Goal: Task Accomplishment & Management: Manage account settings

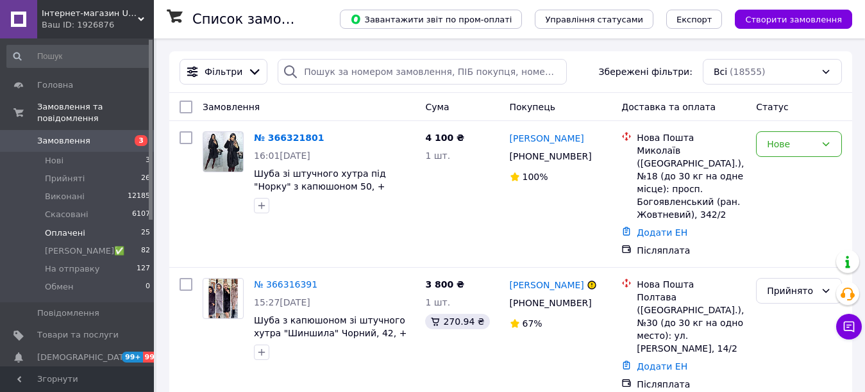
click at [55, 228] on span "Оплачені" at bounding box center [65, 234] width 40 height 12
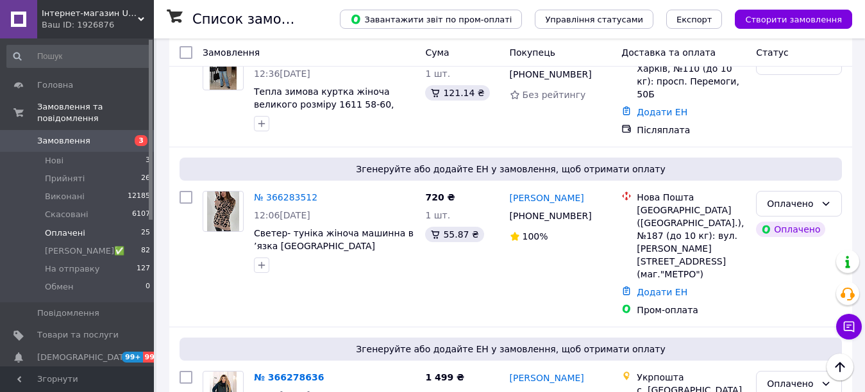
scroll to position [64, 0]
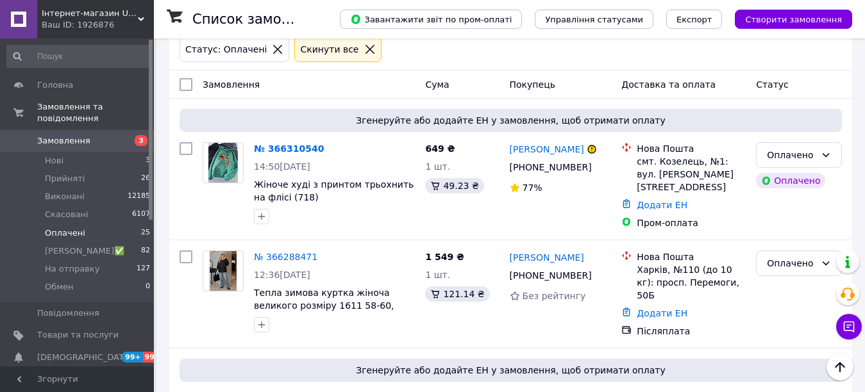
click at [62, 16] on span "Інтернет-магазин Ukr-mod ღ♥" at bounding box center [90, 14] width 96 height 12
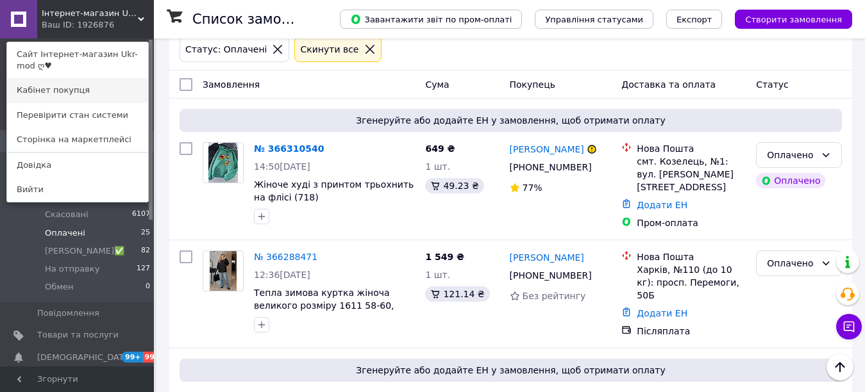
click at [53, 90] on link "Кабінет покупця" at bounding box center [77, 90] width 141 height 24
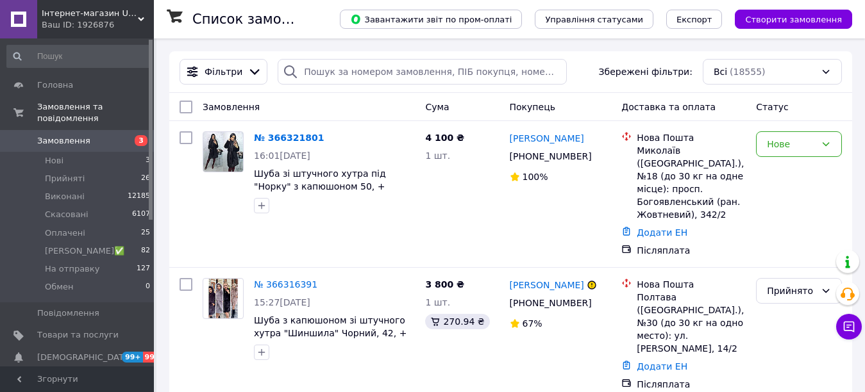
click at [137, 19] on span "Інтернет-магазин Ukr-mod ღ♥" at bounding box center [90, 14] width 96 height 12
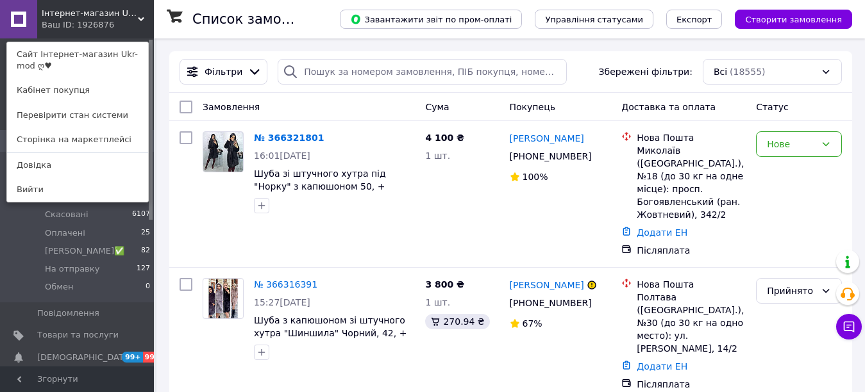
click at [137, 19] on span "Інтернет-магазин Ukr-mod ღ♥" at bounding box center [90, 14] width 96 height 12
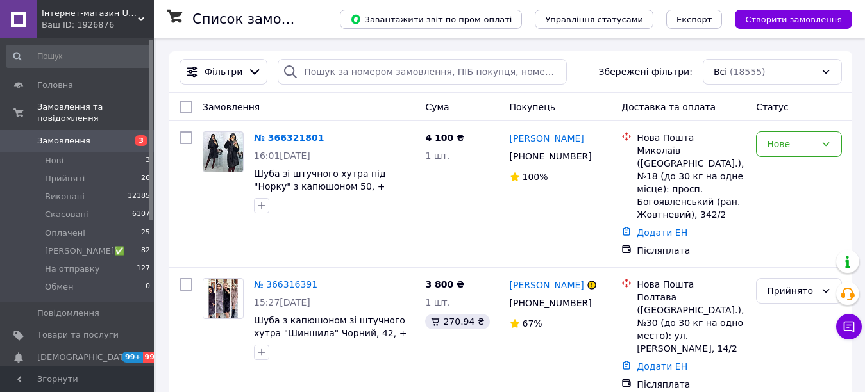
click at [137, 19] on span "Інтернет-магазин Ukr-mod ღ♥" at bounding box center [90, 14] width 96 height 12
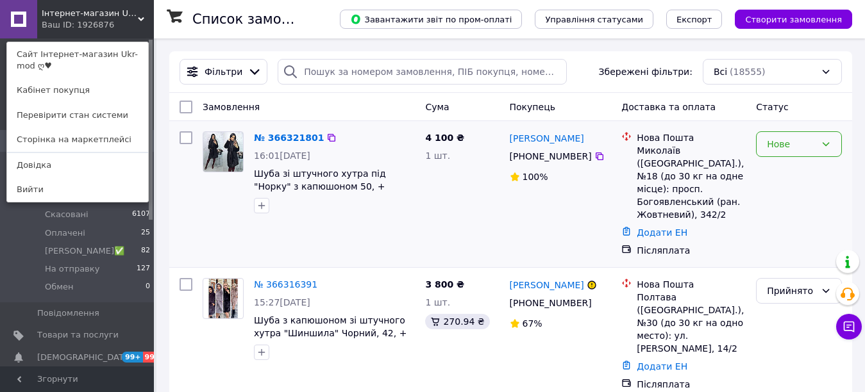
click at [824, 139] on icon at bounding box center [826, 144] width 10 height 10
click at [787, 170] on li "Прийнято" at bounding box center [798, 172] width 85 height 23
click at [129, 378] on span "Згорнути" at bounding box center [77, 380] width 154 height 26
click at [140, 22] on icon at bounding box center [141, 19] width 6 height 6
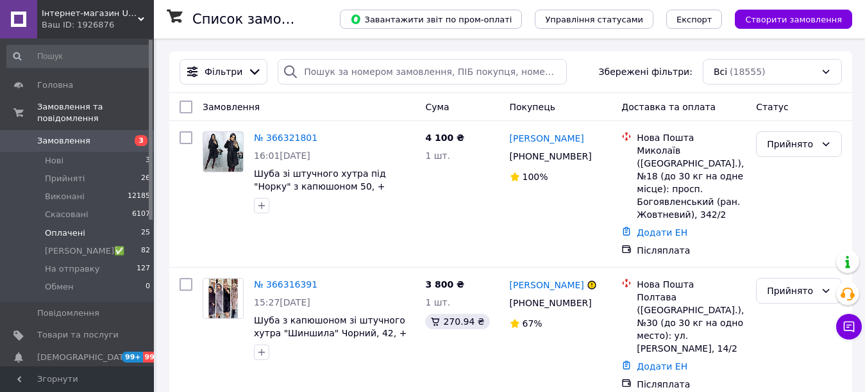
click at [56, 228] on span "Оплачені" at bounding box center [65, 234] width 40 height 12
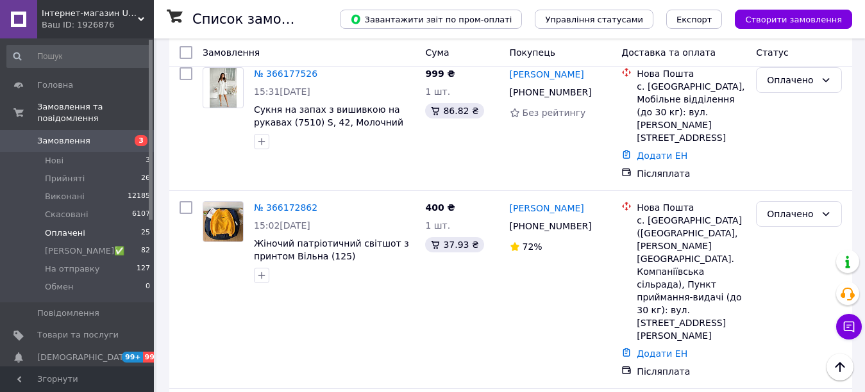
scroll to position [2292, 0]
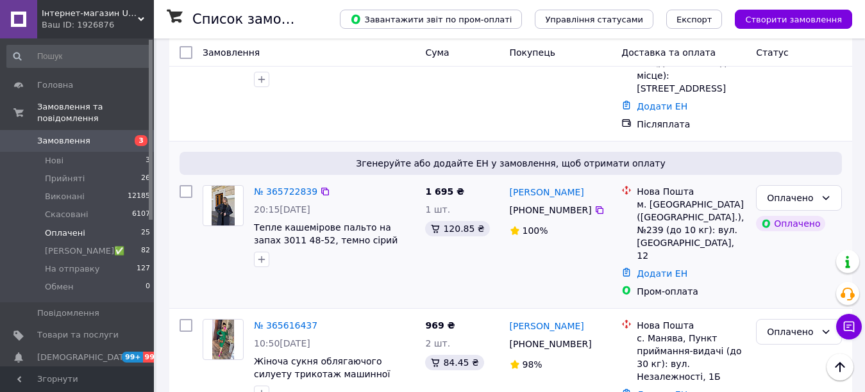
scroll to position [424, 0]
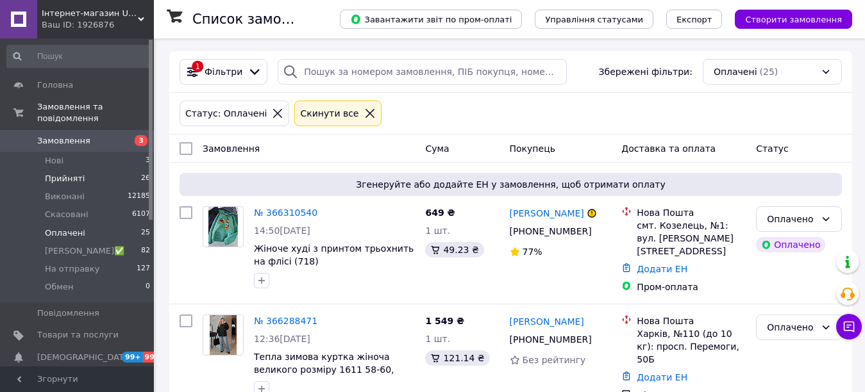
click at [51, 173] on span "Прийняті" at bounding box center [65, 179] width 40 height 12
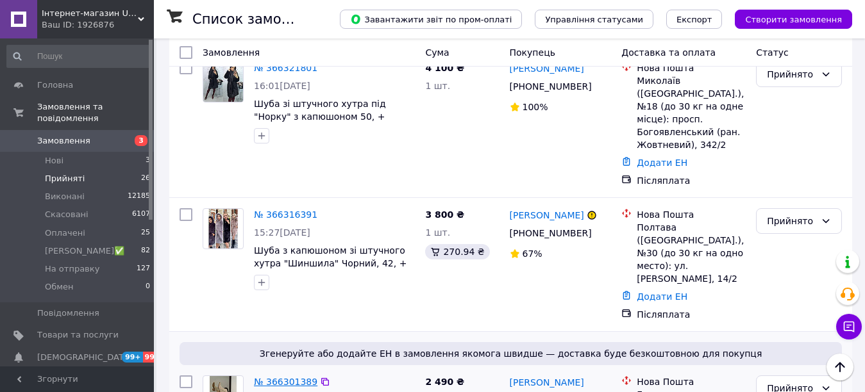
scroll to position [192, 0]
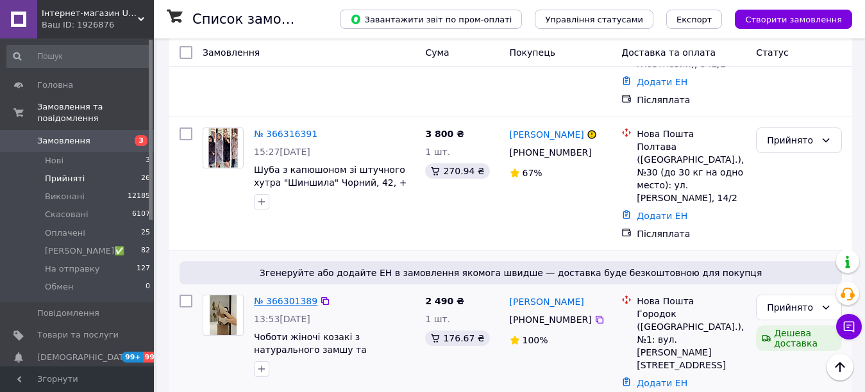
click at [267, 296] on link "№ 366301389" at bounding box center [285, 301] width 63 height 10
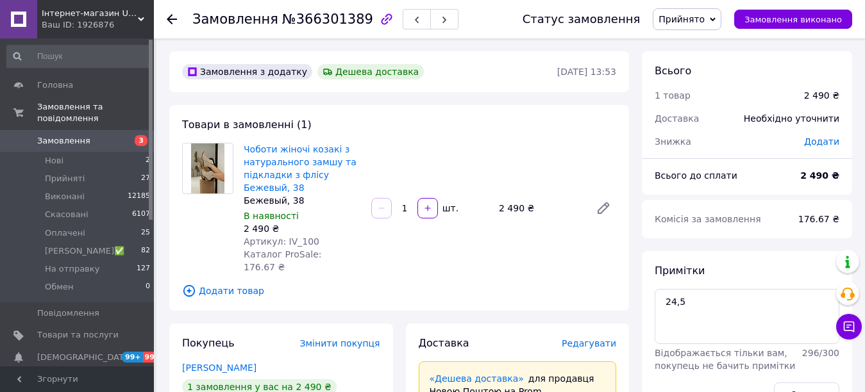
click at [824, 144] on span "Додати" at bounding box center [821, 142] width 35 height 10
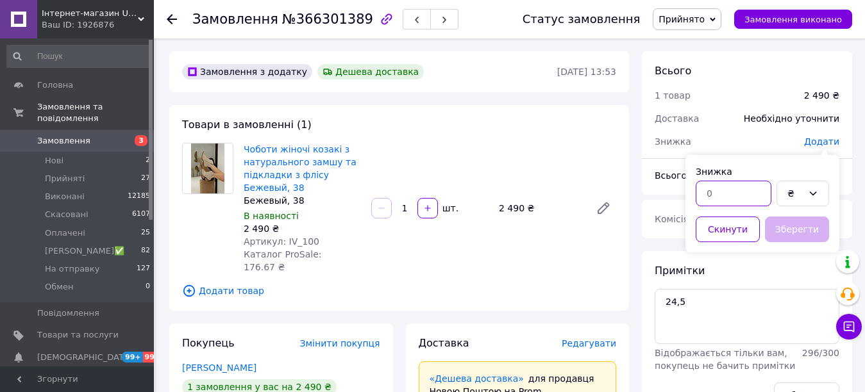
click at [741, 195] on input "text" at bounding box center [734, 194] width 76 height 26
type input "150"
click at [797, 236] on button "Зберегти" at bounding box center [797, 230] width 64 height 26
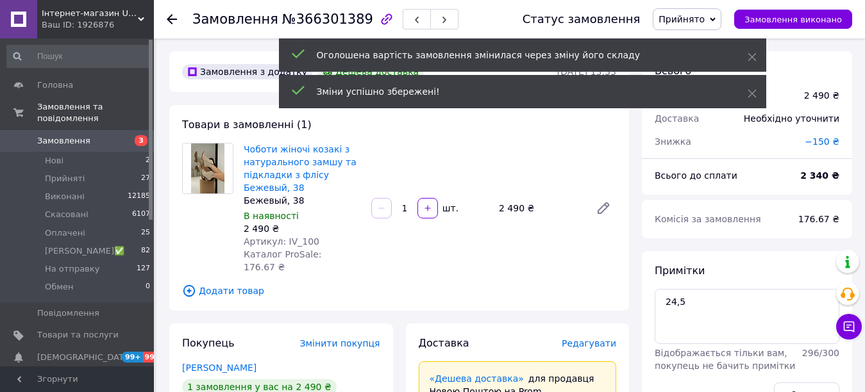
click at [704, 17] on span "Прийнято" at bounding box center [681, 19] width 46 height 10
click at [751, 91] on icon at bounding box center [751, 93] width 9 height 9
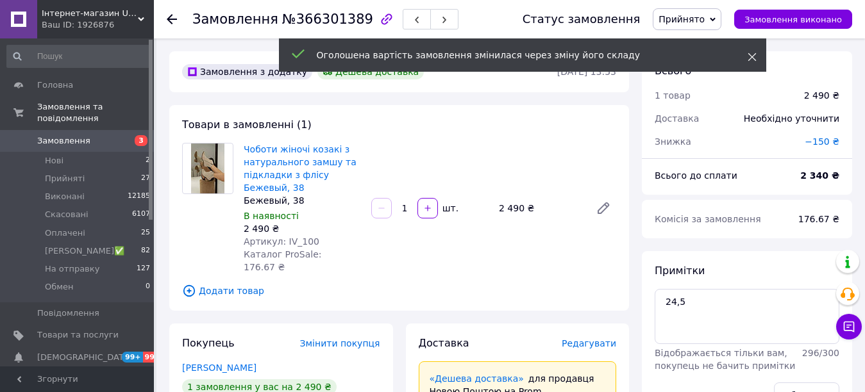
click at [751, 53] on span at bounding box center [751, 57] width 9 height 13
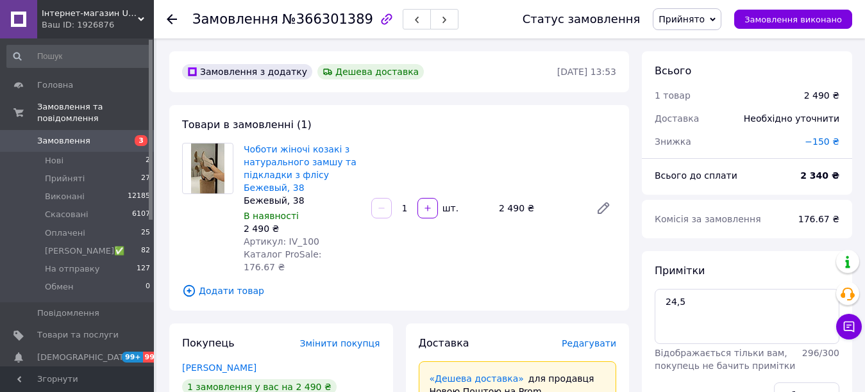
click at [705, 11] on span "Прийнято" at bounding box center [687, 19] width 69 height 22
click at [704, 79] on li "Оплачено" at bounding box center [699, 83] width 92 height 19
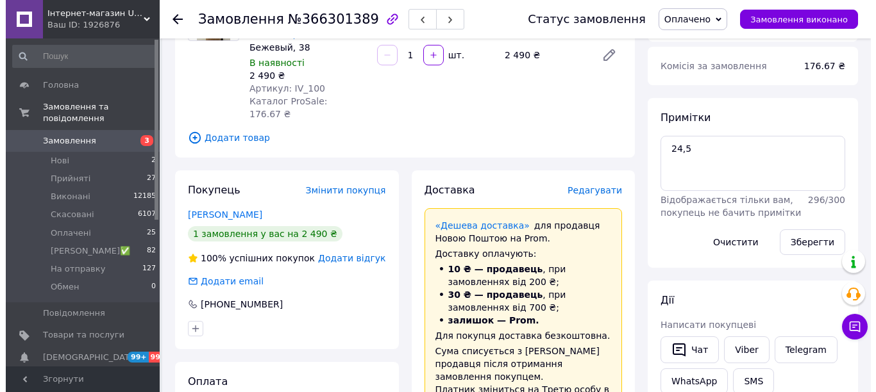
scroll to position [128, 0]
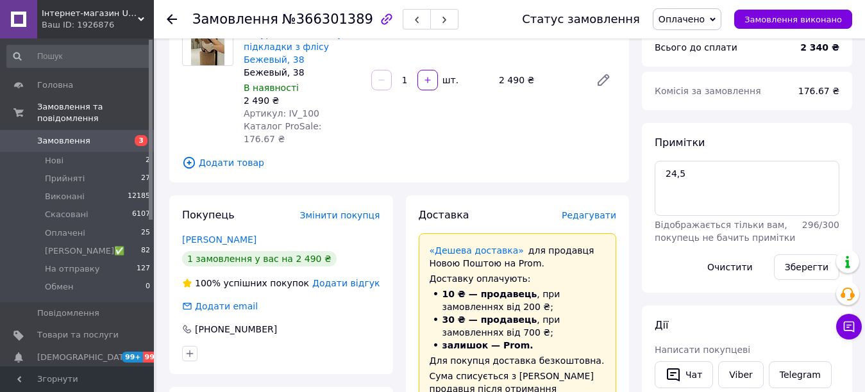
click at [594, 210] on span "Редагувати" at bounding box center [589, 215] width 54 height 10
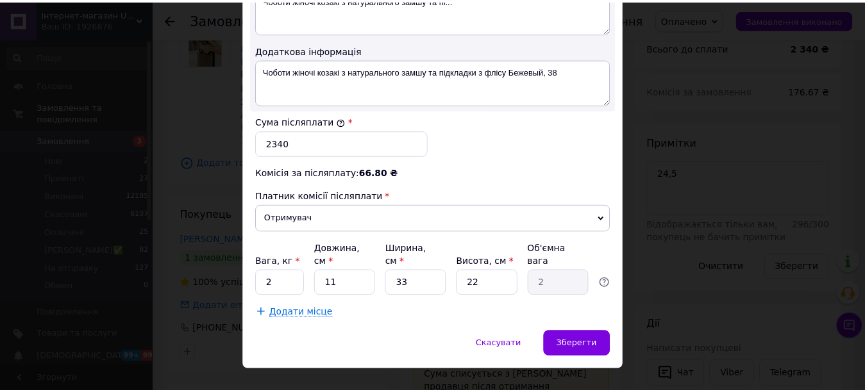
scroll to position [742, 0]
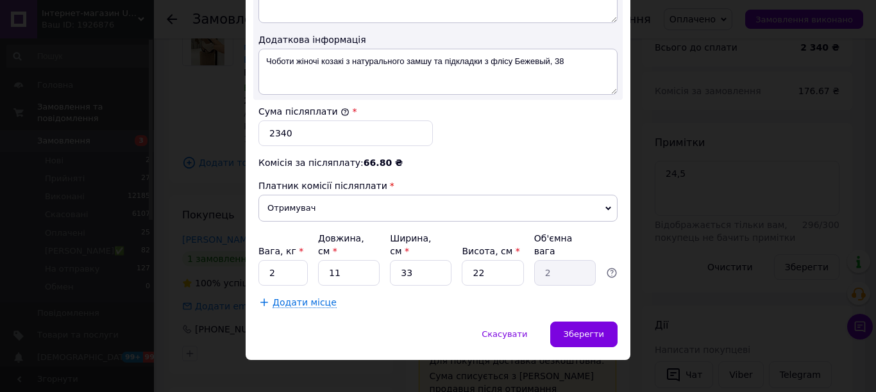
click at [583, 322] on div "Зберегти" at bounding box center [583, 335] width 67 height 26
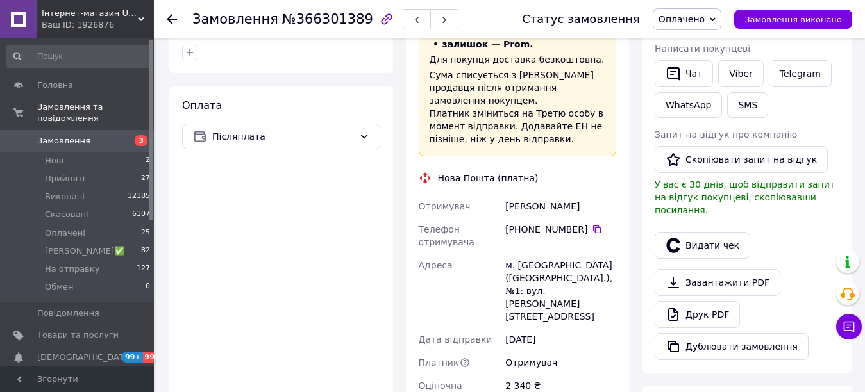
scroll to position [641, 0]
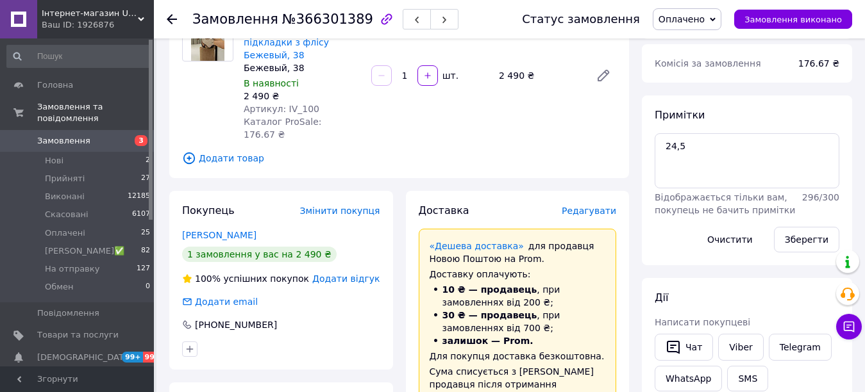
scroll to position [128, 0]
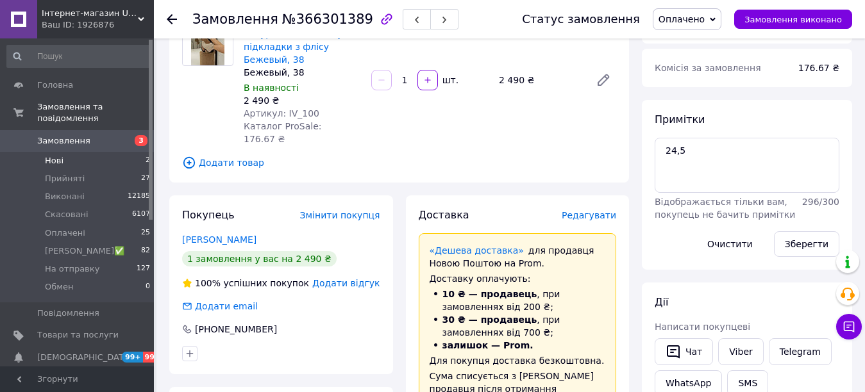
click at [56, 152] on li "Нові 2" at bounding box center [79, 161] width 158 height 18
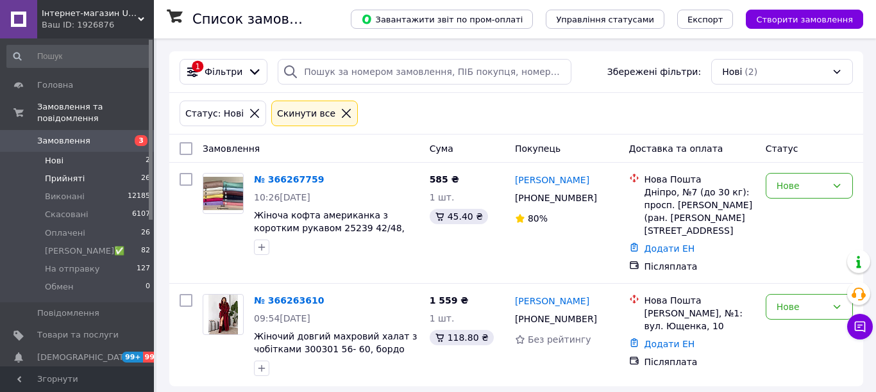
click at [62, 173] on span "Прийняті" at bounding box center [65, 179] width 40 height 12
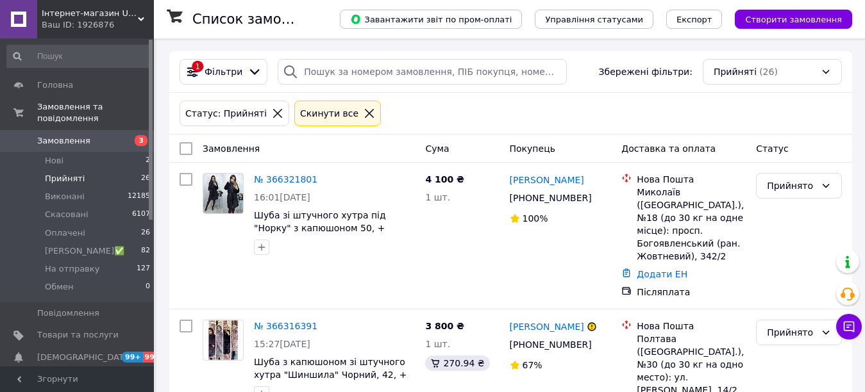
scroll to position [2172, 0]
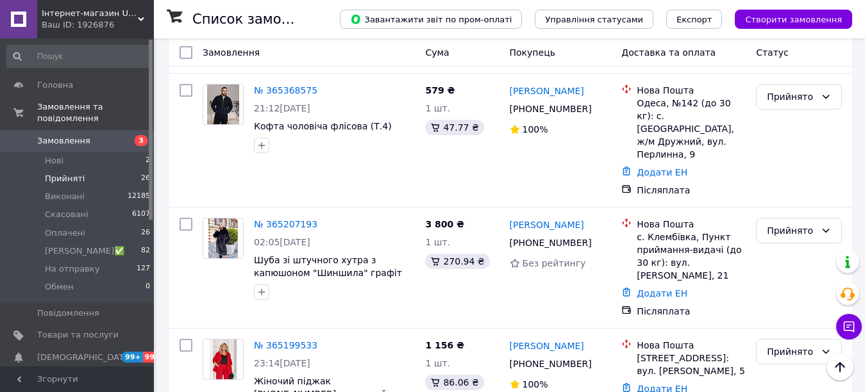
scroll to position [450, 0]
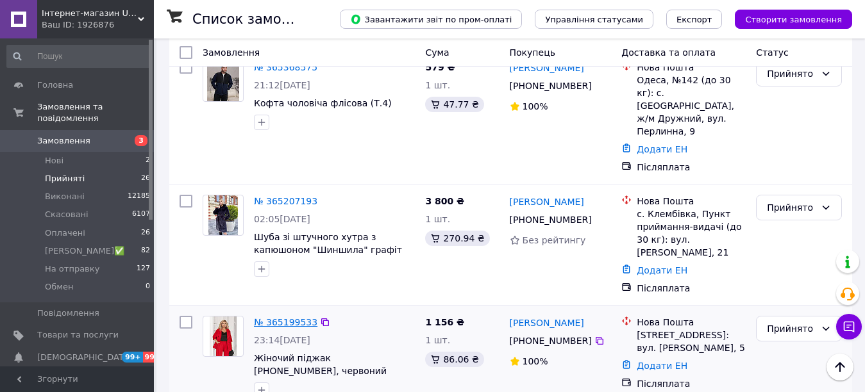
click at [279, 317] on link "№ 365199533" at bounding box center [285, 322] width 63 height 10
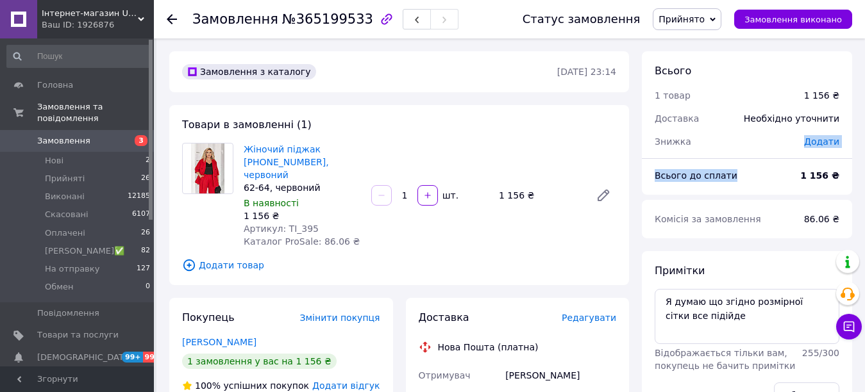
click at [672, 151] on div "Всього 1 товар 1 156 ₴ Доставка Необхідно уточнити Знижка Додати Всього до спла…" at bounding box center [747, 123] width 210 height 144
click at [715, 18] on icon at bounding box center [713, 20] width 6 height 6
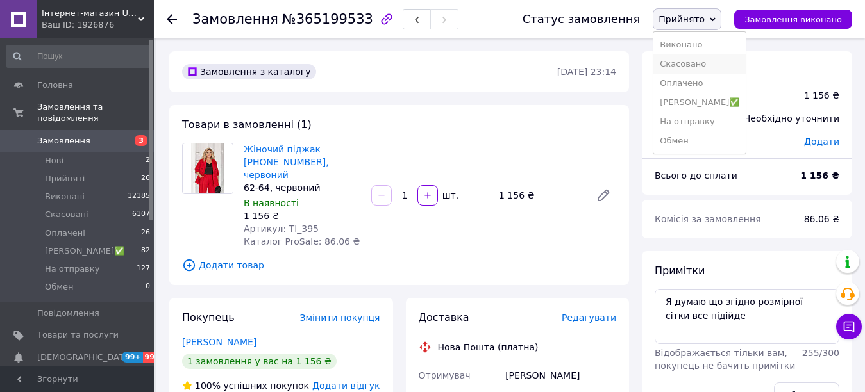
click at [701, 63] on li "Скасовано" at bounding box center [699, 63] width 92 height 19
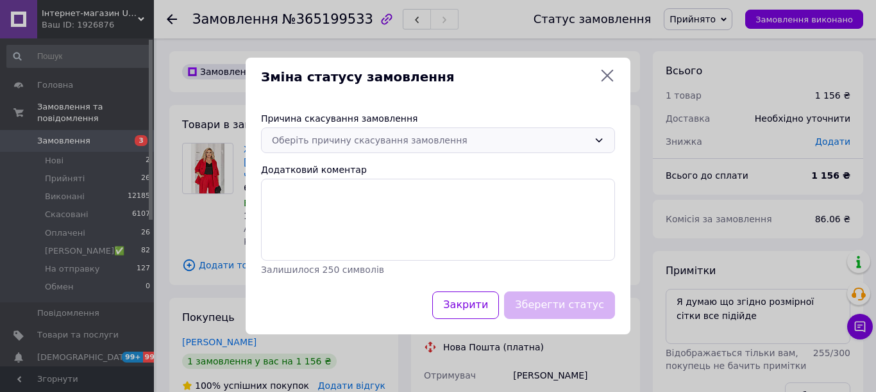
click at [472, 133] on div "Оберіть причину скасування замовлення" at bounding box center [430, 140] width 317 height 14
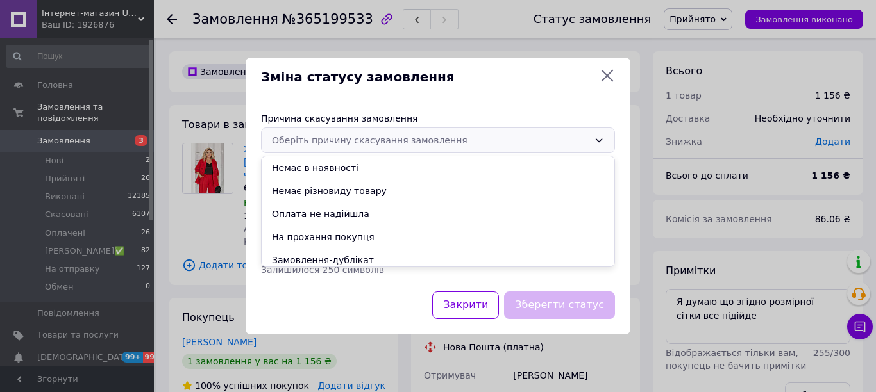
click at [314, 215] on li "Оплата не надійшла" at bounding box center [438, 214] width 353 height 23
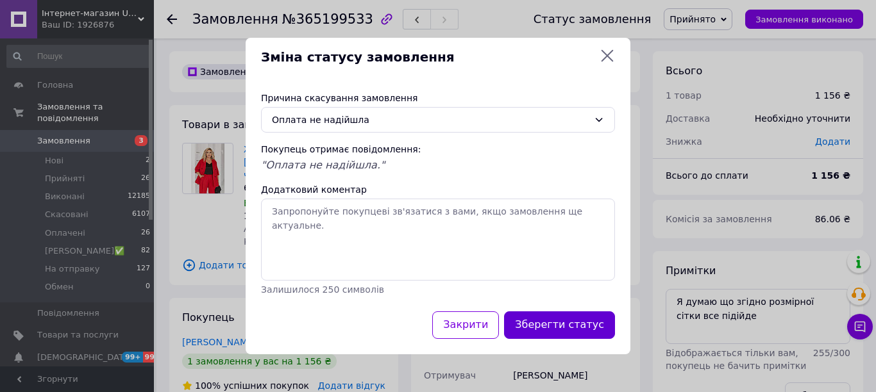
click at [566, 329] on button "Зберегти статус" at bounding box center [559, 326] width 111 height 28
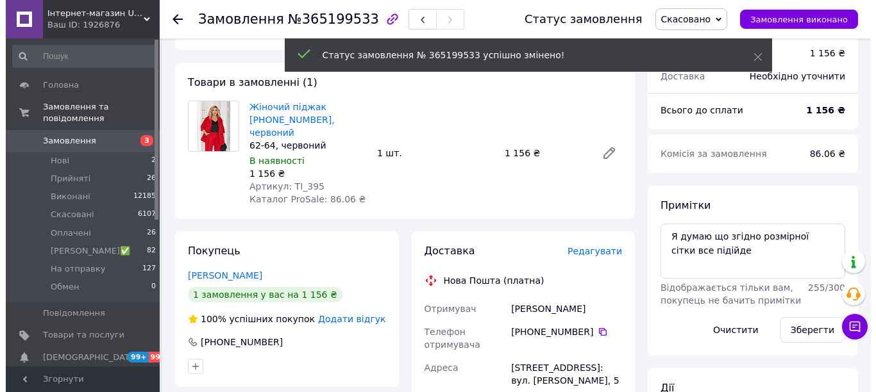
scroll to position [128, 0]
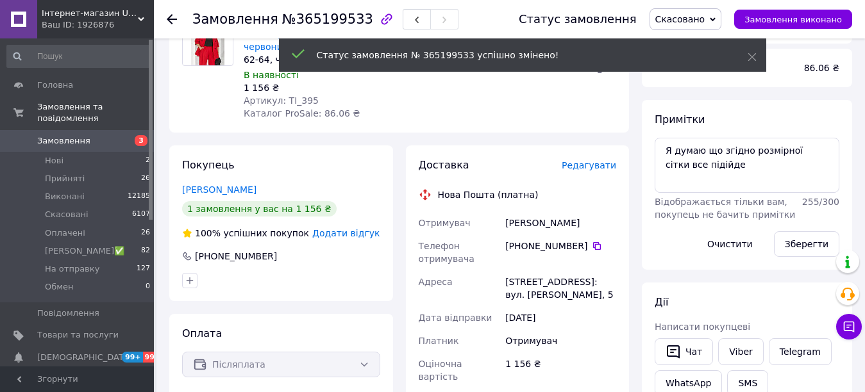
click at [358, 228] on span "Додати відгук" at bounding box center [345, 233] width 67 height 10
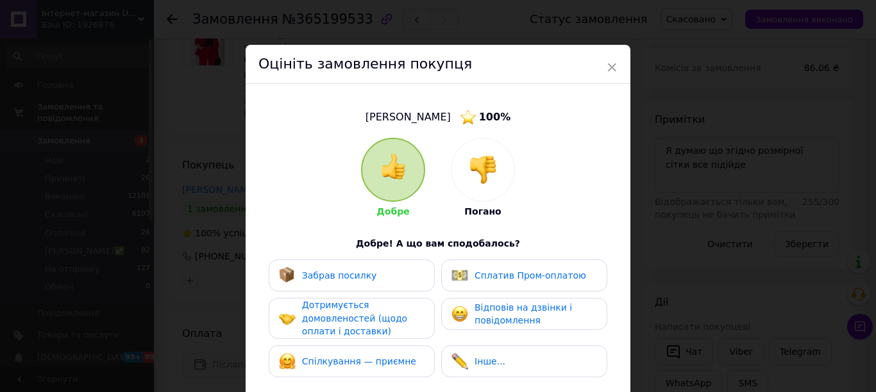
click at [484, 165] on img at bounding box center [483, 170] width 28 height 28
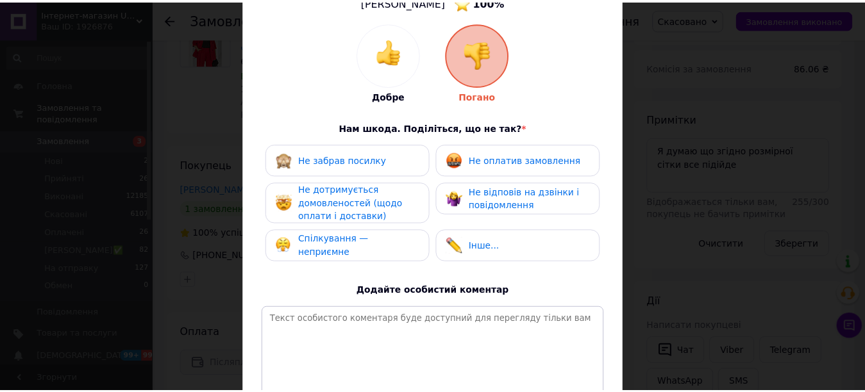
scroll to position [238, 0]
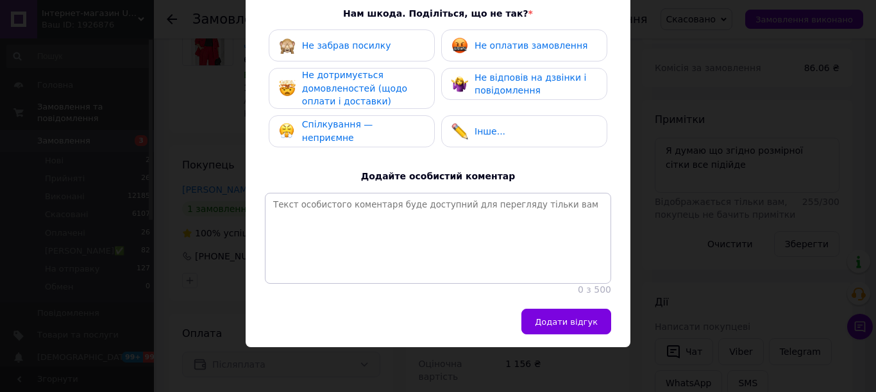
click at [524, 40] on span "Не оплатив замовлення" at bounding box center [530, 45] width 113 height 10
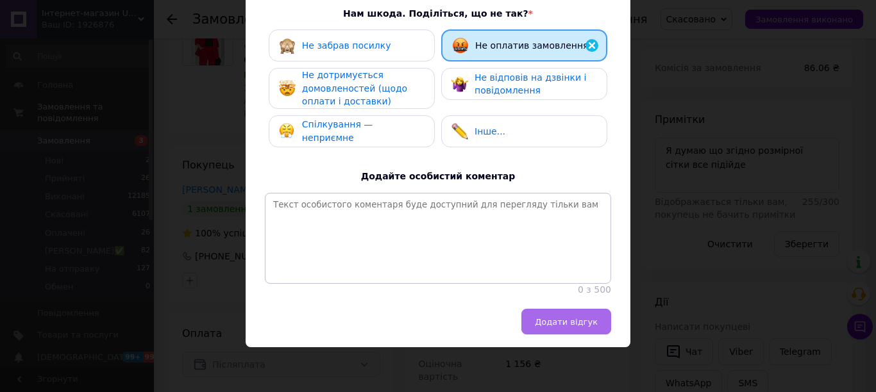
click at [580, 319] on span "Додати відгук" at bounding box center [566, 322] width 63 height 10
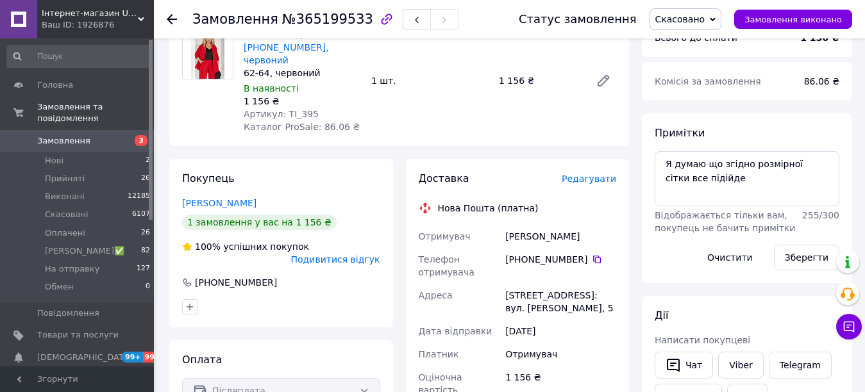
scroll to position [256, 0]
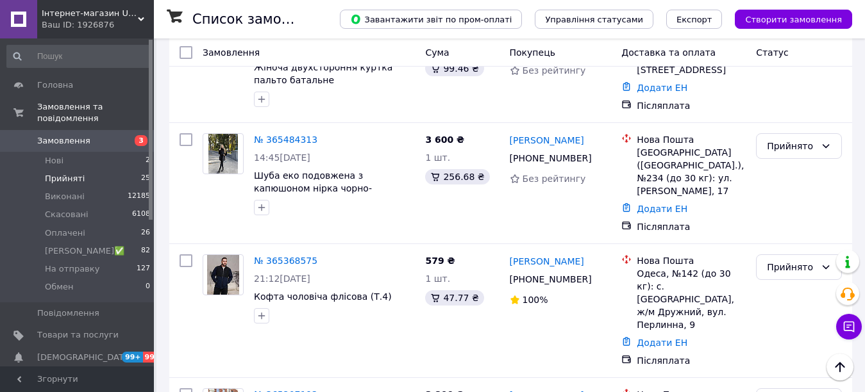
scroll to position [354, 0]
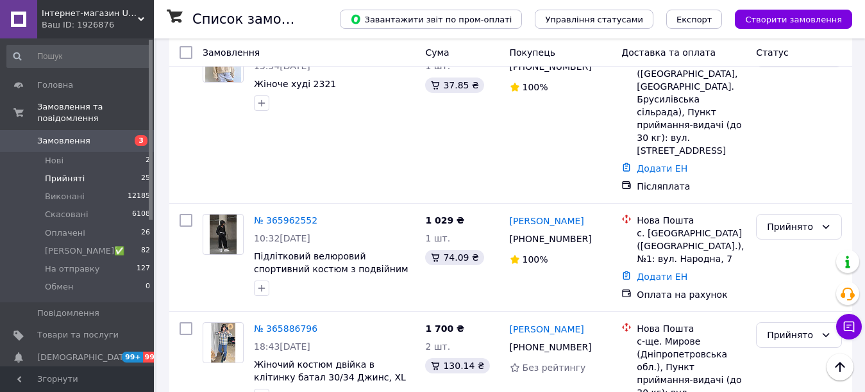
scroll to position [2172, 0]
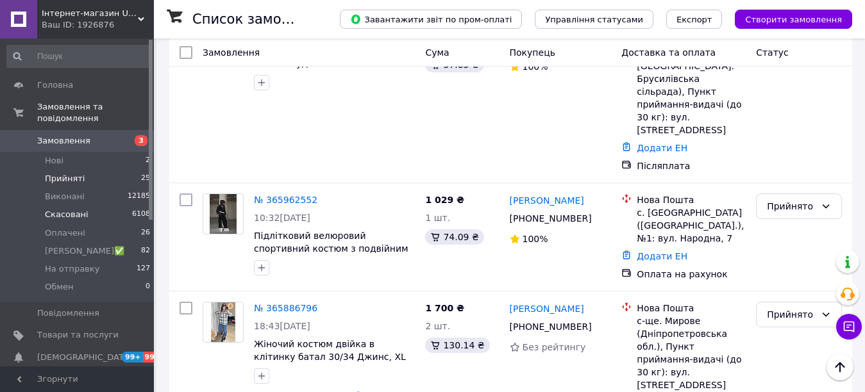
drag, startPoint x: 78, startPoint y: 201, endPoint x: 102, endPoint y: 197, distance: 24.0
click at [78, 209] on span "Скасовані" at bounding box center [67, 215] width 44 height 12
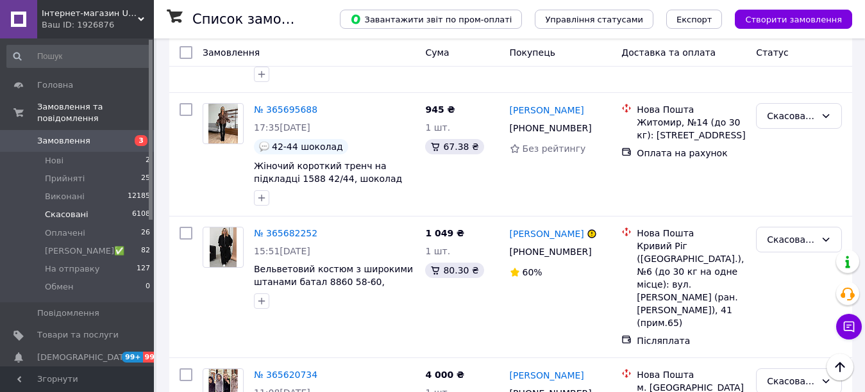
scroll to position [1985, 0]
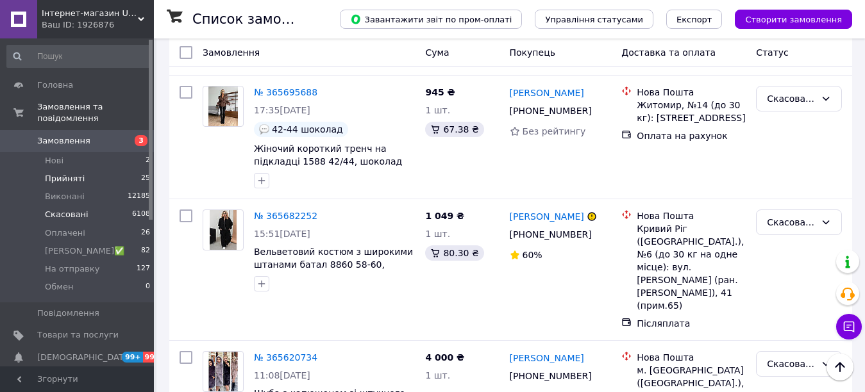
click at [51, 173] on span "Прийняті" at bounding box center [65, 179] width 40 height 12
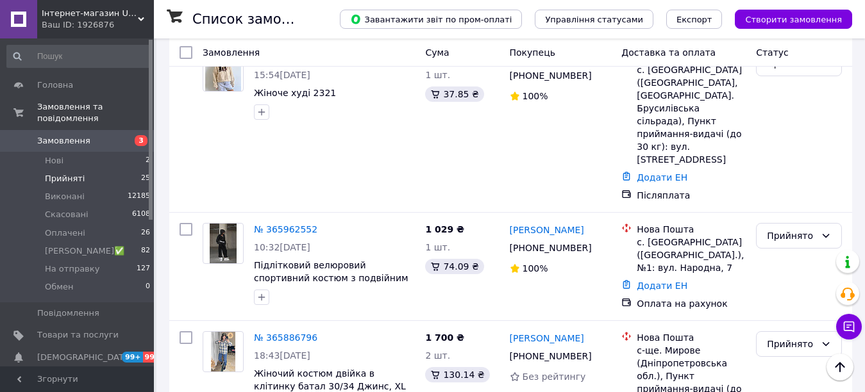
scroll to position [2172, 0]
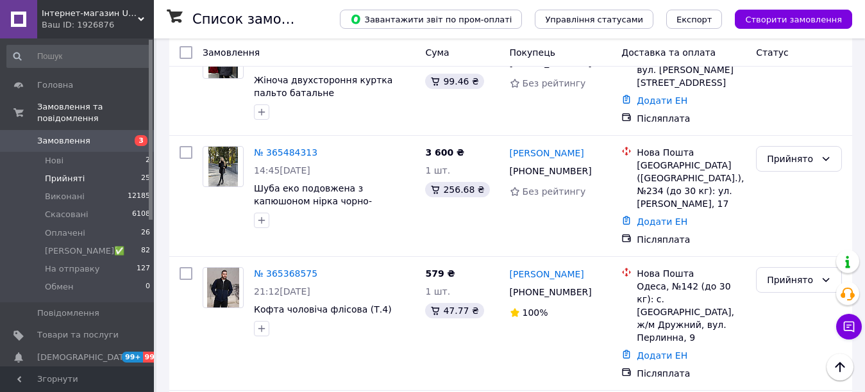
scroll to position [256, 0]
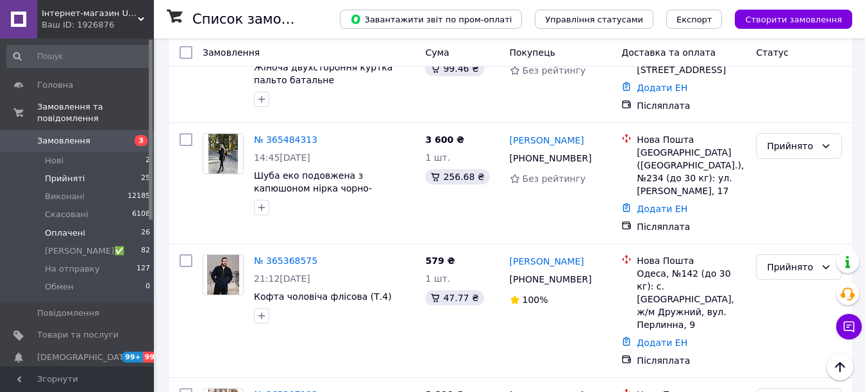
click at [53, 228] on span "Оплачені" at bounding box center [65, 234] width 40 height 12
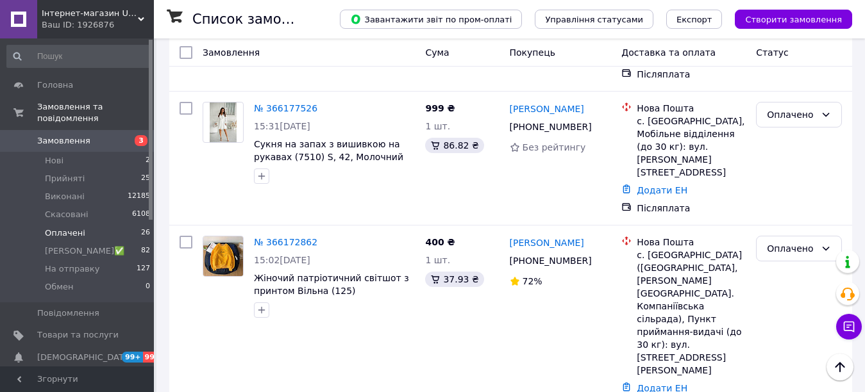
scroll to position [2310, 0]
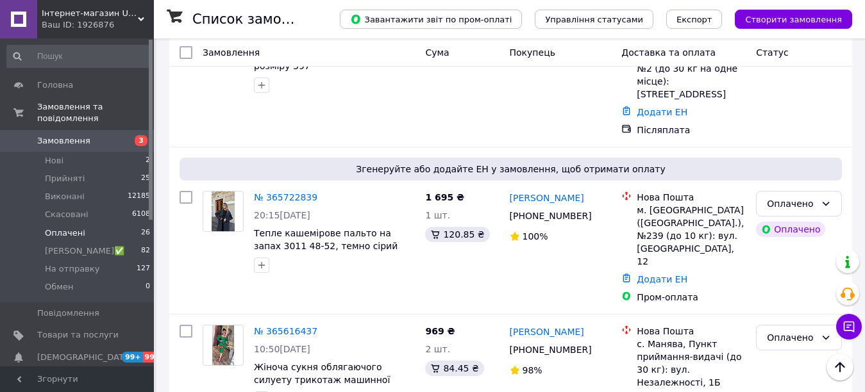
scroll to position [533, 0]
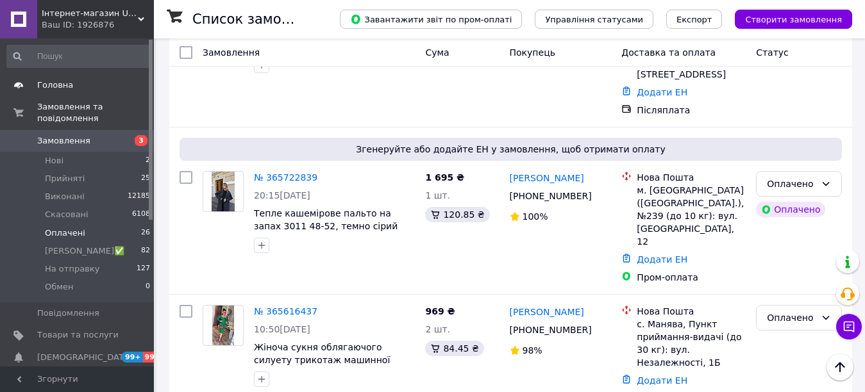
click at [37, 82] on span at bounding box center [18, 85] width 37 height 12
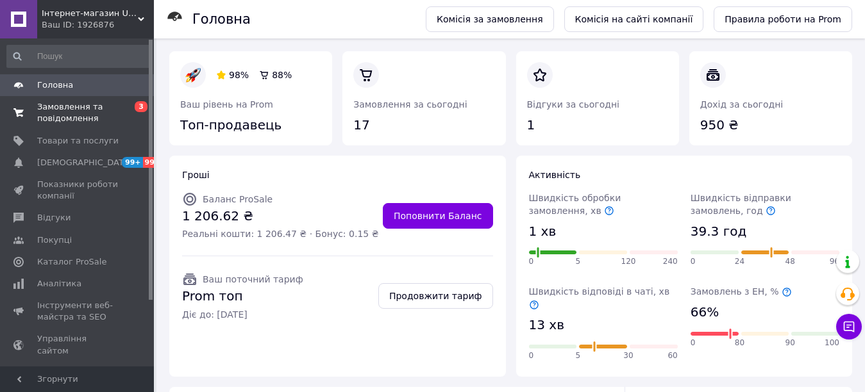
click at [57, 114] on span "Замовлення та повідомлення" at bounding box center [77, 112] width 81 height 23
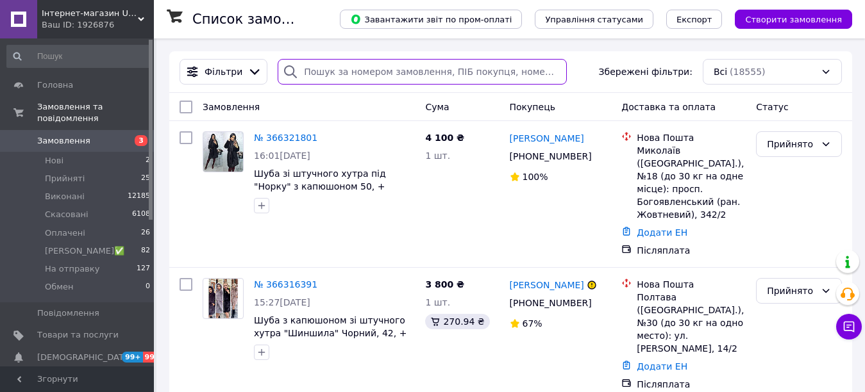
click at [410, 76] on input "search" at bounding box center [422, 72] width 288 height 26
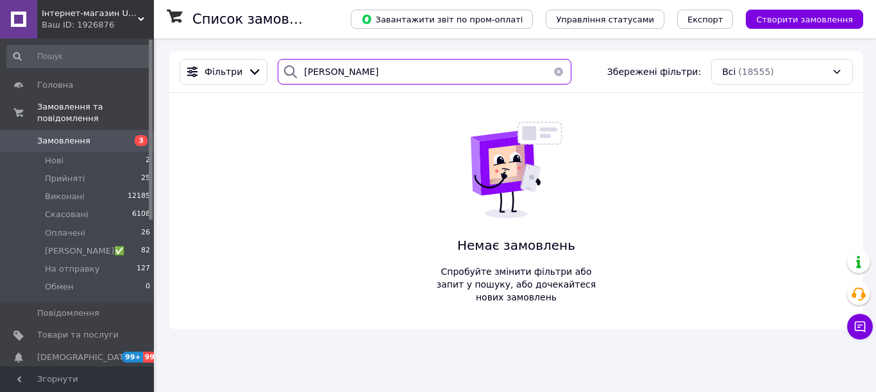
type input "Радченко"
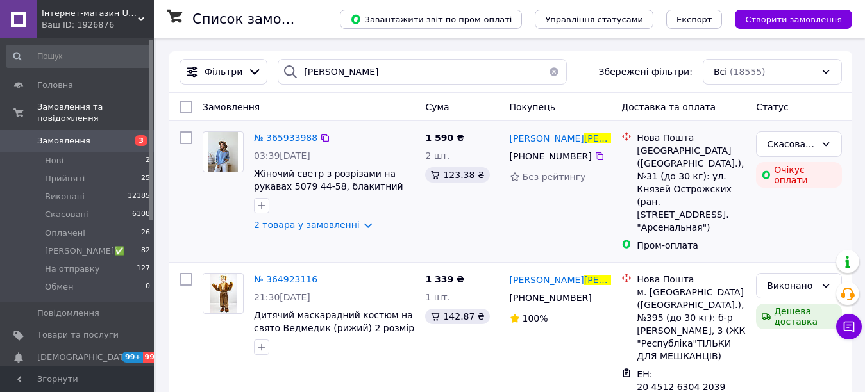
click at [299, 133] on span "№ 365933988" at bounding box center [285, 138] width 63 height 10
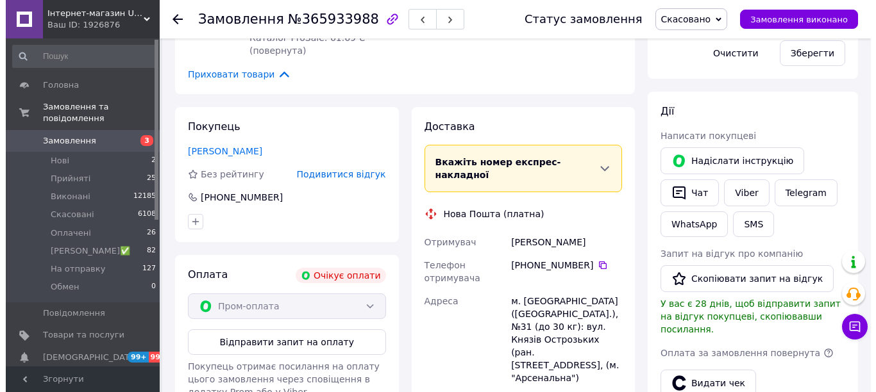
scroll to position [385, 0]
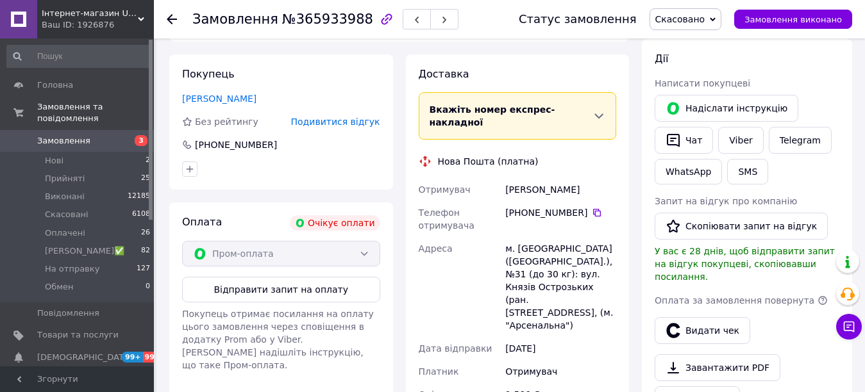
click at [358, 117] on span "Подивитися відгук" at bounding box center [335, 122] width 89 height 10
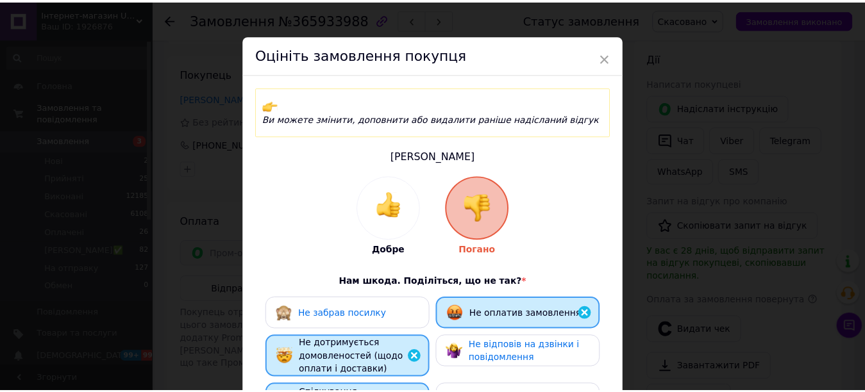
scroll to position [0, 0]
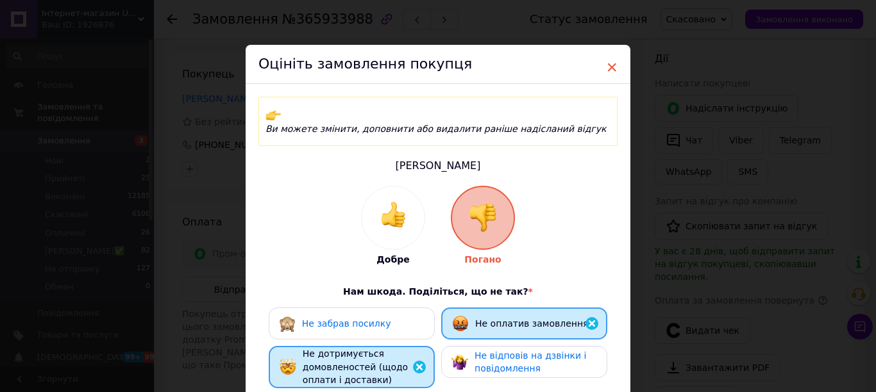
click at [607, 64] on span "×" at bounding box center [612, 67] width 12 height 22
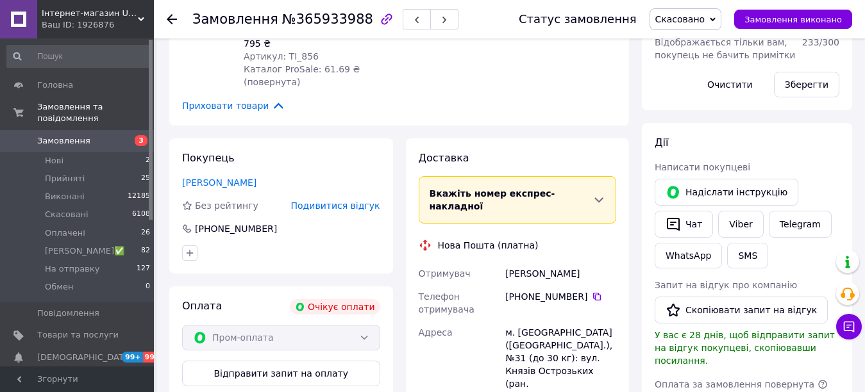
scroll to position [296, 0]
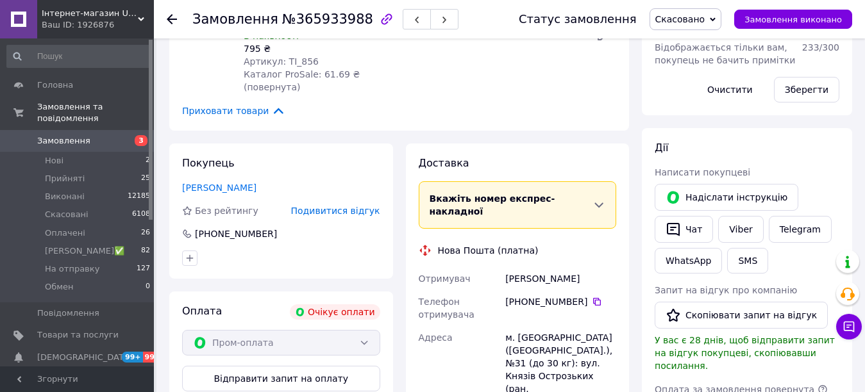
click at [217, 179] on div "Покупець Радченко Каролина Без рейтингу Подивитися відгук +380 68 306 15 51" at bounding box center [281, 211] width 224 height 135
click at [220, 185] on link "Радченко Каролина" at bounding box center [219, 188] width 74 height 10
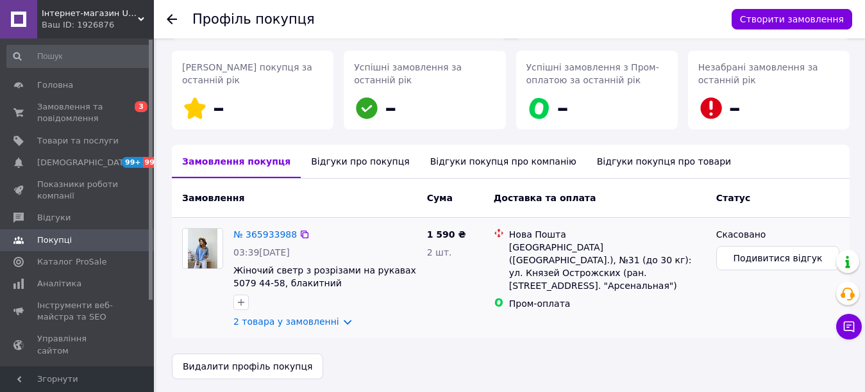
scroll to position [187, 0]
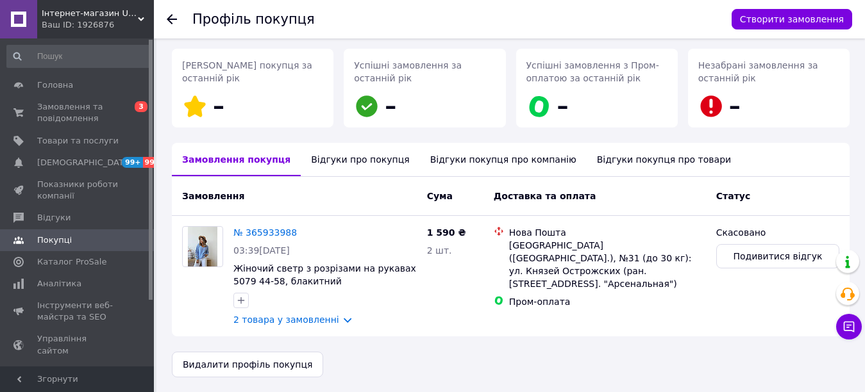
drag, startPoint x: 151, startPoint y: 58, endPoint x: 162, endPoint y: 31, distance: 29.9
click at [162, 34] on div "Інтернет-магазин Ukr-mod ღ♥ Ваш ID: 1926876 Сайт Інтернет-магазин Ukr-mod ღ♥ Ка…" at bounding box center [432, 102] width 865 height 579
click at [169, 15] on icon at bounding box center [172, 19] width 10 height 10
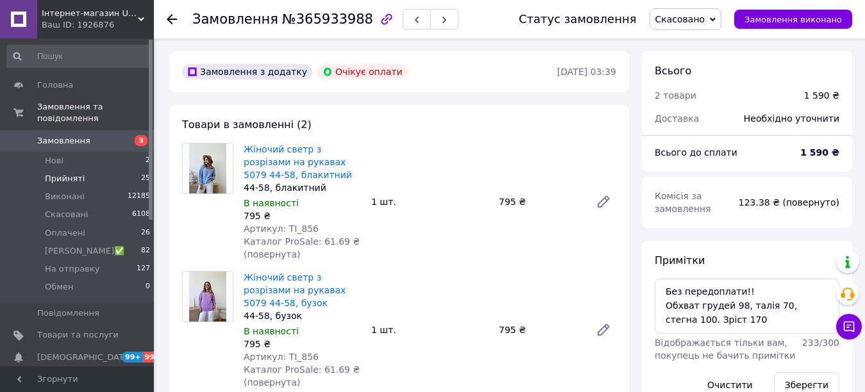
click at [46, 173] on span "Прийняті" at bounding box center [65, 179] width 40 height 12
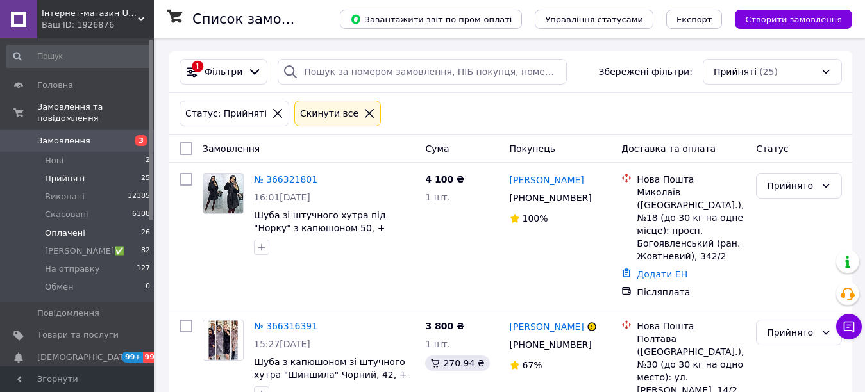
click at [76, 228] on span "Оплачені" at bounding box center [65, 234] width 40 height 12
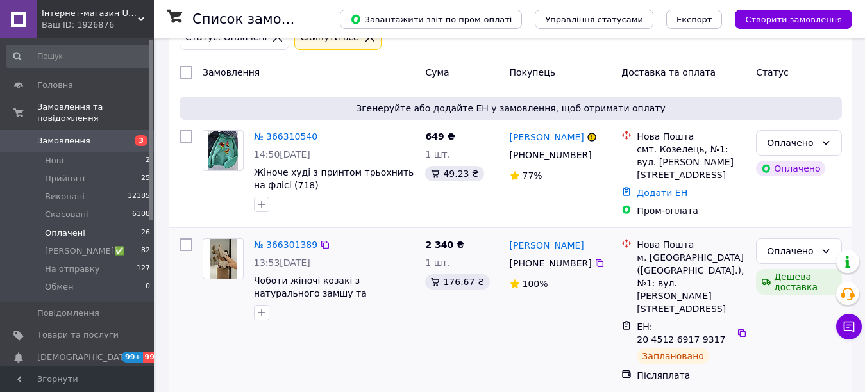
scroll to position [128, 0]
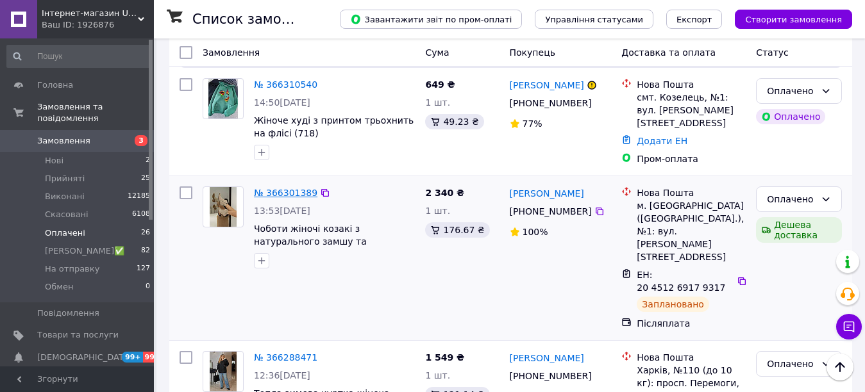
click at [272, 191] on link "№ 366301389" at bounding box center [285, 193] width 63 height 10
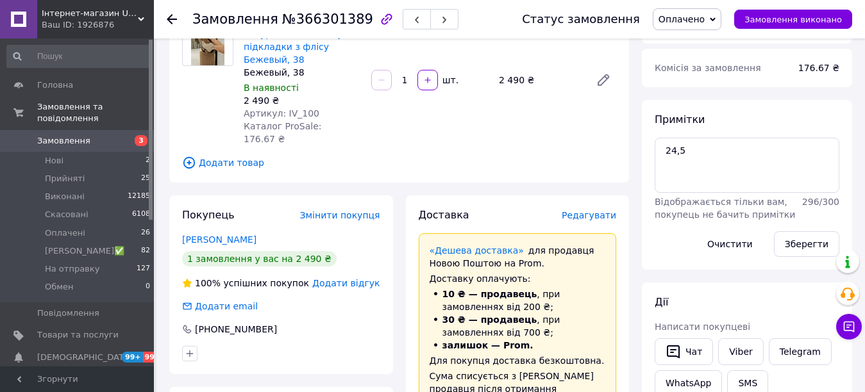
scroll to position [21, 0]
click at [718, 19] on span "Оплачено" at bounding box center [687, 19] width 69 height 22
click at [713, 117] on li "На отправку" at bounding box center [699, 121] width 92 height 19
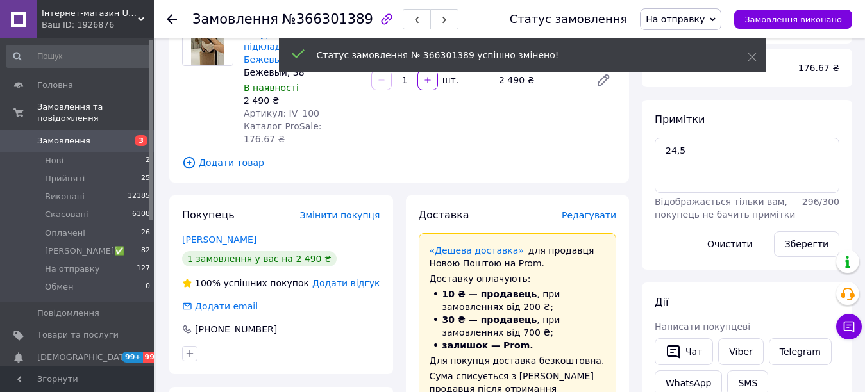
scroll to position [51, 0]
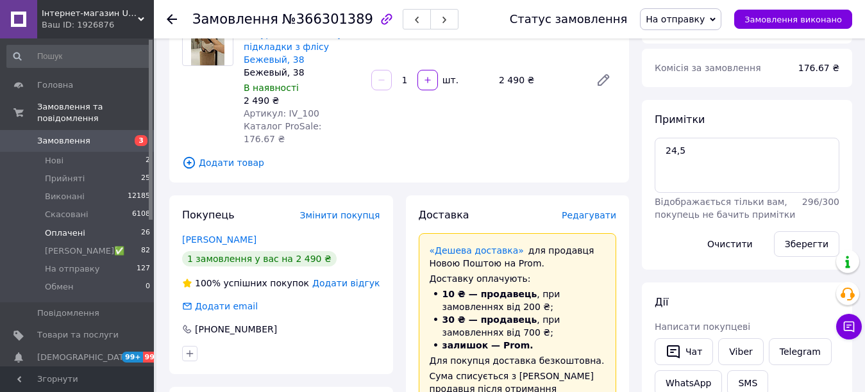
click at [60, 228] on span "Оплачені" at bounding box center [65, 234] width 40 height 12
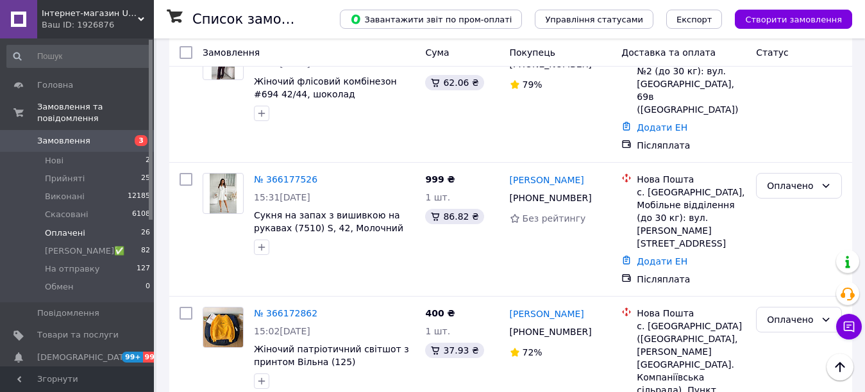
scroll to position [2310, 0]
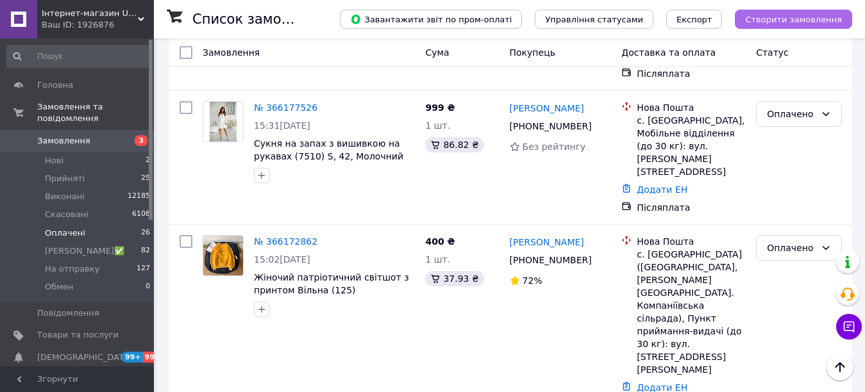
click at [816, 18] on span "Створити замовлення" at bounding box center [793, 20] width 97 height 10
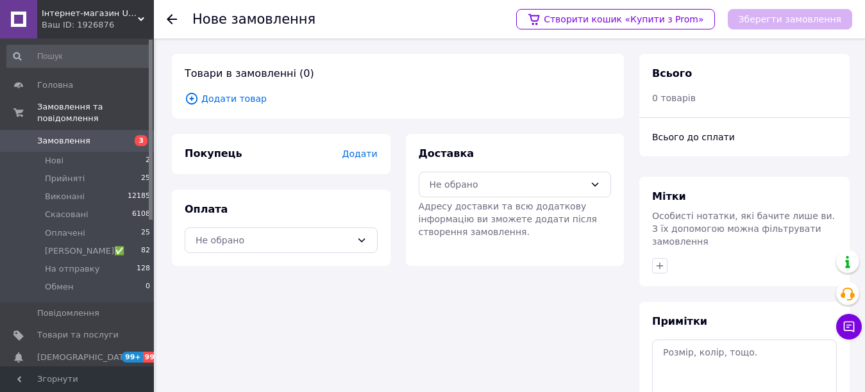
click at [232, 98] on span "Додати товар" at bounding box center [398, 99] width 426 height 14
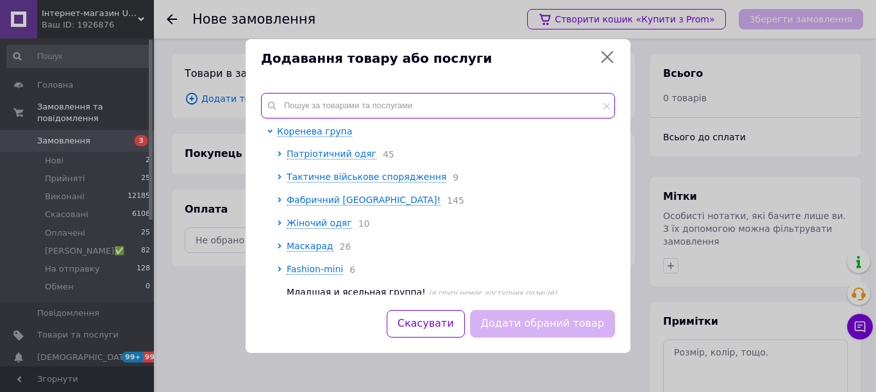
click at [392, 104] on input "text" at bounding box center [438, 106] width 354 height 26
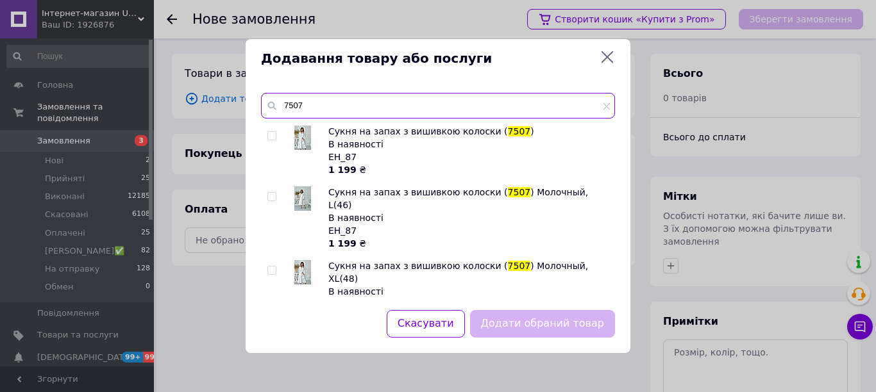
type input "7507"
click at [267, 192] on span at bounding box center [271, 196] width 9 height 9
click at [267, 193] on input "checkbox" at bounding box center [271, 197] width 8 height 8
checkbox input "true"
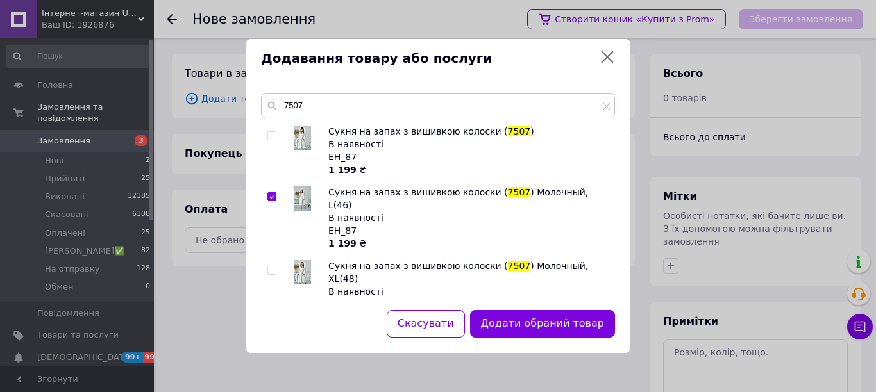
drag, startPoint x: 553, startPoint y: 331, endPoint x: 579, endPoint y: 337, distance: 26.9
click at [554, 331] on button "Додати обраний товар" at bounding box center [542, 324] width 145 height 28
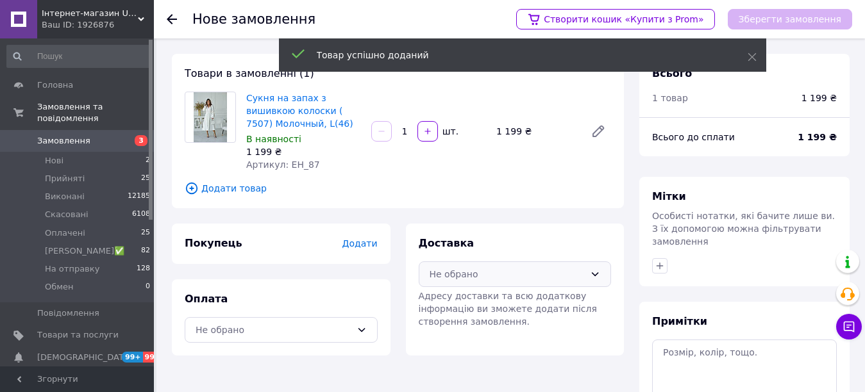
click at [520, 275] on div "Не обрано" at bounding box center [507, 274] width 156 height 14
click at [497, 304] on span "Нова Пошта (платна)" at bounding box center [525, 302] width 152 height 13
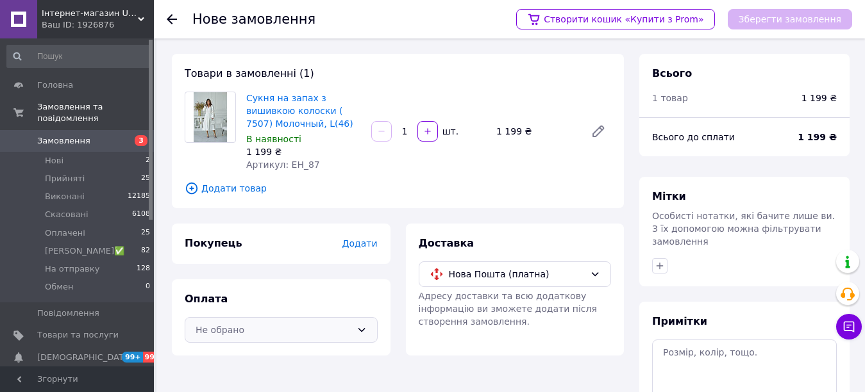
click at [348, 327] on div "Не обрано" at bounding box center [274, 330] width 156 height 14
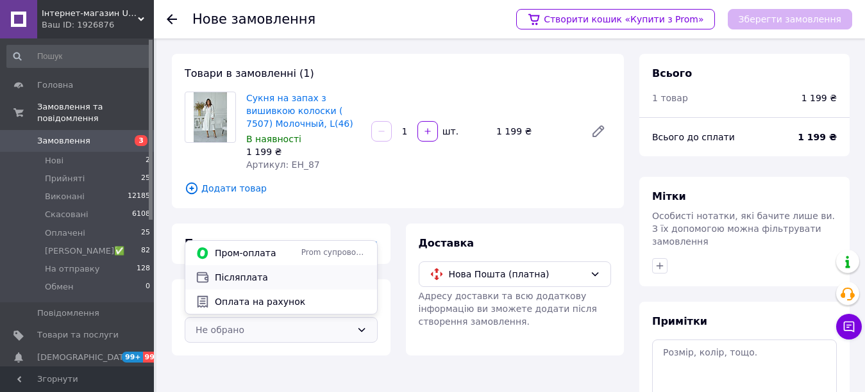
click at [282, 280] on span "Післяплата" at bounding box center [291, 277] width 152 height 13
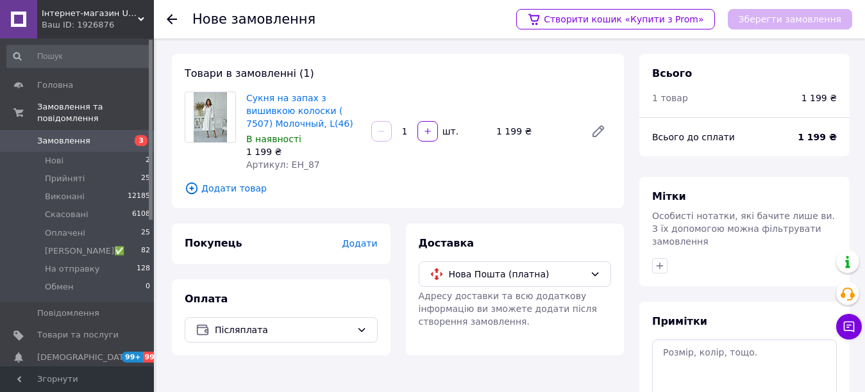
click at [357, 247] on span "Додати" at bounding box center [359, 243] width 35 height 10
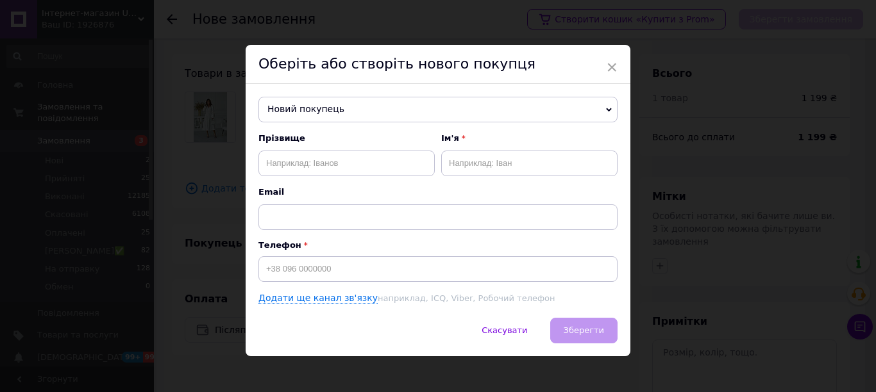
click at [319, 106] on span "Новий покупець" at bounding box center [437, 110] width 359 height 26
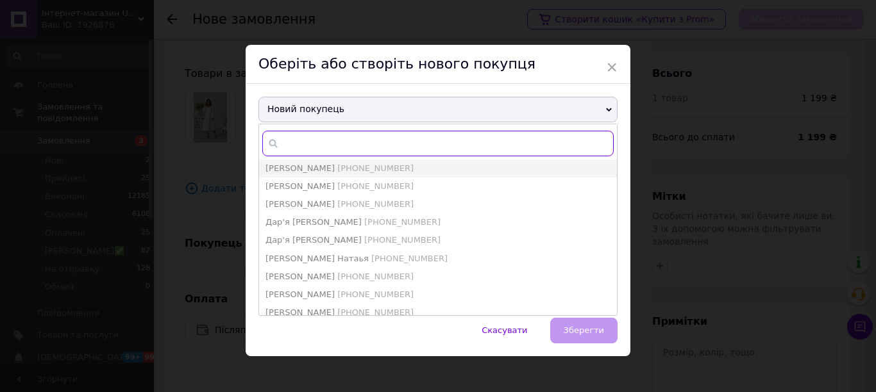
click at [322, 142] on input "text" at bounding box center [437, 144] width 351 height 26
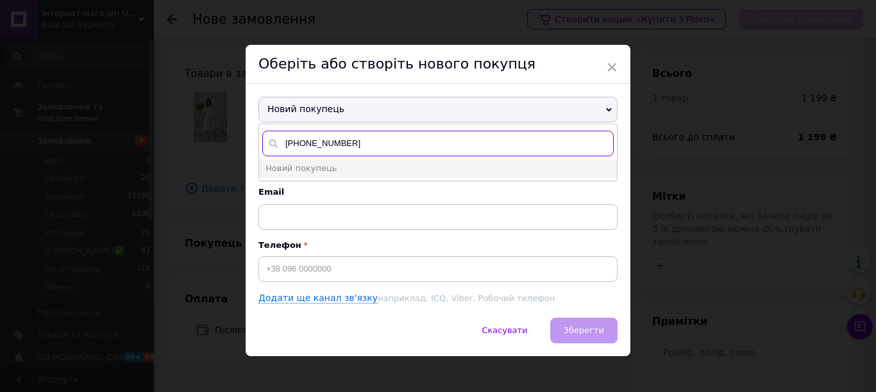
type input "+380962773179"
drag, startPoint x: 356, startPoint y: 146, endPoint x: 281, endPoint y: 139, distance: 75.3
click at [281, 139] on input "+380962773179" at bounding box center [437, 144] width 351 height 26
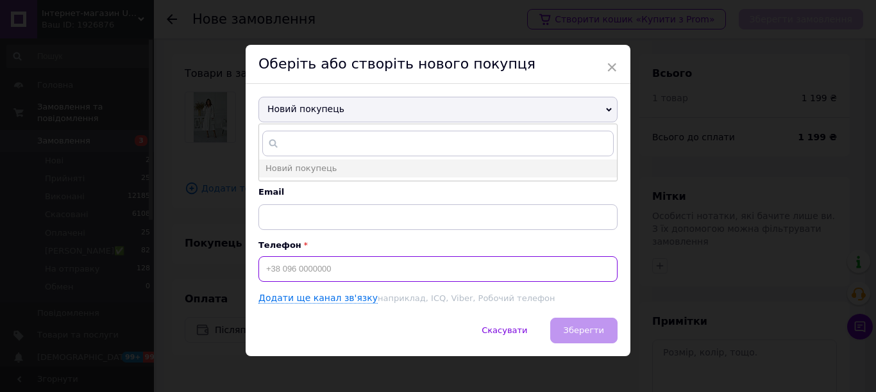
click at [307, 271] on input at bounding box center [437, 269] width 359 height 26
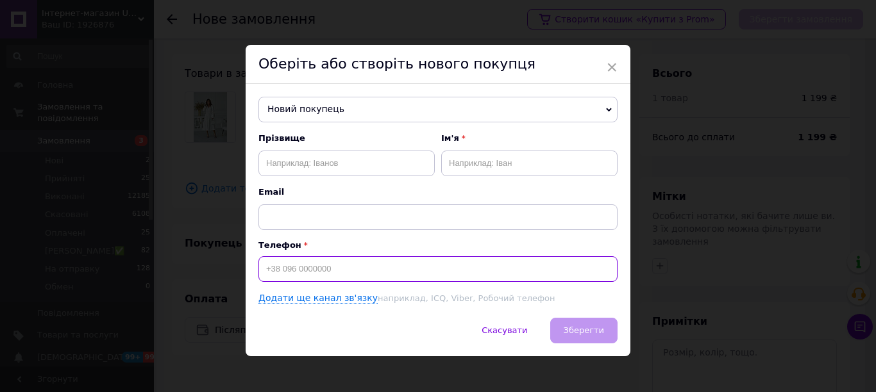
paste input "+380962773179"
type input "+380962773179"
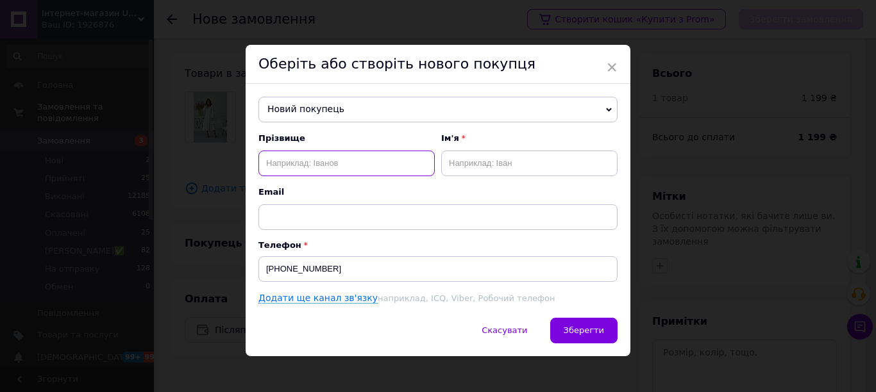
click at [296, 166] on input "text" at bounding box center [346, 164] width 176 height 26
type input "Прус"
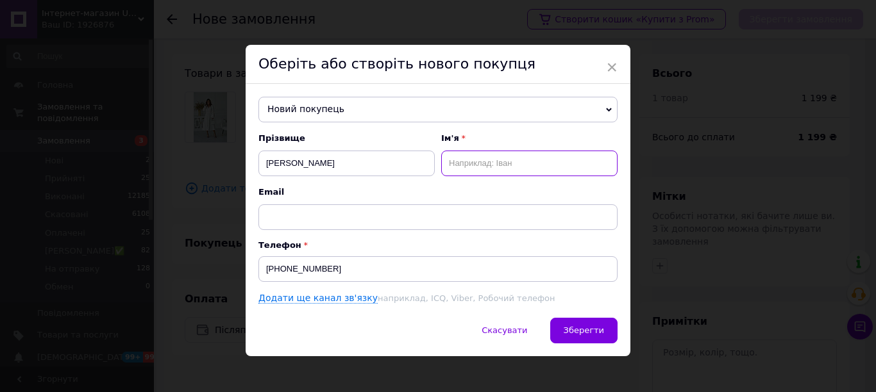
click at [504, 159] on input "text" at bounding box center [529, 164] width 176 height 26
type input "Марія"
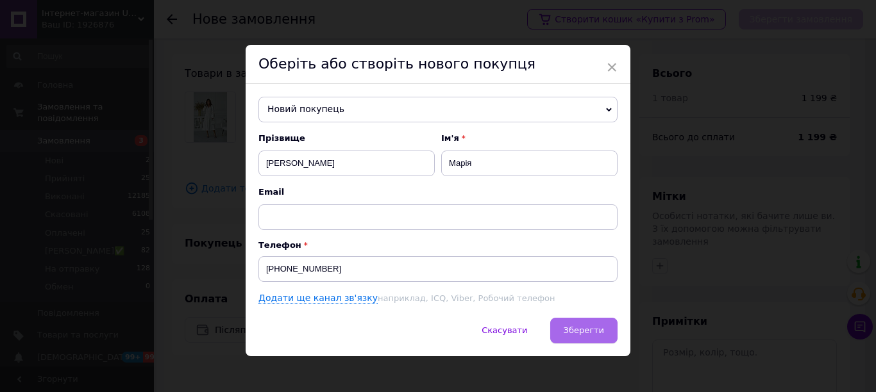
click at [593, 334] on span "Зберегти" at bounding box center [583, 331] width 40 height 10
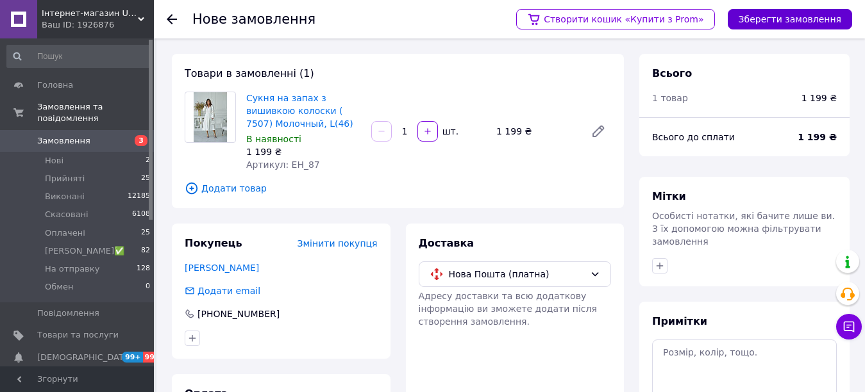
click at [770, 13] on button "Зберегти замовлення" at bounding box center [790, 19] width 124 height 21
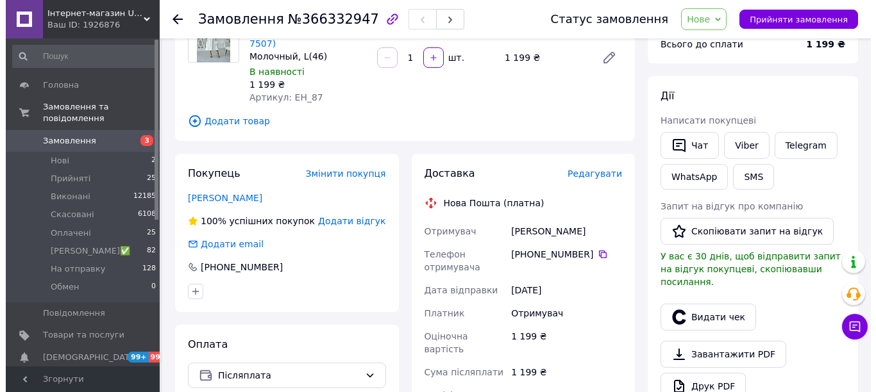
scroll to position [192, 0]
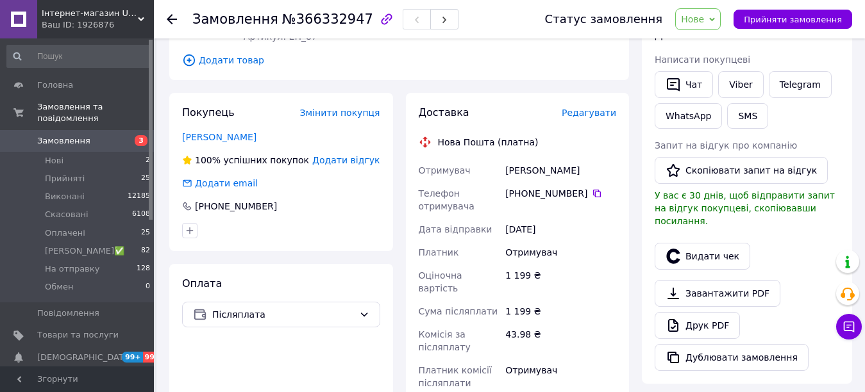
click at [608, 108] on span "Редагувати" at bounding box center [589, 113] width 54 height 10
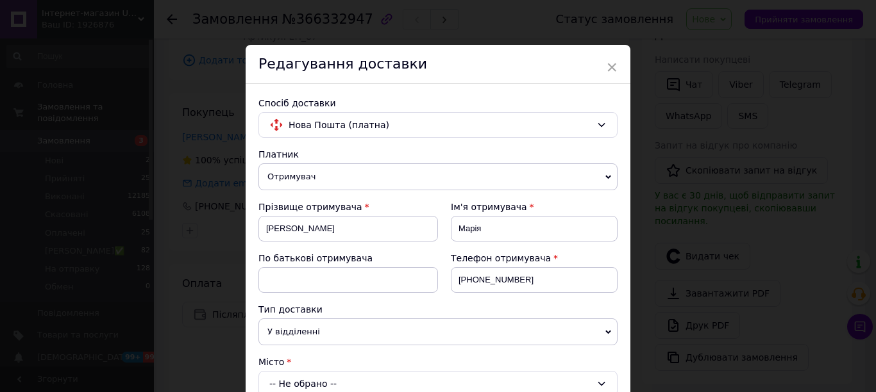
scroll to position [64, 0]
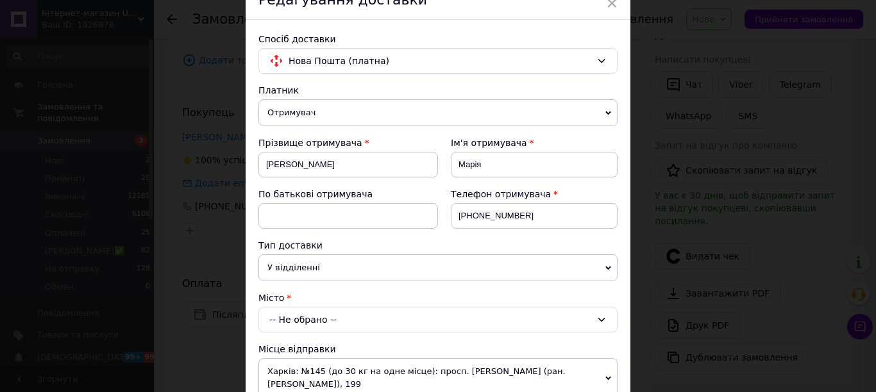
click at [546, 257] on span "У відділенні" at bounding box center [437, 267] width 359 height 27
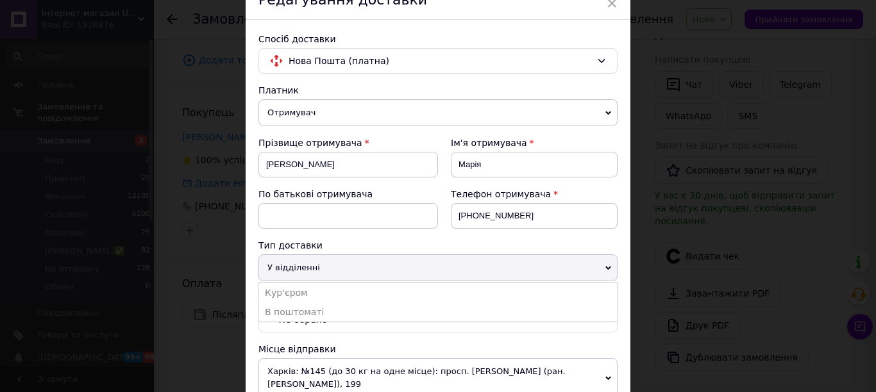
click at [442, 268] on span "У відділенні" at bounding box center [437, 267] width 359 height 27
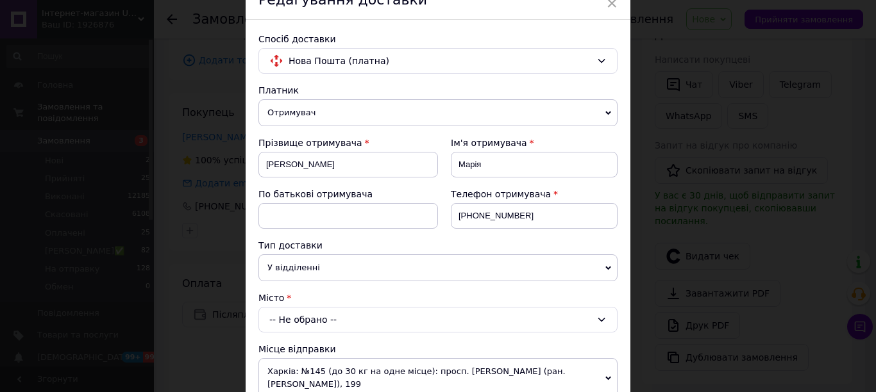
click at [336, 310] on div "-- Не обрано --" at bounding box center [437, 320] width 359 height 26
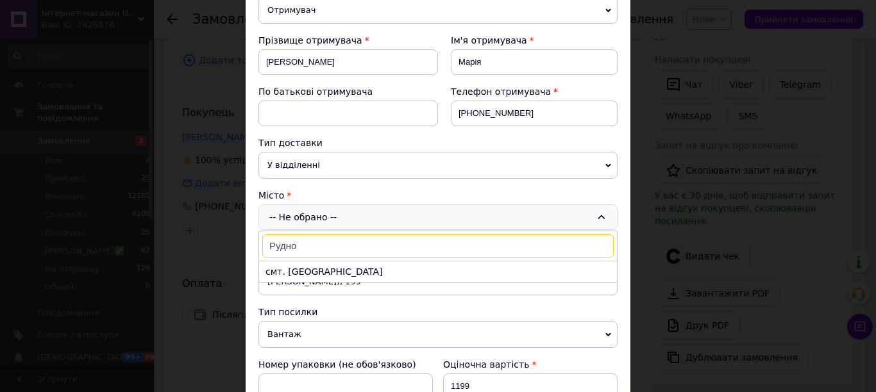
scroll to position [192, 0]
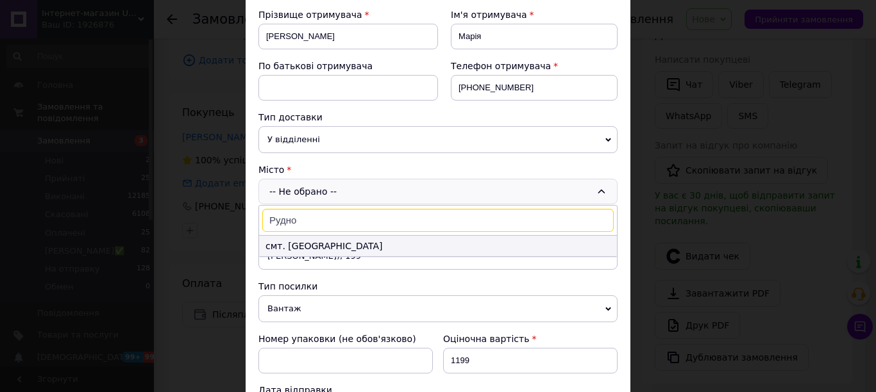
type input "Рудно"
click at [331, 244] on li "смт. Рудне" at bounding box center [438, 246] width 358 height 21
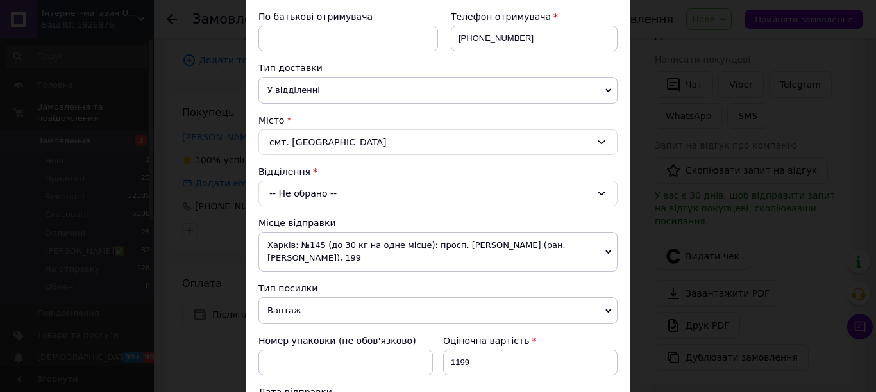
scroll to position [256, 0]
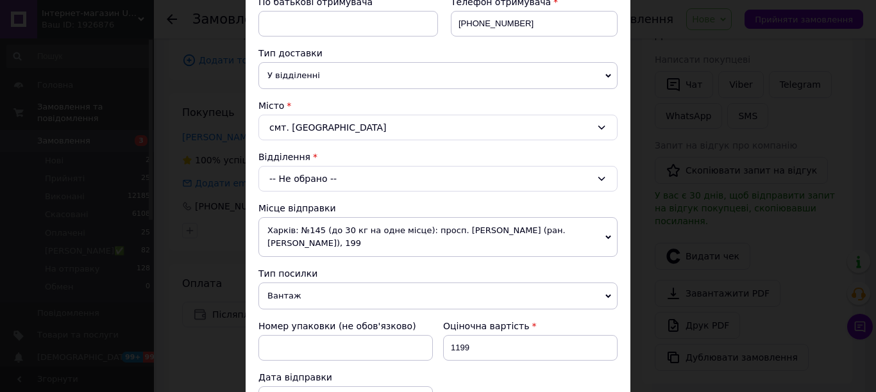
click at [293, 172] on div "-- Не обрано --" at bounding box center [437, 179] width 359 height 26
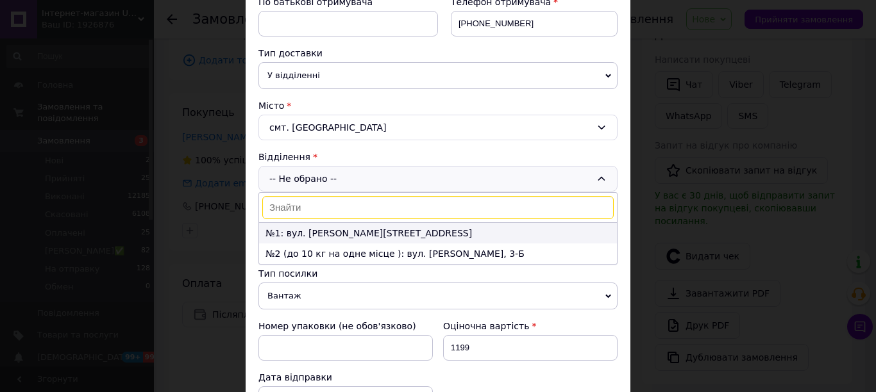
click at [308, 237] on li "№1: вул. Яворницького, 95" at bounding box center [438, 233] width 358 height 21
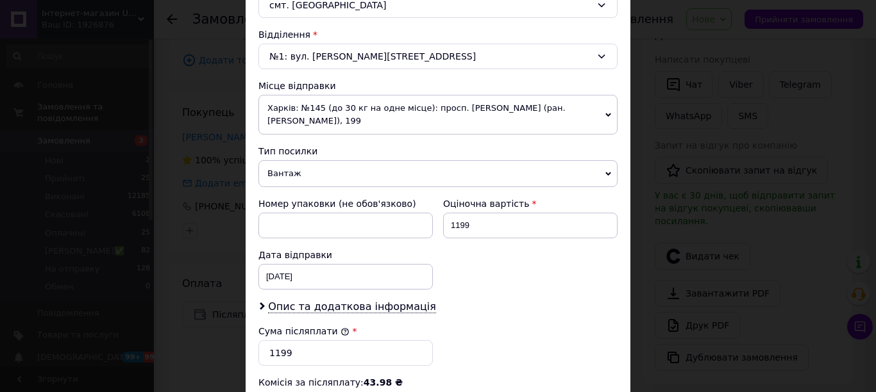
scroll to position [385, 0]
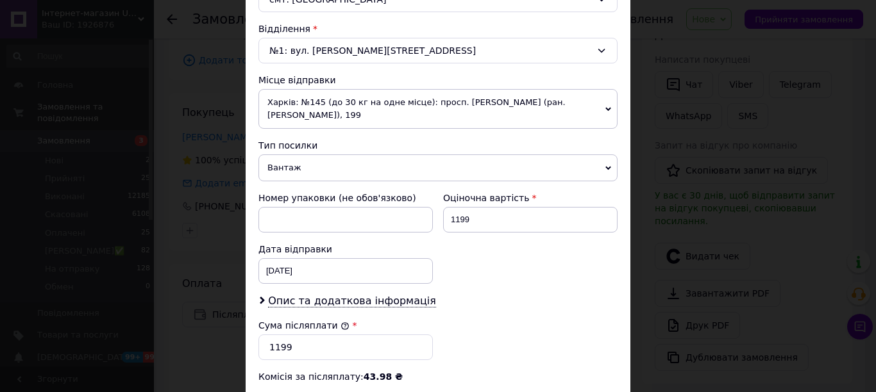
click at [344, 100] on span "Харків: №145 (до 30 кг на одне місце): просп. Героїв Харкова (ран. Московський)…" at bounding box center [437, 109] width 359 height 40
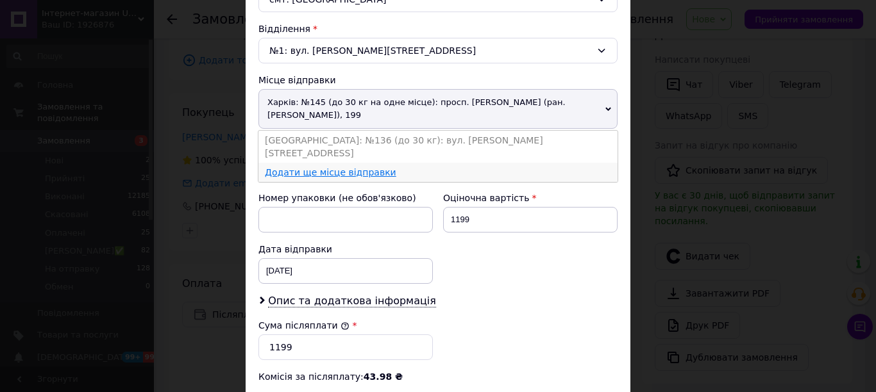
click at [305, 163] on li "Додати ще місце відправки" at bounding box center [437, 172] width 359 height 19
click at [305, 153] on div "Тип посилки Вантаж Документи" at bounding box center [437, 160] width 359 height 42
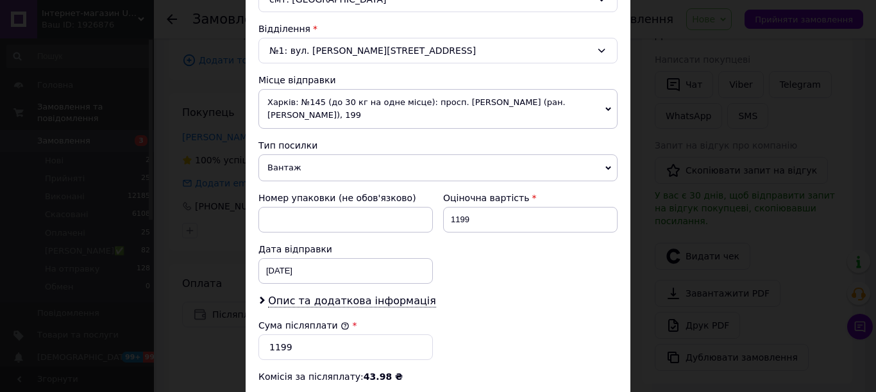
click at [306, 121] on span "Харків: №145 (до 30 кг на одне місце): просп. Героїв Харкова (ран. Московський)…" at bounding box center [437, 109] width 359 height 40
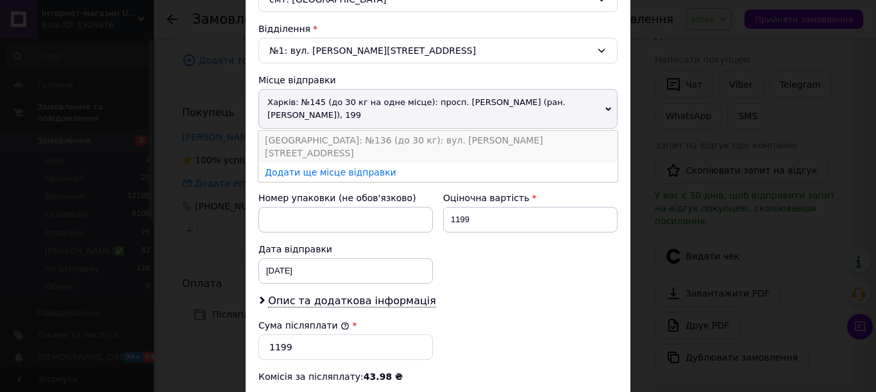
click at [293, 141] on li "Одеса: №136 (до 30 кг): вул. Хмельницького Богдана, 74" at bounding box center [437, 147] width 359 height 32
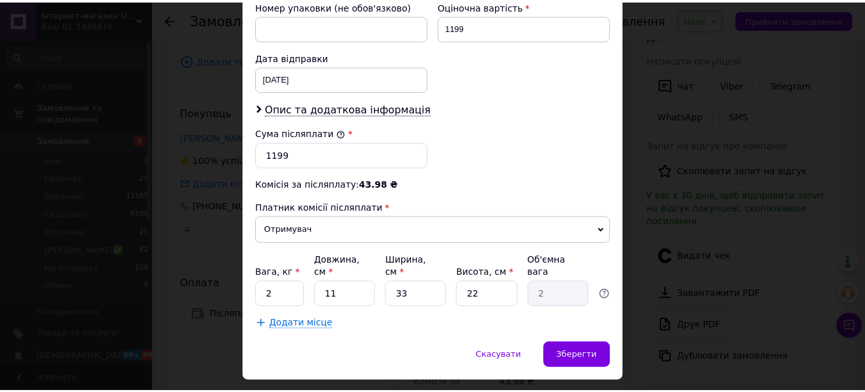
scroll to position [586, 0]
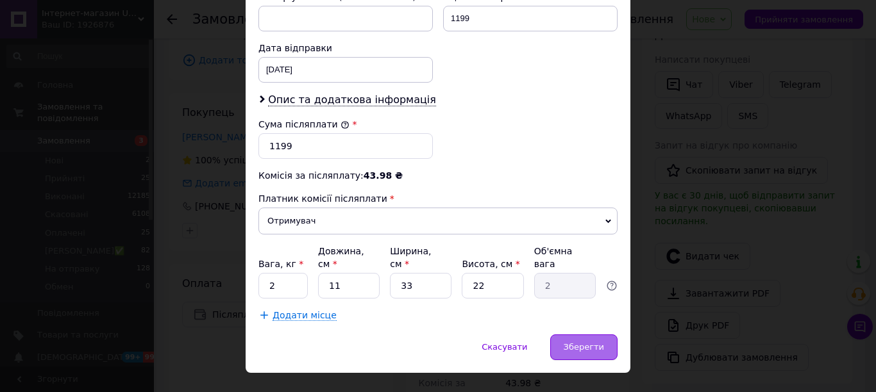
click at [603, 335] on div "Зберегти" at bounding box center [583, 348] width 67 height 26
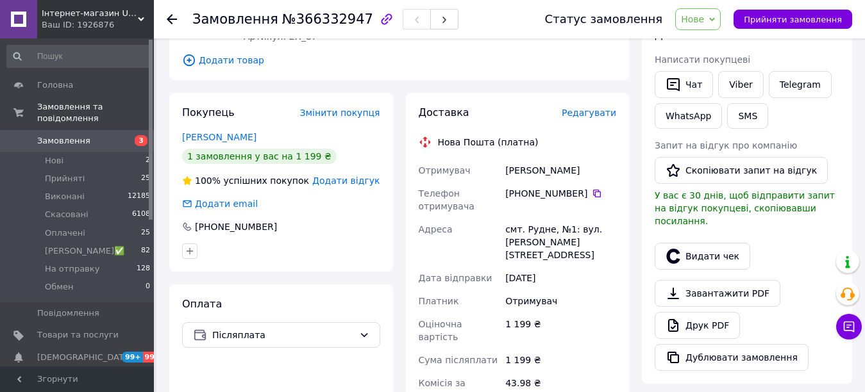
click at [712, 26] on span "Нове" at bounding box center [698, 19] width 46 height 22
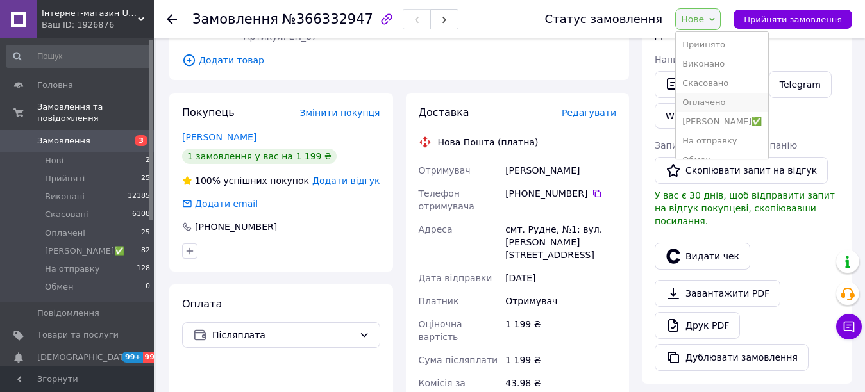
click at [716, 105] on li "Оплачено" at bounding box center [722, 102] width 92 height 19
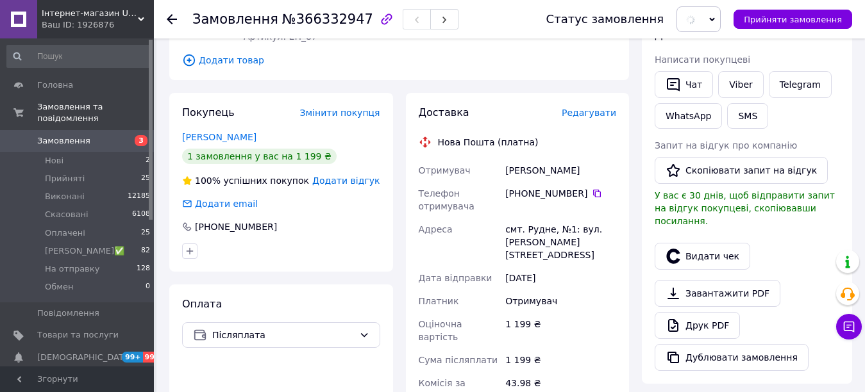
scroll to position [513, 0]
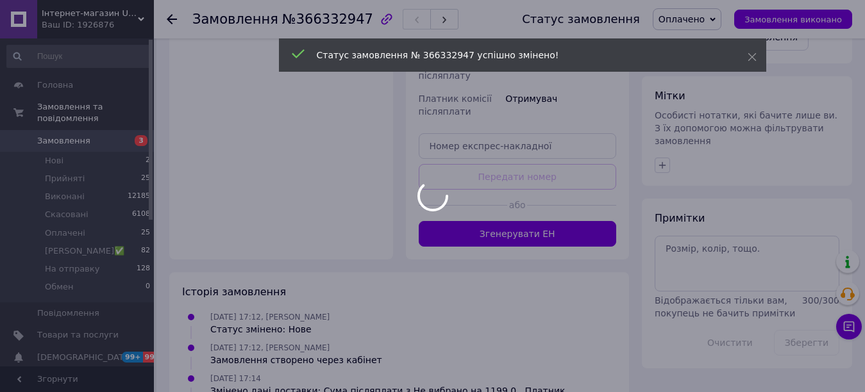
click at [700, 237] on div at bounding box center [432, 196] width 865 height 392
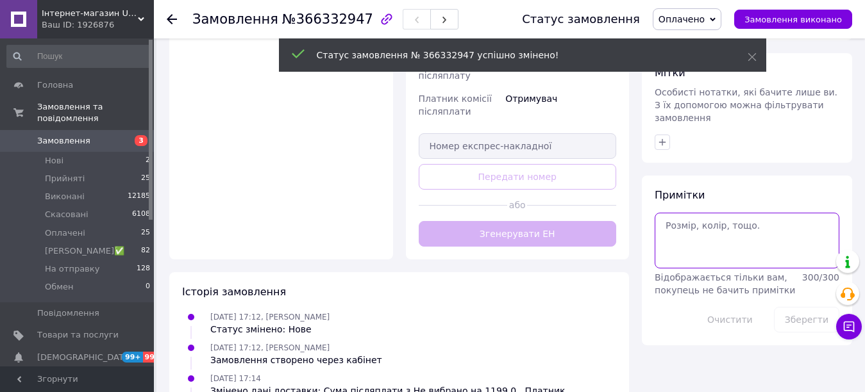
click at [697, 227] on textarea at bounding box center [746, 240] width 185 height 55
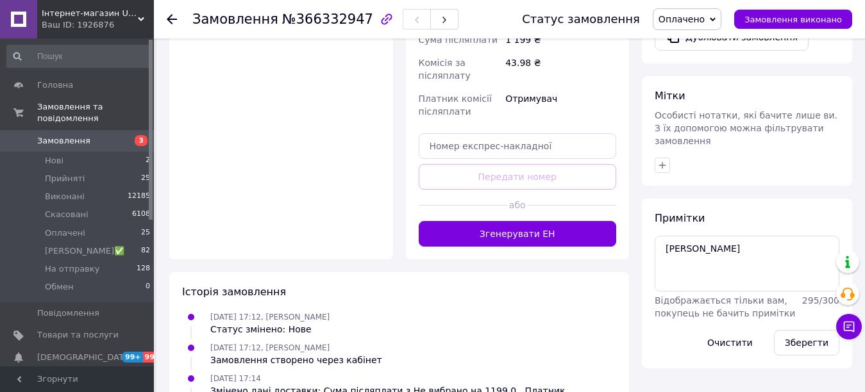
drag, startPoint x: 811, startPoint y: 167, endPoint x: 531, endPoint y: 249, distance: 291.5
click at [531, 285] on div "Історія замовлення" at bounding box center [399, 292] width 434 height 15
click at [735, 236] on textarea "Ксюша" at bounding box center [746, 263] width 185 height 55
type textarea "Ксюша, 150"
click at [801, 330] on button "Зберегти" at bounding box center [806, 343] width 65 height 26
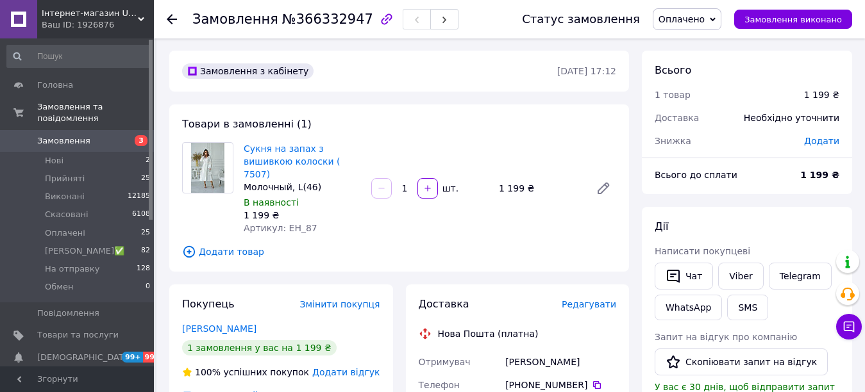
scroll to position [0, 0]
click at [835, 140] on span "Додати" at bounding box center [821, 142] width 35 height 10
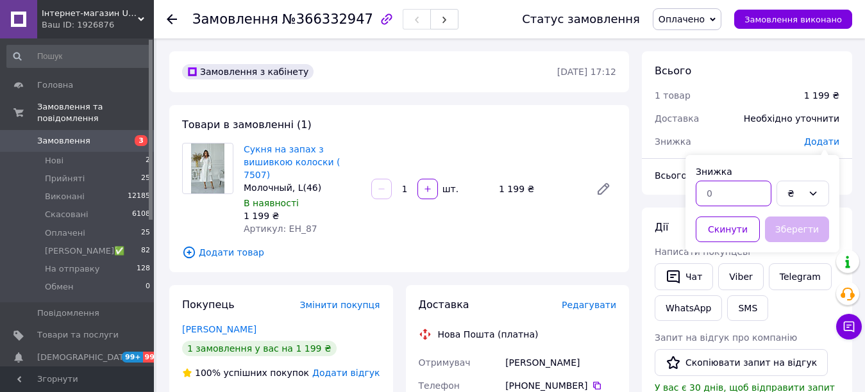
click at [703, 191] on input "text" at bounding box center [734, 194] width 76 height 26
type input "199"
click at [792, 224] on button "Зберегти" at bounding box center [797, 230] width 64 height 26
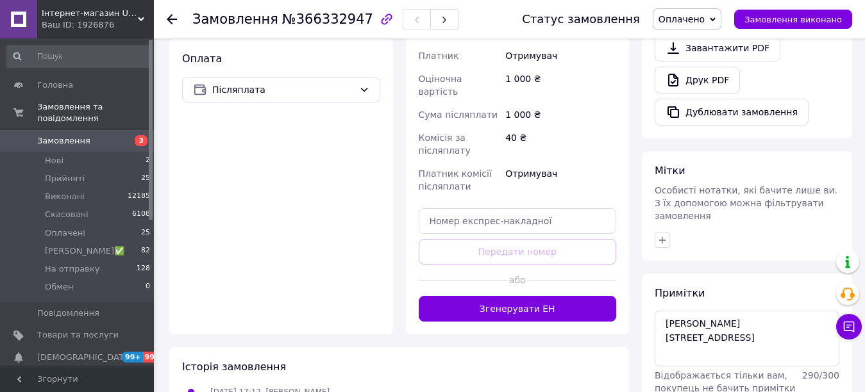
scroll to position [449, 0]
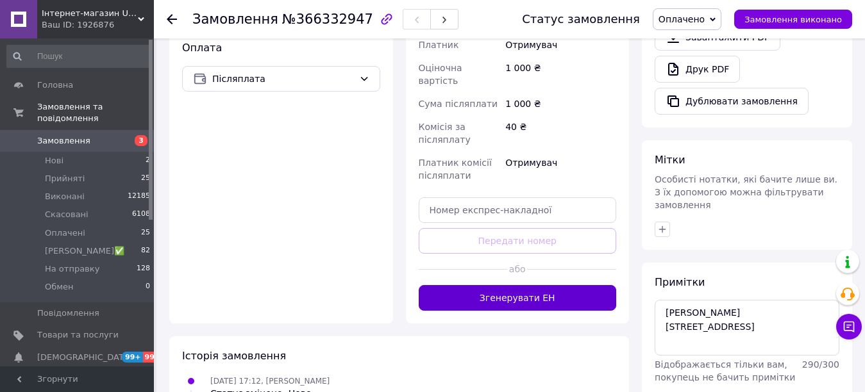
click at [560, 285] on button "Згенерувати ЕН" at bounding box center [518, 298] width 198 height 26
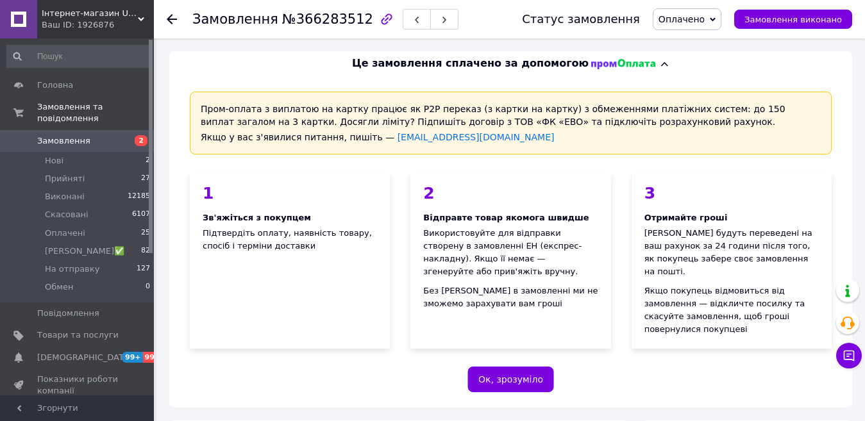
scroll to position [192, 0]
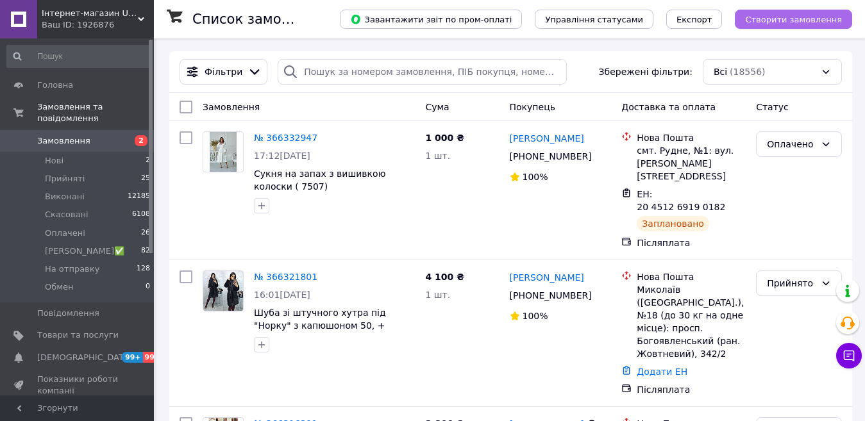
click at [805, 15] on span "Створити замовлення" at bounding box center [793, 20] width 97 height 10
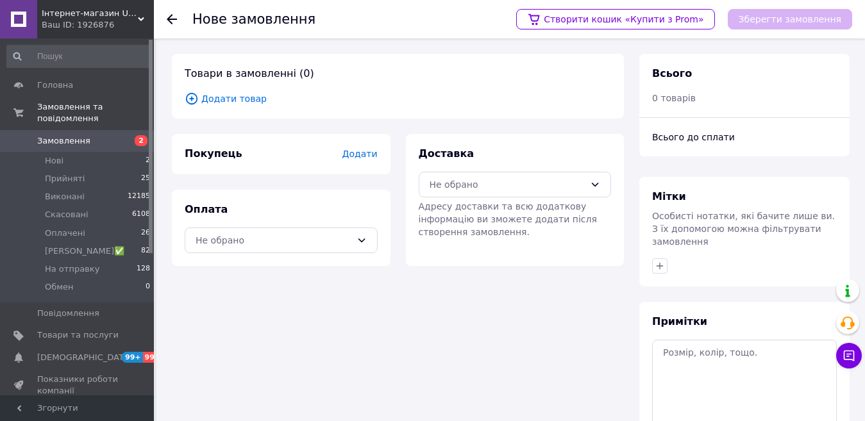
click at [224, 99] on span "Додати товар" at bounding box center [398, 99] width 426 height 14
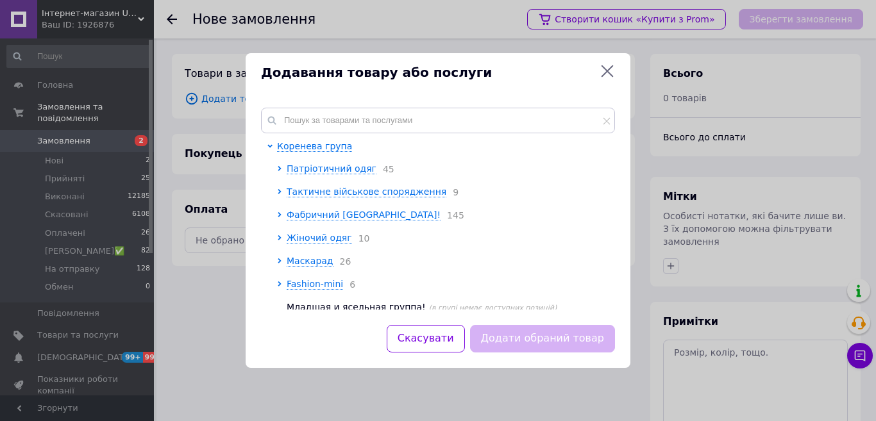
click at [327, 106] on div "Коренева група Патріотичний одяг 45 Тактичне військове спорядження 9 Фабричний …" at bounding box center [438, 208] width 385 height 233
click at [317, 124] on input "text" at bounding box center [438, 121] width 354 height 26
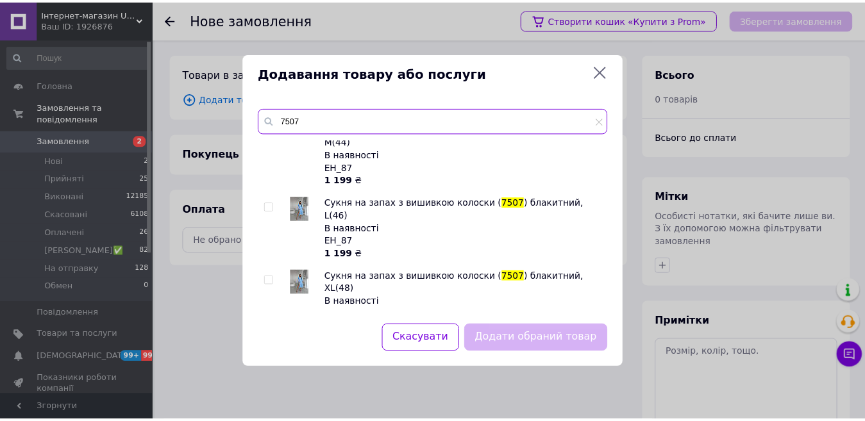
scroll to position [910, 0]
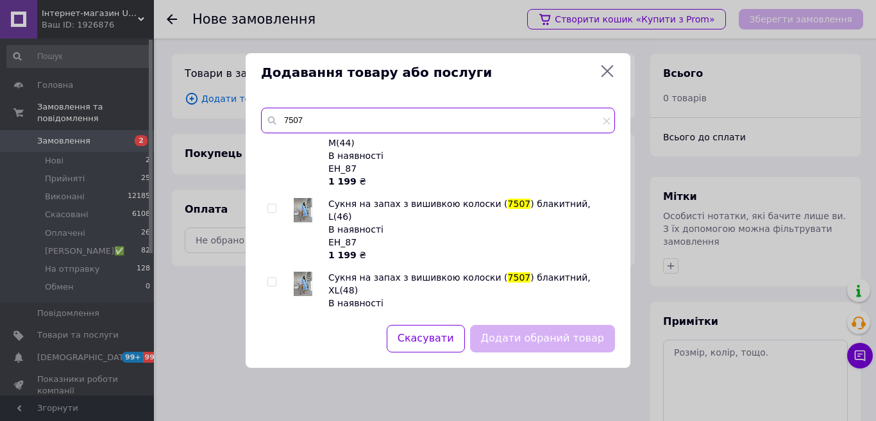
type input "7507"
click at [272, 278] on input "checkbox" at bounding box center [271, 282] width 8 height 8
checkbox input "true"
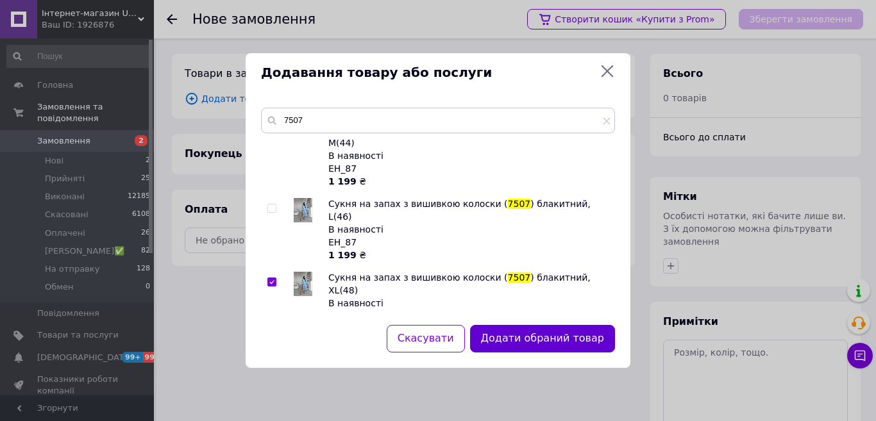
click at [585, 342] on button "Додати обраний товар" at bounding box center [542, 339] width 145 height 28
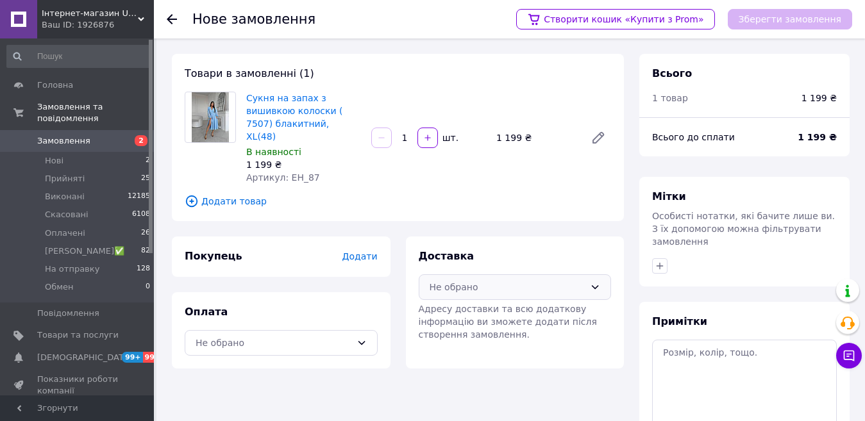
click at [524, 280] on div "Не обрано" at bounding box center [507, 287] width 156 height 14
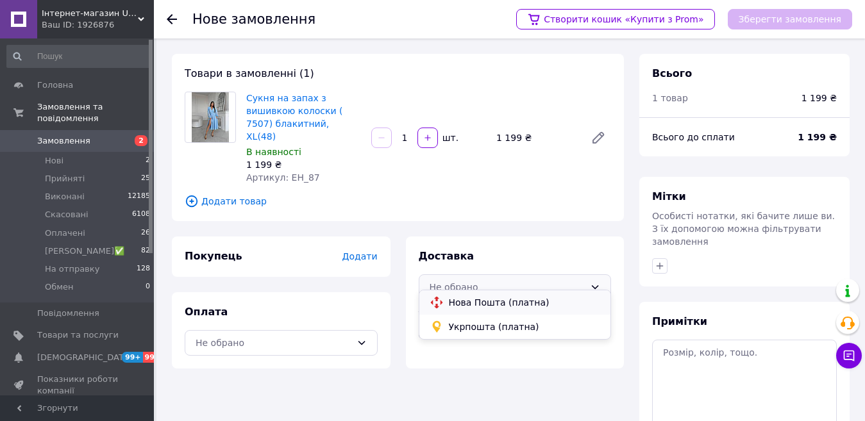
click at [477, 306] on span "Нова Пошта (платна)" at bounding box center [525, 302] width 152 height 13
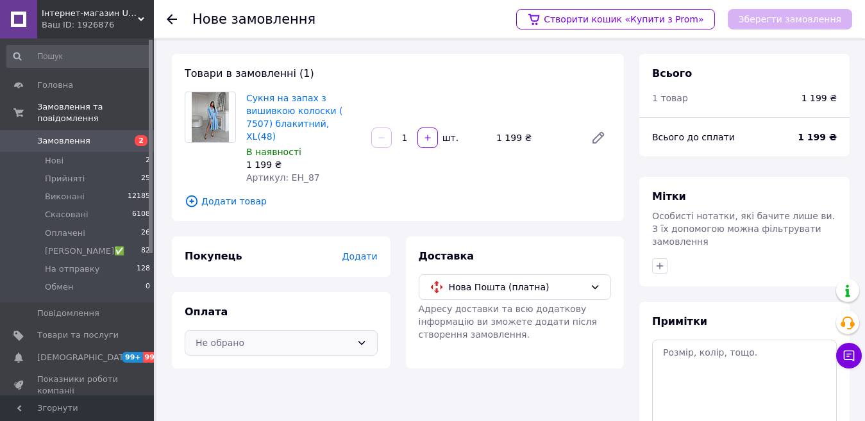
click at [351, 335] on div "Не обрано" at bounding box center [281, 343] width 193 height 26
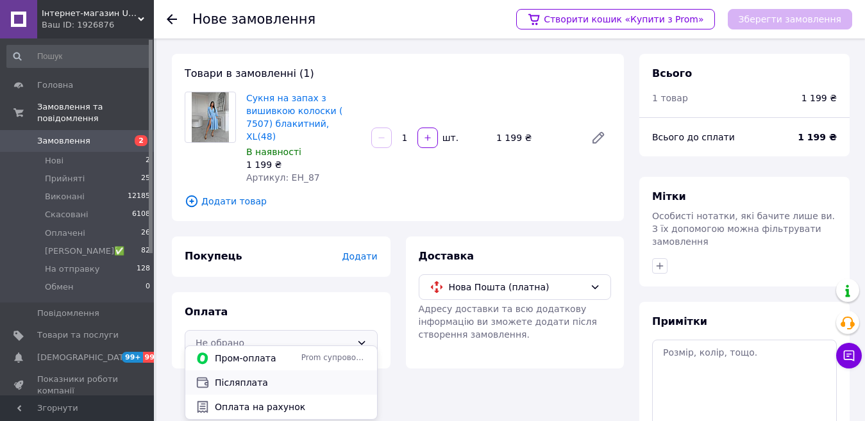
click at [234, 381] on span "Післяплата" at bounding box center [291, 382] width 152 height 13
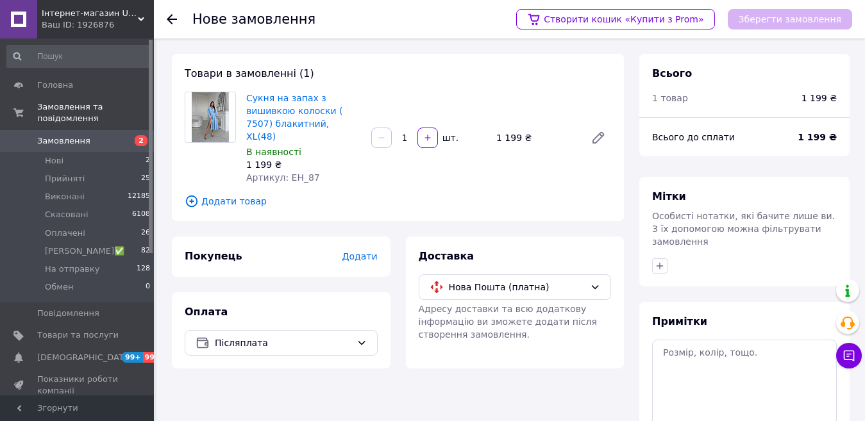
click at [363, 251] on span "Додати" at bounding box center [359, 256] width 35 height 10
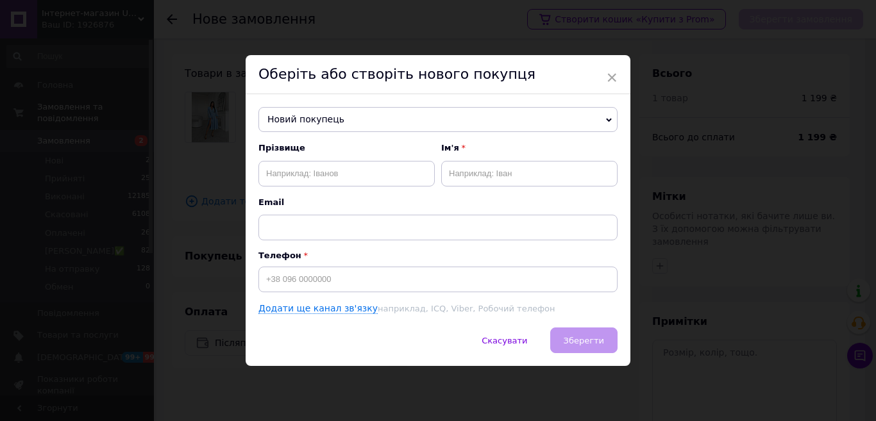
click at [315, 122] on span "Новий покупець" at bounding box center [437, 120] width 359 height 26
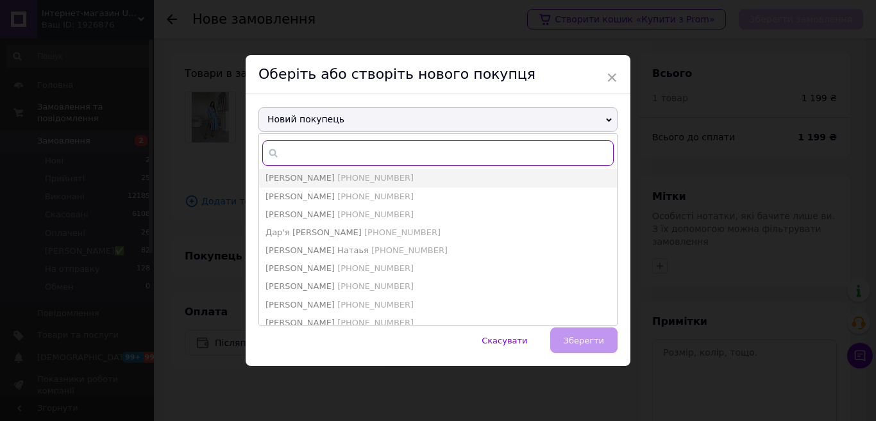
click at [307, 146] on input "text" at bounding box center [437, 153] width 351 height 26
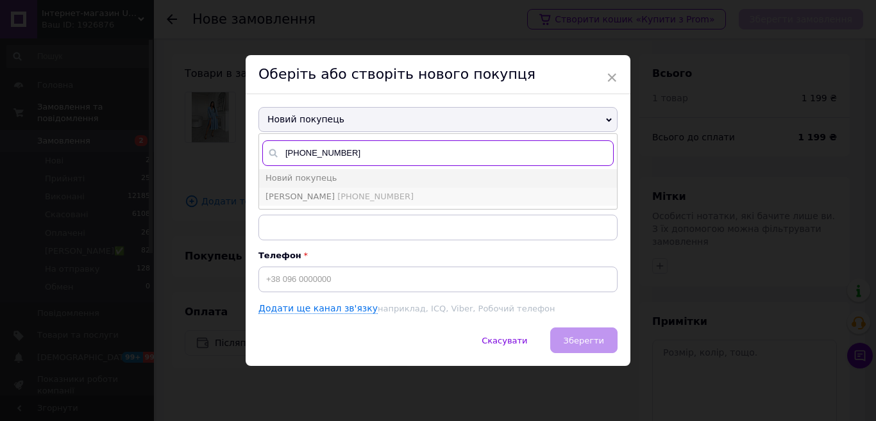
type input "+380668974106"
click at [337, 202] on li "Шестопал Таміла +380668974106" at bounding box center [438, 197] width 358 height 18
type input "Шестопал Таміла"
type input "+380668974106"
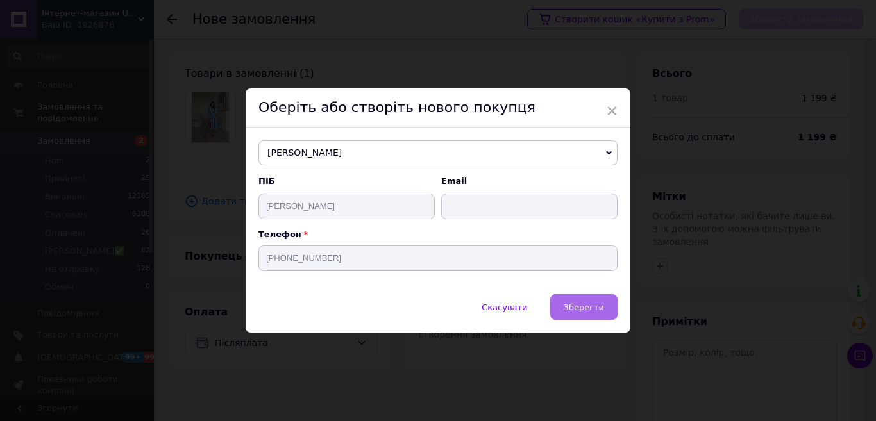
click at [587, 312] on span "Зберегти" at bounding box center [583, 308] width 40 height 10
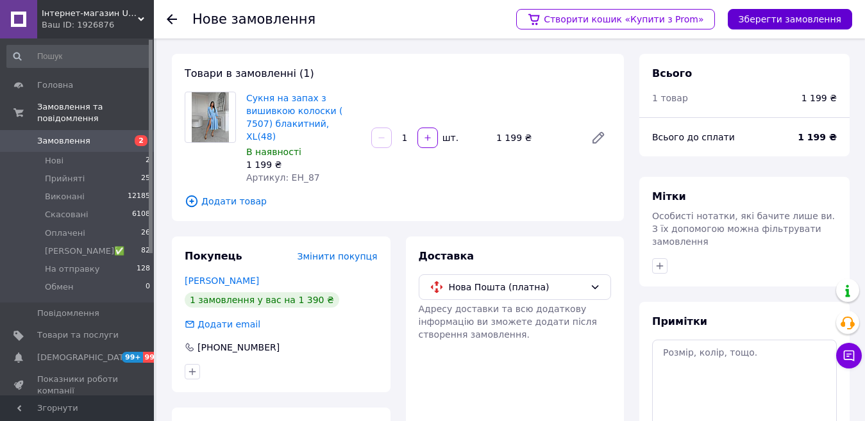
click at [766, 18] on button "Зберегти замовлення" at bounding box center [790, 19] width 124 height 21
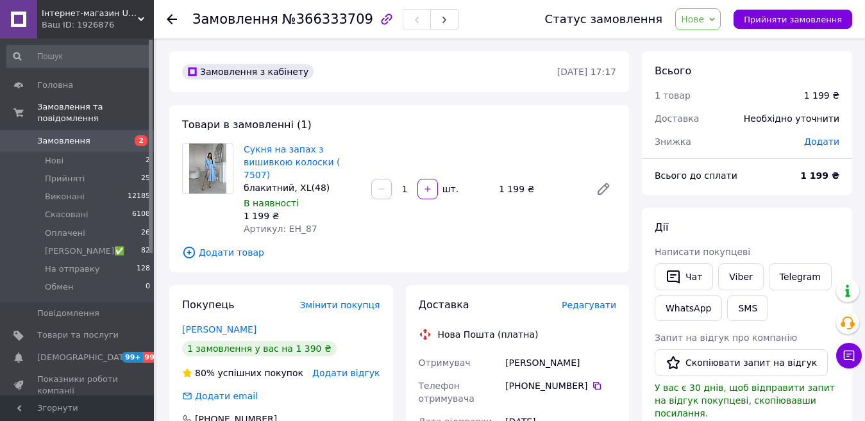
click at [831, 138] on span "Додати" at bounding box center [821, 142] width 35 height 10
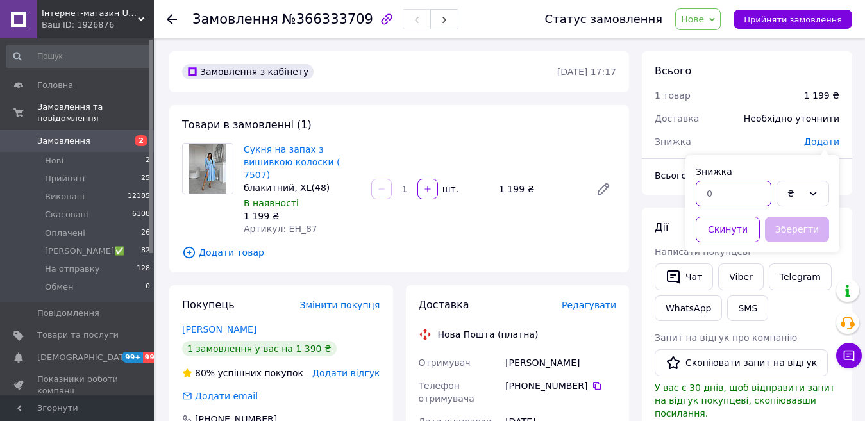
click at [751, 192] on input "text" at bounding box center [734, 194] width 76 height 26
type input "49"
click at [785, 229] on button "Зберегти" at bounding box center [797, 230] width 64 height 26
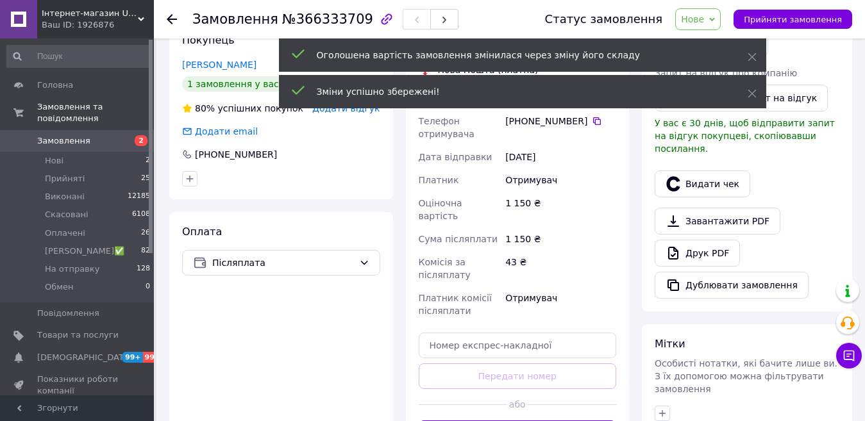
scroll to position [449, 0]
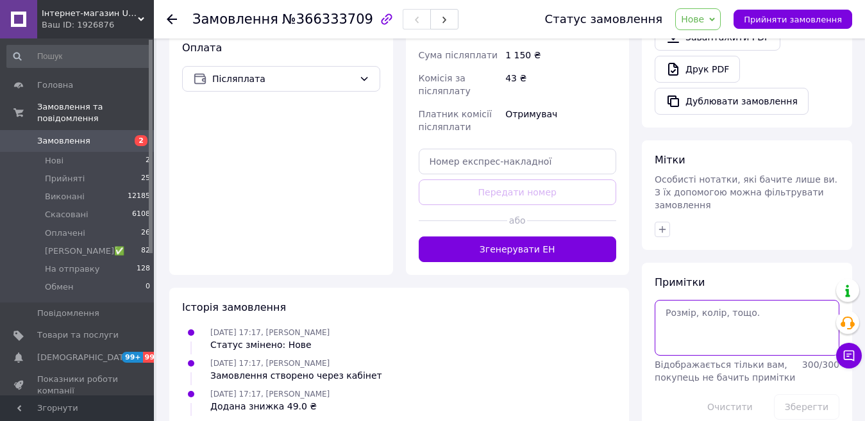
click at [712, 300] on textarea at bounding box center [746, 327] width 185 height 55
click at [671, 300] on textarea "Кюша" at bounding box center [746, 327] width 185 height 55
type textarea "Ксюша"
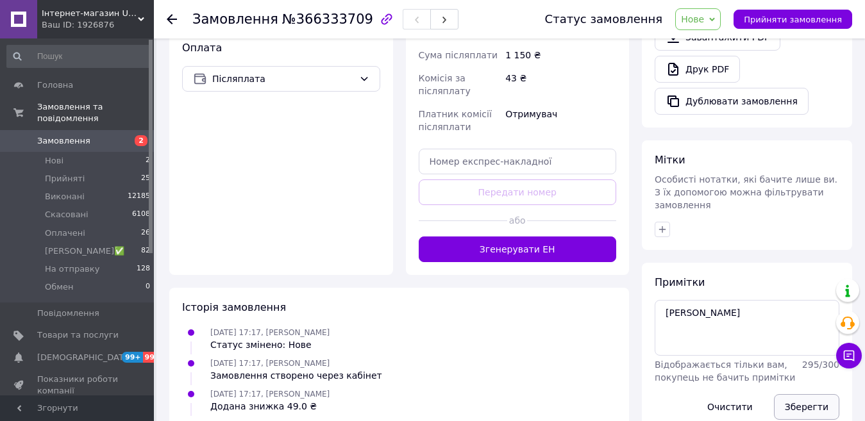
drag, startPoint x: 819, startPoint y: 384, endPoint x: 781, endPoint y: 376, distance: 39.4
click at [817, 394] on button "Зберегти" at bounding box center [806, 407] width 65 height 26
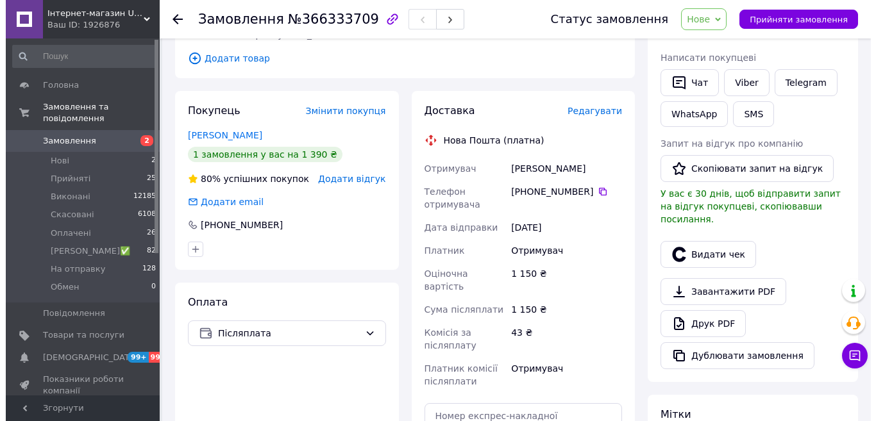
scroll to position [192, 0]
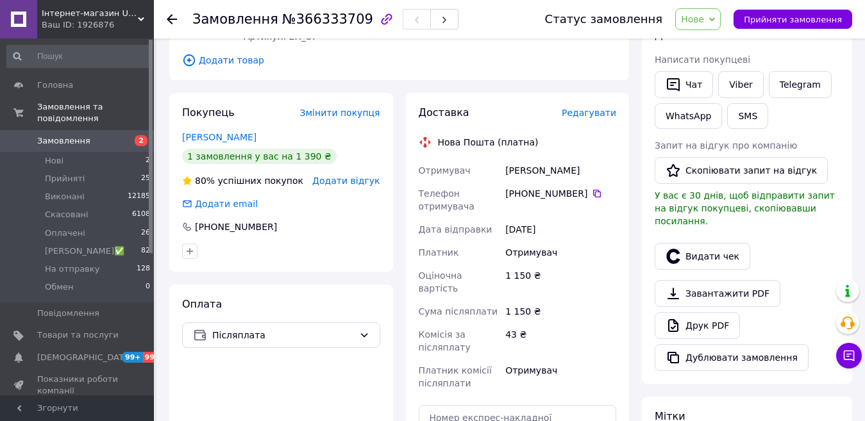
click at [704, 22] on span "Нове" at bounding box center [692, 19] width 23 height 10
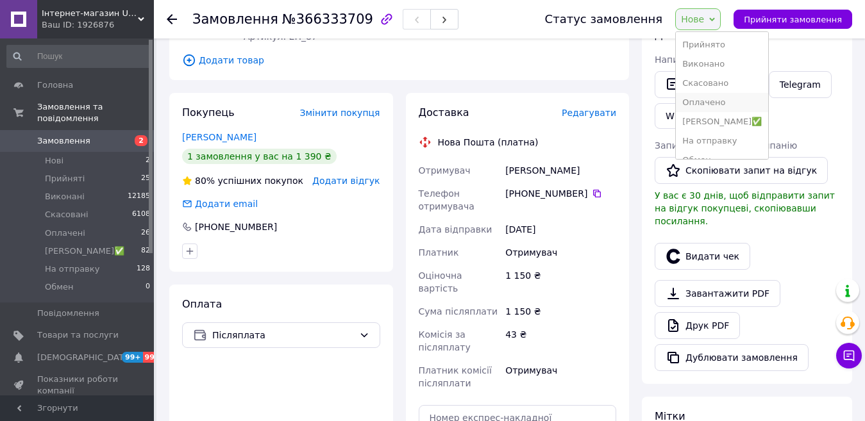
click at [713, 100] on li "Оплачено" at bounding box center [722, 102] width 92 height 19
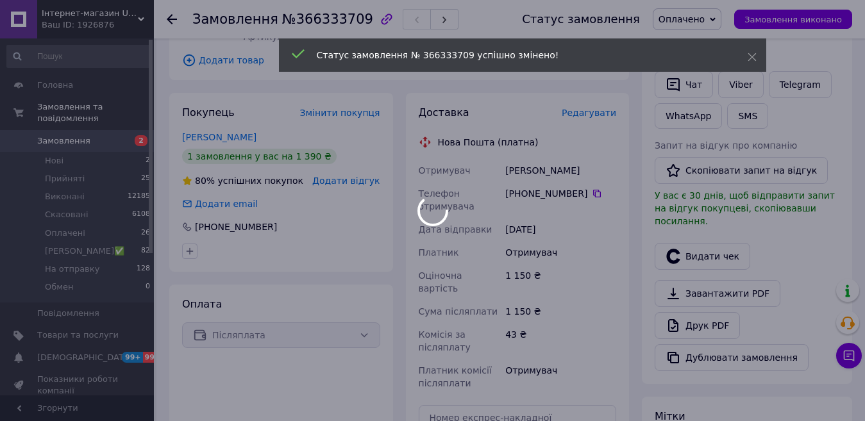
click at [591, 101] on div at bounding box center [432, 210] width 865 height 421
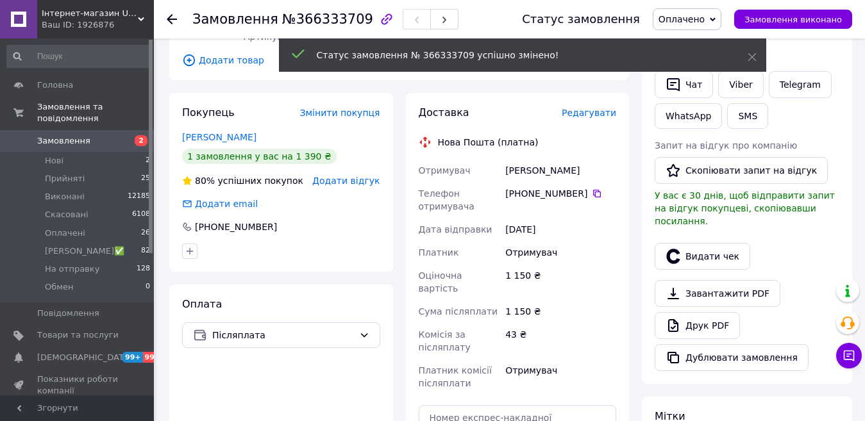
click at [601, 108] on span "Редагувати" at bounding box center [589, 113] width 54 height 10
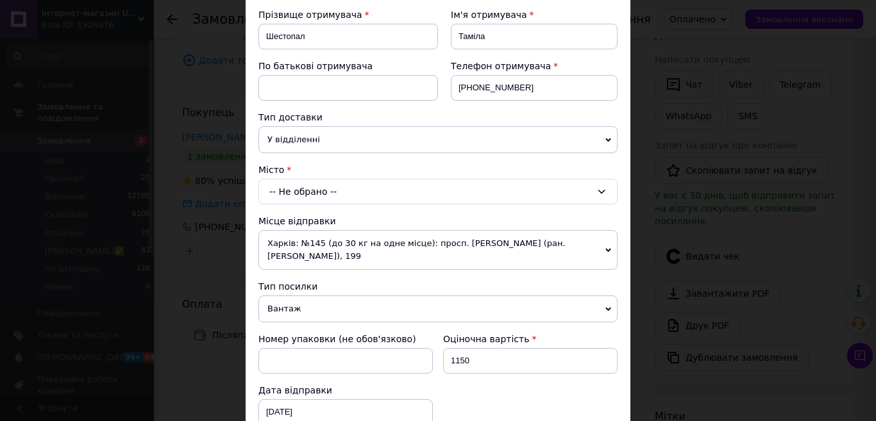
click at [322, 232] on span "Харків: №145 (до 30 кг на одне місце): просп. [PERSON_NAME] (ран. [PERSON_NAME]…" at bounding box center [437, 250] width 359 height 40
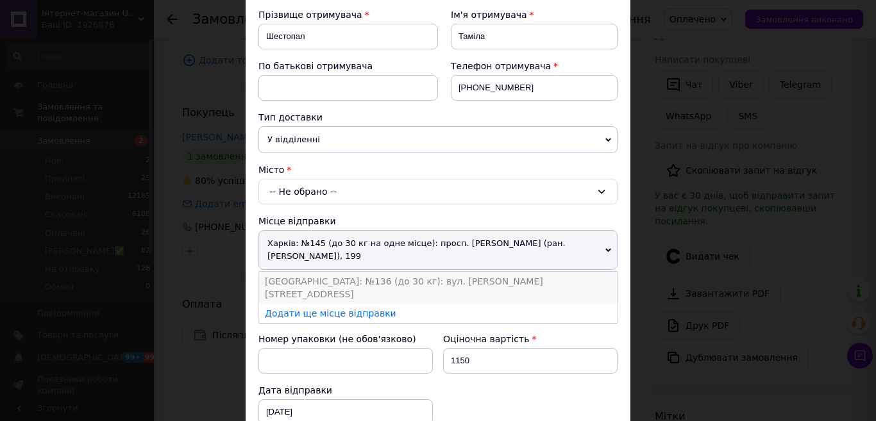
click at [317, 280] on li "[GEOGRAPHIC_DATA]: №136 (до 30 кг): вул. [PERSON_NAME][STREET_ADDRESS]" at bounding box center [437, 288] width 359 height 32
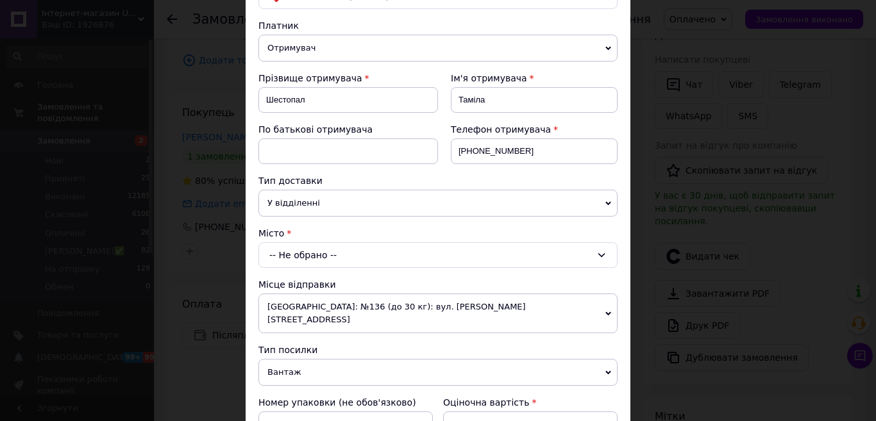
scroll to position [121, 0]
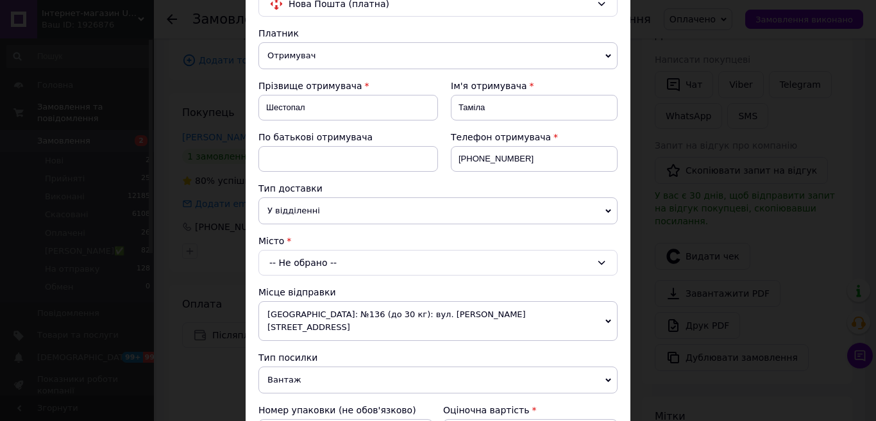
click at [328, 258] on div "-- Не обрано --" at bounding box center [437, 263] width 359 height 26
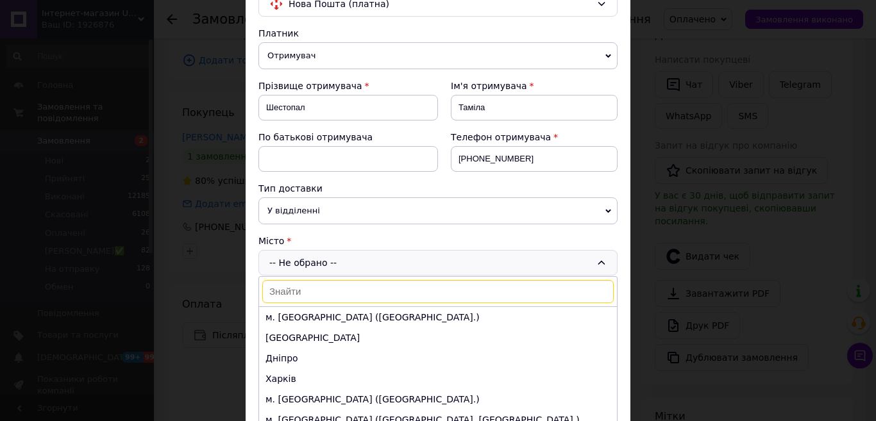
type input "Н"
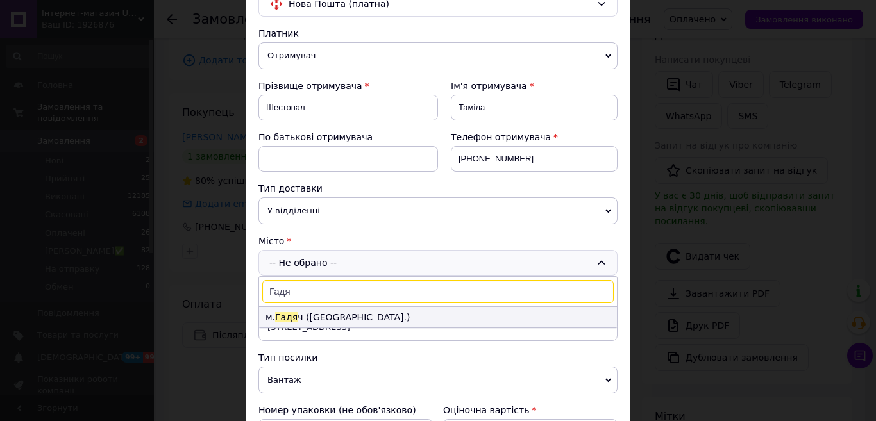
type input "Гадя"
click at [319, 312] on li "м. Гадя ч (Полтавська обл.)" at bounding box center [438, 317] width 358 height 21
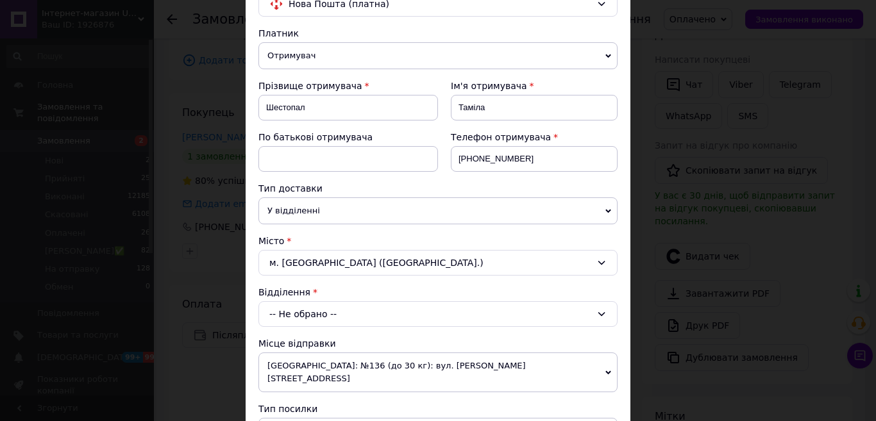
click at [323, 311] on div "-- Не обрано --" at bounding box center [437, 314] width 359 height 26
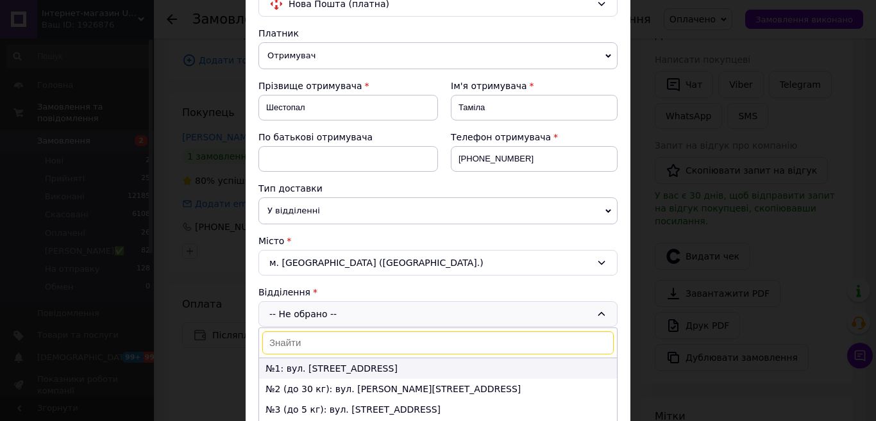
click at [296, 370] on li "№1: вул. Миргородська, 3" at bounding box center [438, 368] width 358 height 21
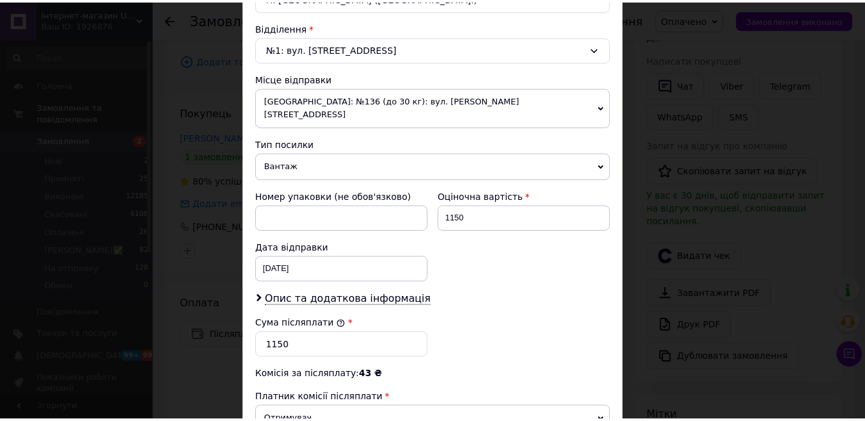
scroll to position [557, 0]
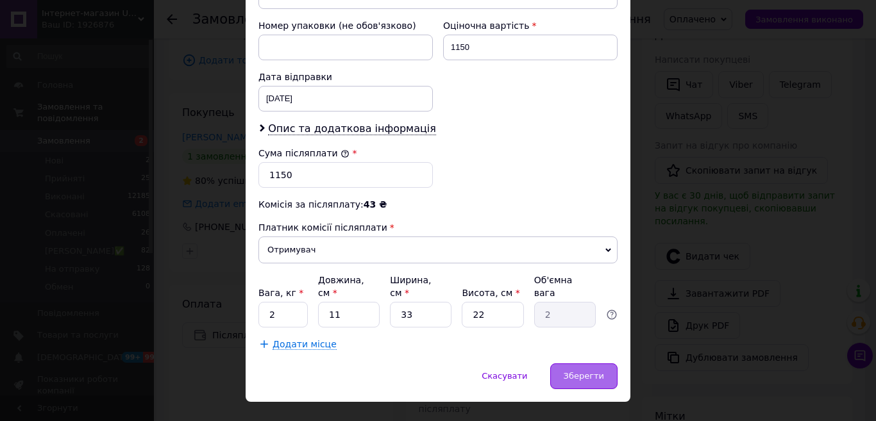
click at [592, 363] on div "Зберегти" at bounding box center [583, 376] width 67 height 26
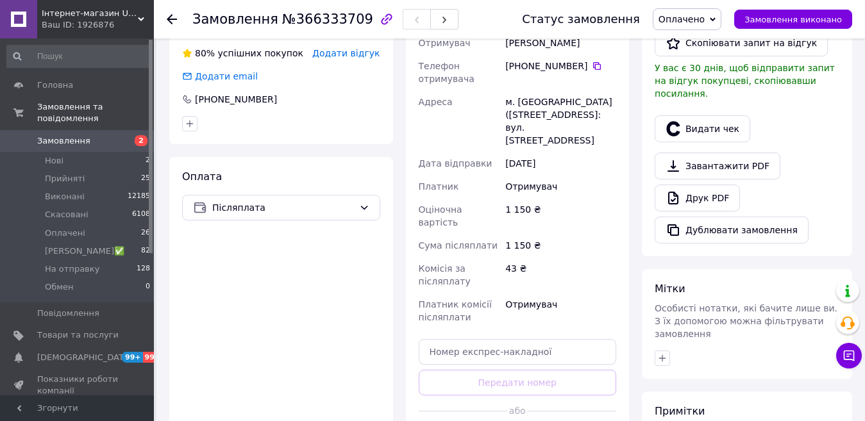
scroll to position [321, 0]
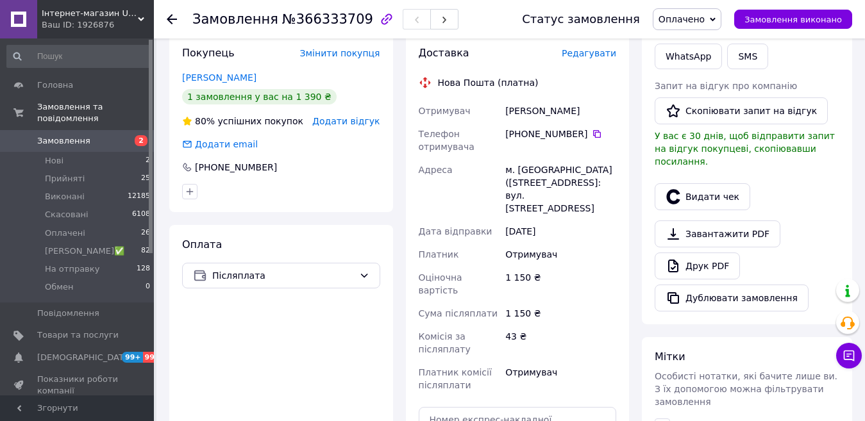
scroll to position [192, 0]
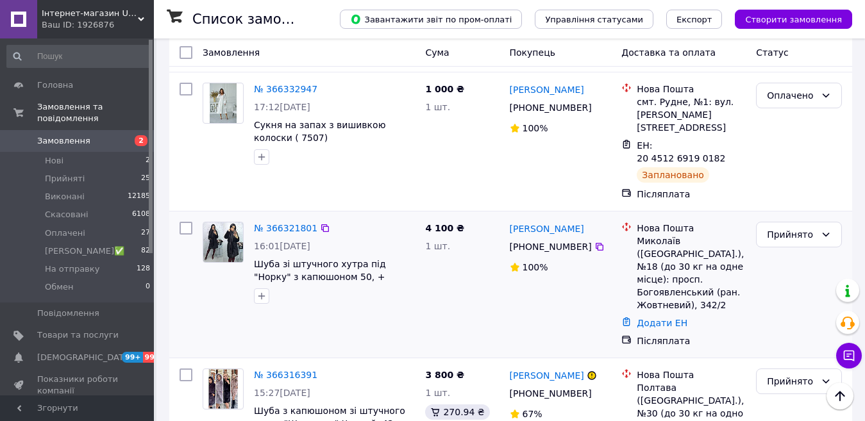
scroll to position [256, 0]
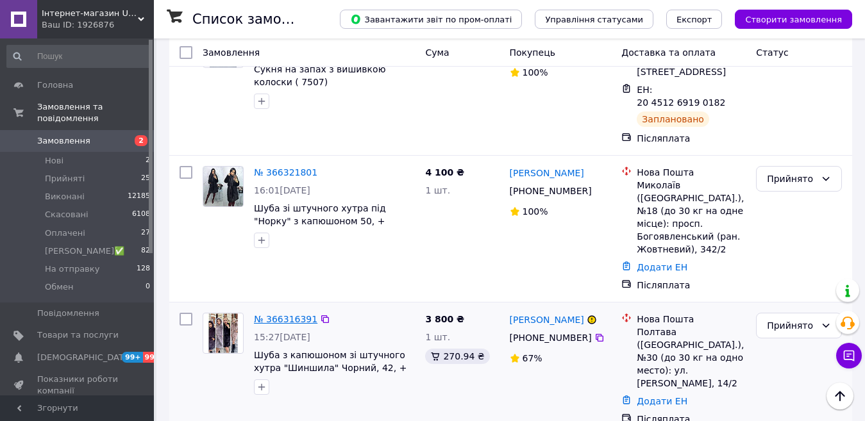
click at [283, 314] on link "№ 366316391" at bounding box center [285, 319] width 63 height 10
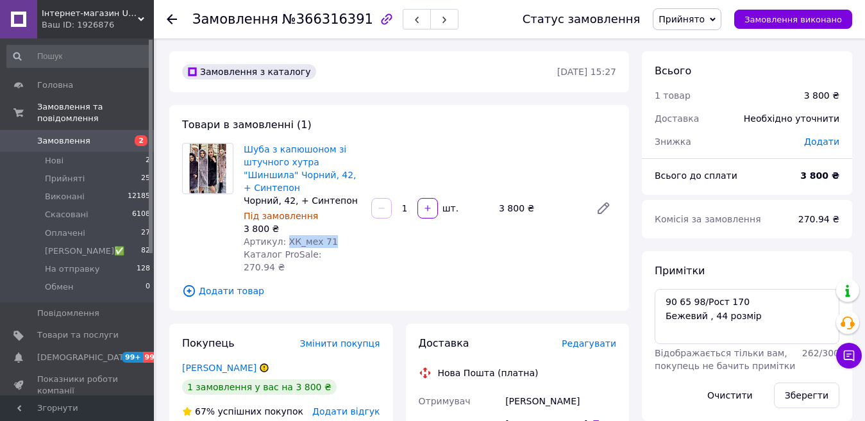
drag, startPoint x: 344, startPoint y: 226, endPoint x: 282, endPoint y: 228, distance: 61.6
click at [282, 235] on div "Артикул: ХК_мех 71" at bounding box center [302, 241] width 117 height 13
copy span "ХК_мех 71"
click at [172, 21] on icon at bounding box center [172, 19] width 10 height 10
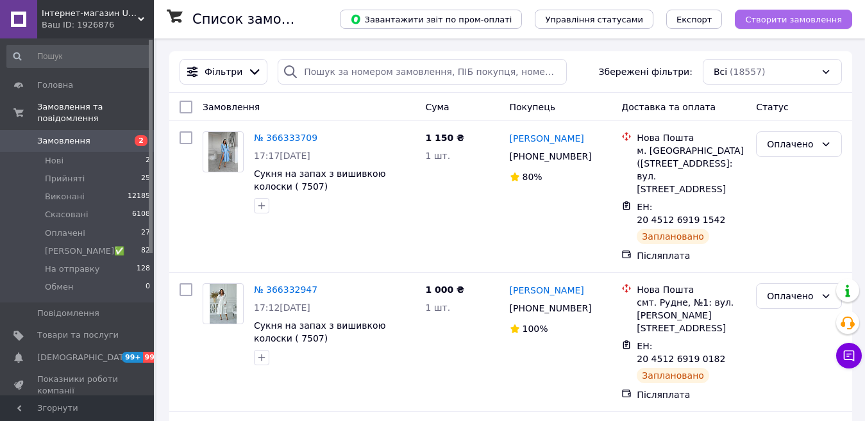
click at [798, 25] on button "Створити замовлення" at bounding box center [793, 19] width 117 height 19
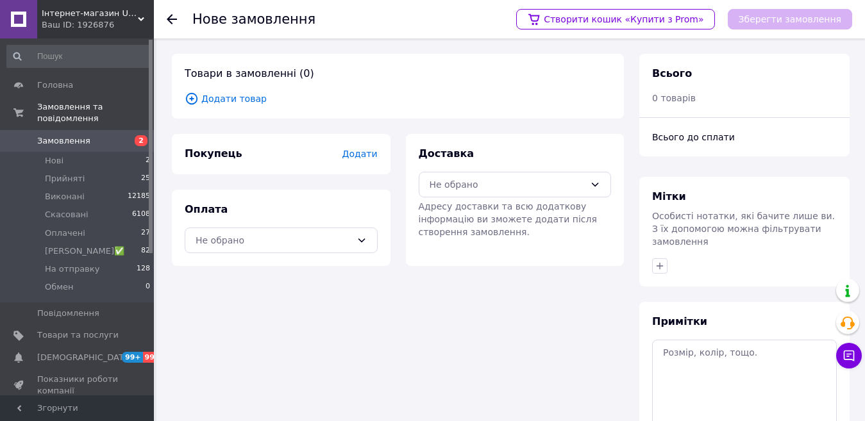
click at [207, 94] on span "Додати товар" at bounding box center [398, 99] width 426 height 14
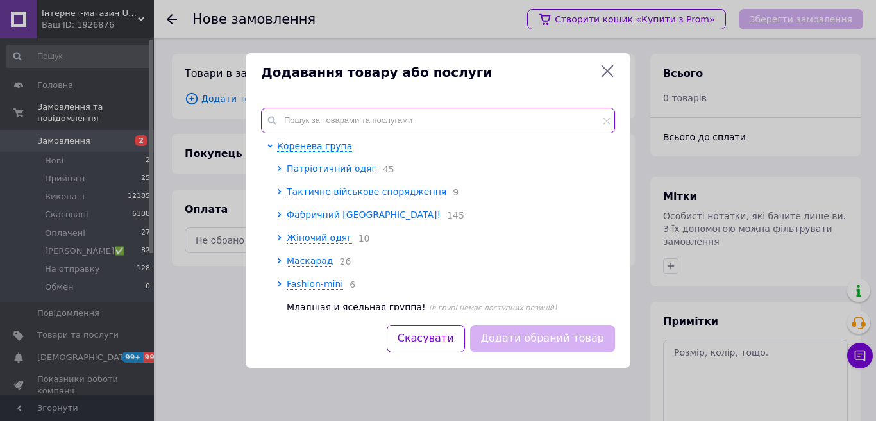
click at [296, 123] on input "text" at bounding box center [438, 121] width 354 height 26
paste input "ХК_мех 71"
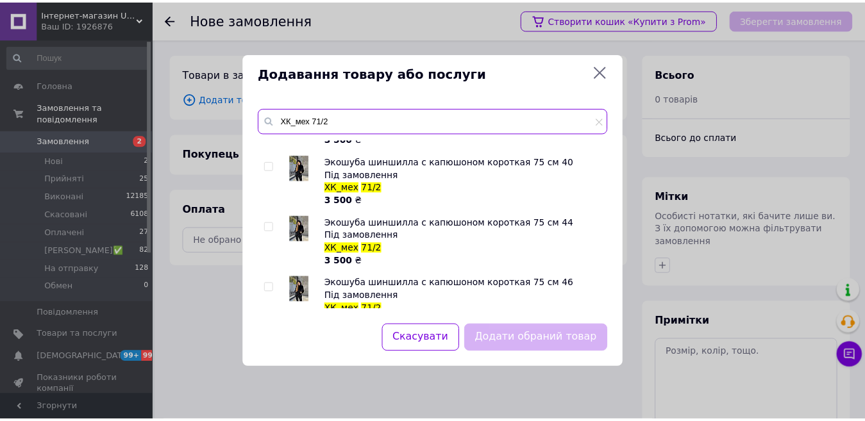
scroll to position [128, 0]
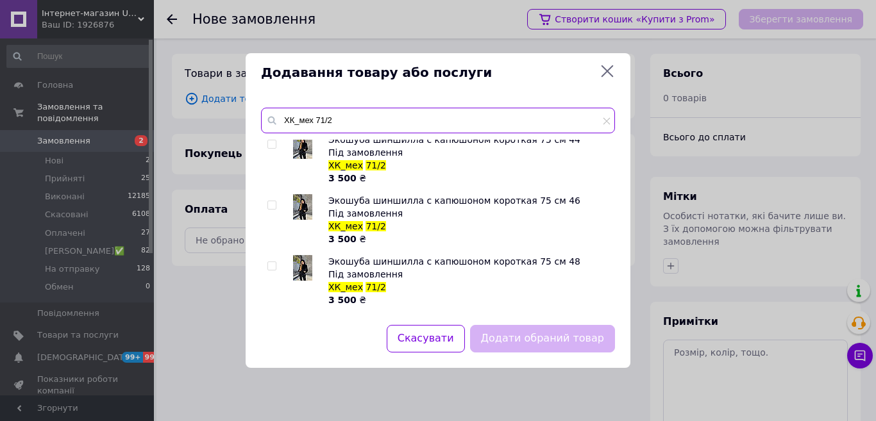
type input "ХК_мех 71/2"
click at [272, 206] on input "checkbox" at bounding box center [271, 205] width 8 height 8
checkbox input "true"
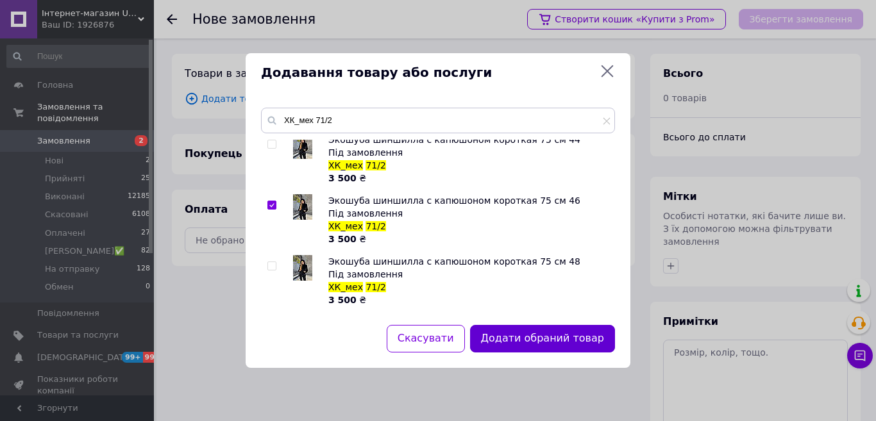
click at [578, 344] on button "Додати обраний товар" at bounding box center [542, 339] width 145 height 28
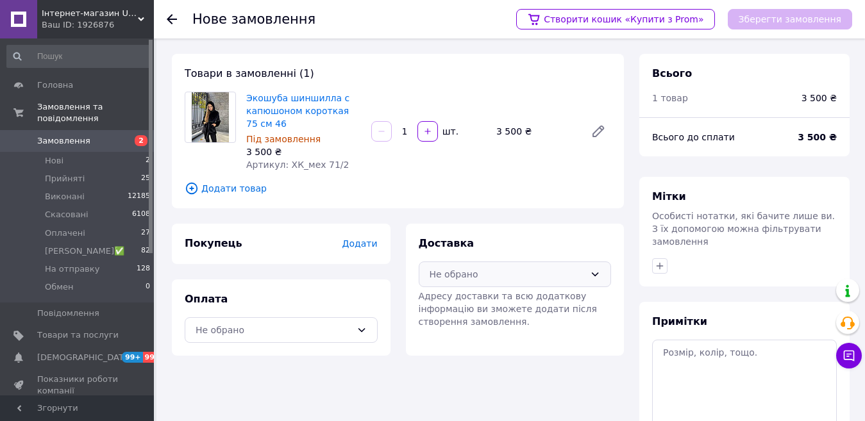
click at [521, 283] on div "Не обрано" at bounding box center [515, 275] width 193 height 26
drag, startPoint x: 497, startPoint y: 300, endPoint x: 477, endPoint y: 308, distance: 21.5
click at [497, 300] on span "Нова Пошта (платна)" at bounding box center [525, 302] width 152 height 13
click at [301, 323] on div "Не обрано" at bounding box center [274, 330] width 156 height 14
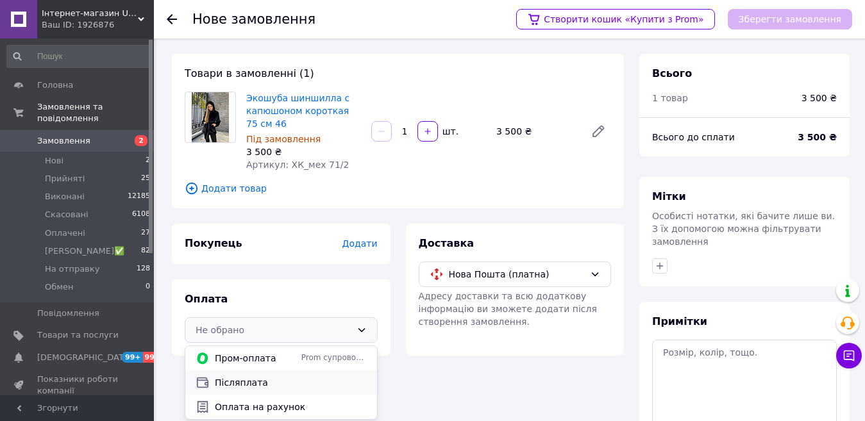
click at [242, 372] on div "Післяплата" at bounding box center [281, 383] width 192 height 24
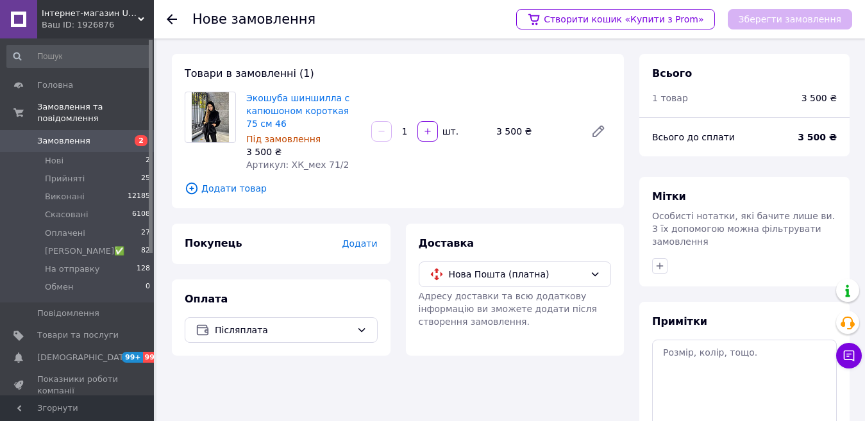
click at [363, 246] on span "Додати" at bounding box center [359, 243] width 35 height 10
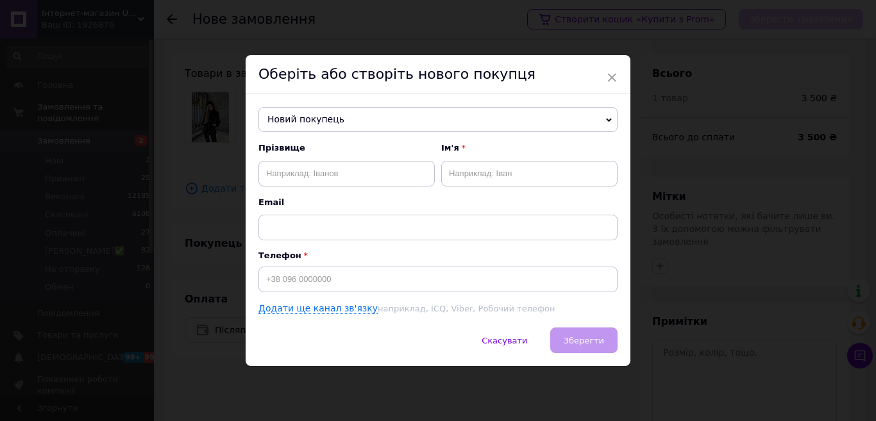
click at [306, 121] on span "Новий покупець" at bounding box center [437, 120] width 359 height 26
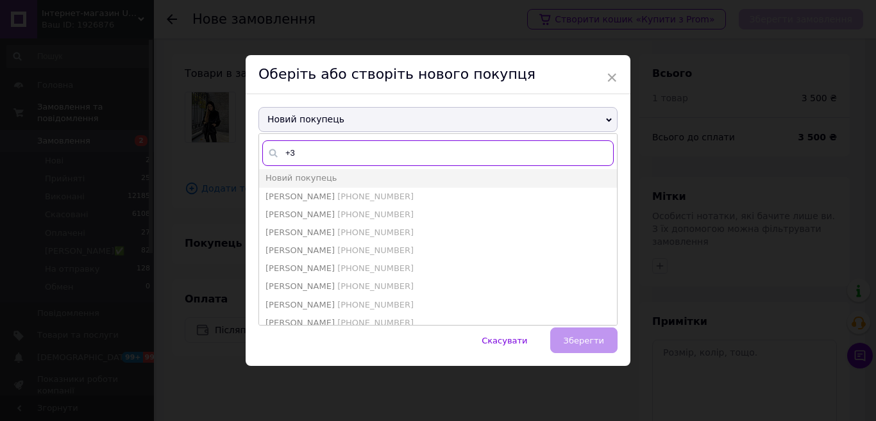
type input "+"
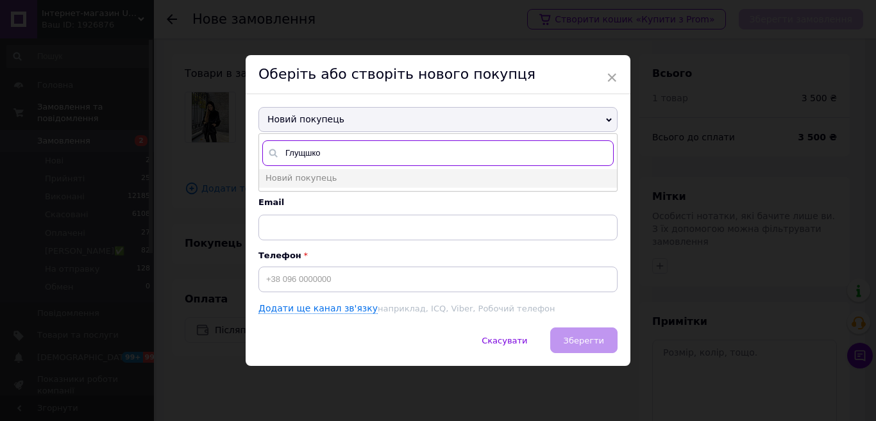
type input "[PERSON_NAME]"
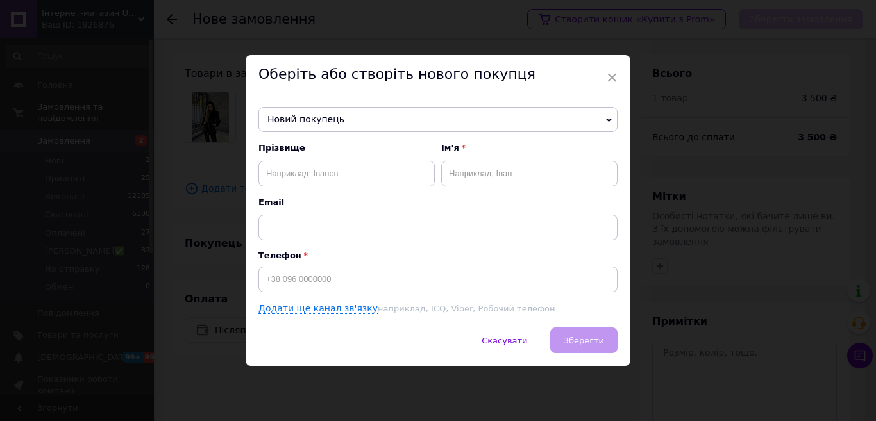
click at [287, 105] on div "Новий покупець Глушко Єлизавета +380685465922 Глушко Наталія Василівна +3806794…" at bounding box center [438, 211] width 385 height 234
click at [288, 113] on span "Новий покупець" at bounding box center [437, 120] width 359 height 26
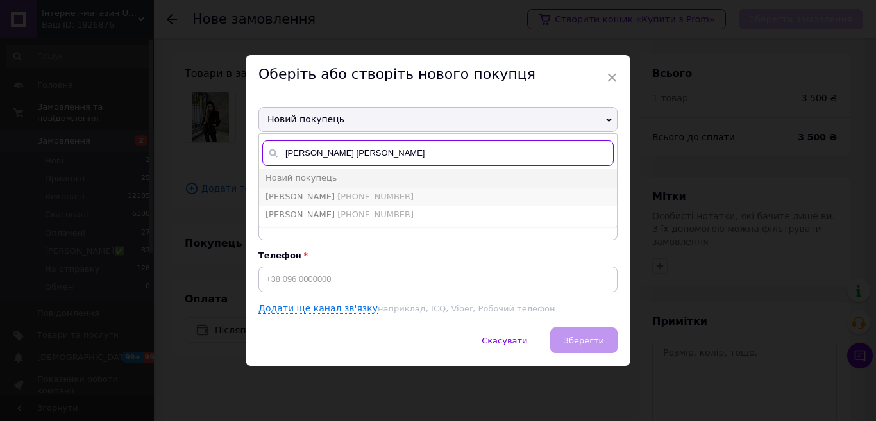
type input "Глушко Т"
click at [337, 198] on span "[PHONE_NUMBER]" at bounding box center [375, 197] width 76 height 10
type input "[PERSON_NAME]"
type input "[PHONE_NUMBER]"
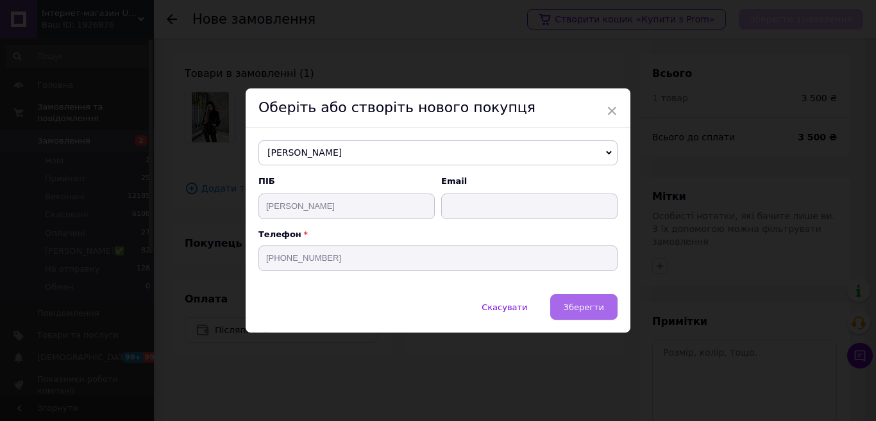
click at [579, 306] on span "Зберегти" at bounding box center [583, 308] width 40 height 10
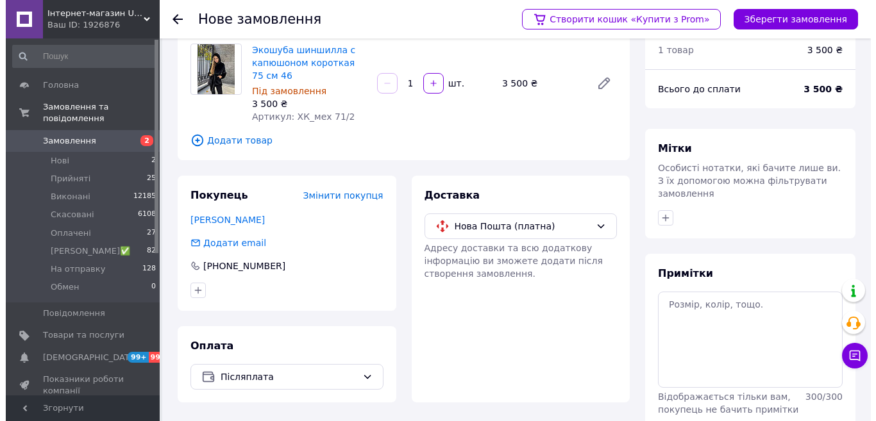
scroll to position [0, 0]
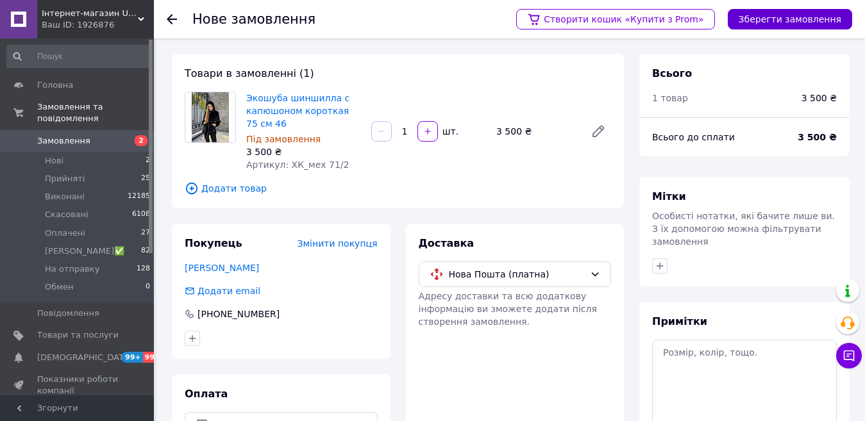
click at [795, 15] on button "Зберегти замовлення" at bounding box center [790, 19] width 124 height 21
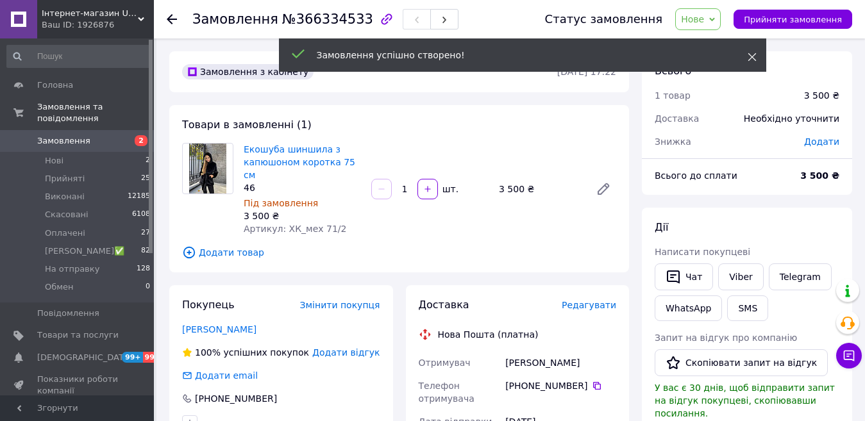
click at [750, 56] on use at bounding box center [751, 57] width 8 height 8
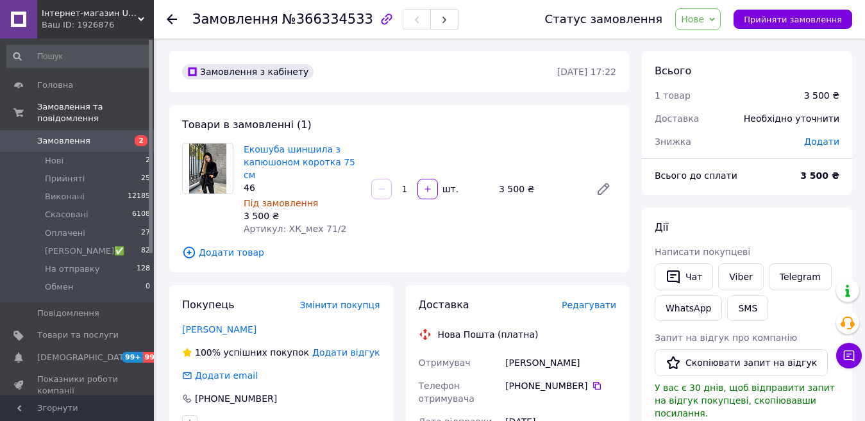
click at [704, 20] on span "Нове" at bounding box center [692, 19] width 23 height 10
click at [708, 103] on li "Оплачено" at bounding box center [722, 102] width 92 height 19
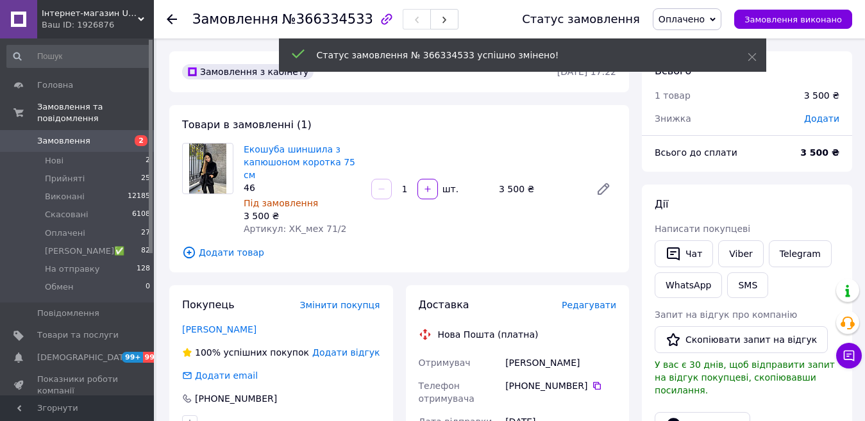
click at [821, 143] on div "3 500 ₴" at bounding box center [819, 152] width 54 height 28
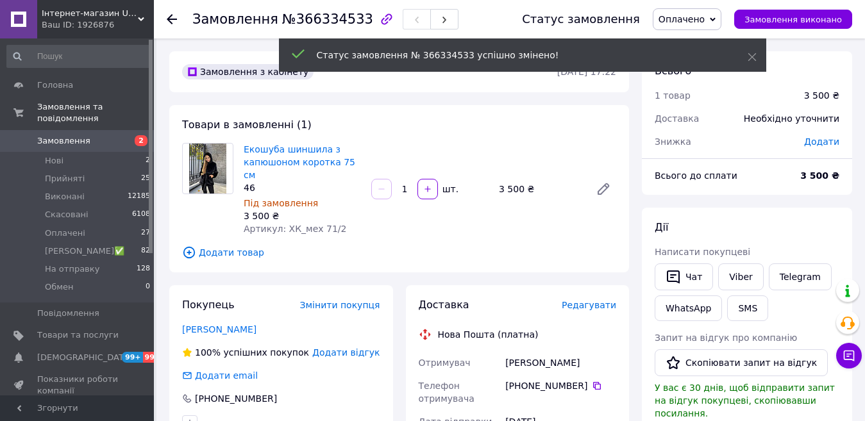
click at [829, 122] on div "Необхідно уточнити" at bounding box center [791, 118] width 111 height 28
click at [830, 142] on span "Додати" at bounding box center [821, 142] width 35 height 10
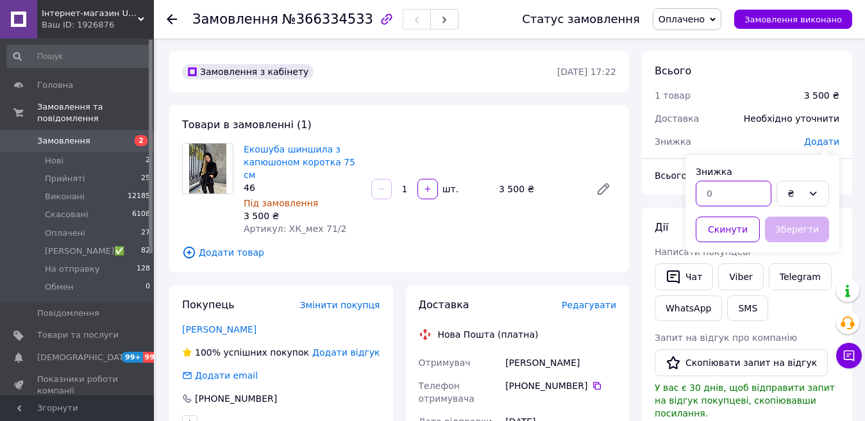
drag, startPoint x: 740, startPoint y: 194, endPoint x: 731, endPoint y: 190, distance: 10.0
click at [739, 195] on input "text" at bounding box center [734, 194] width 76 height 26
type input "200"
click at [795, 231] on button "Зберегти" at bounding box center [797, 230] width 64 height 26
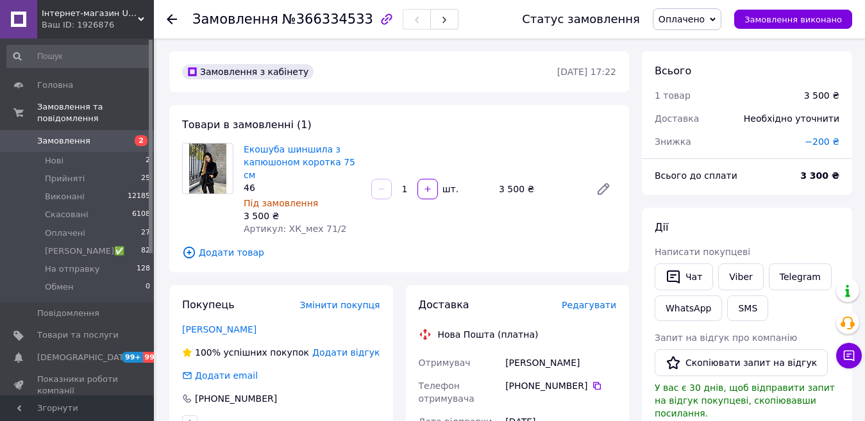
click at [610, 300] on span "Редагувати" at bounding box center [589, 305] width 54 height 10
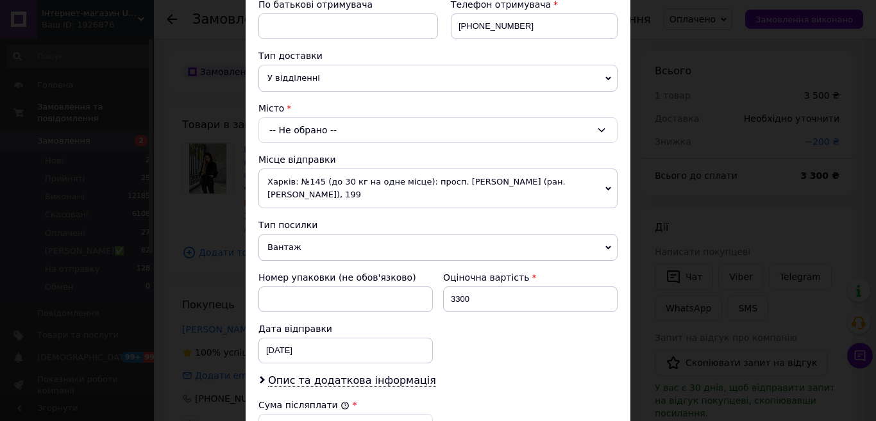
scroll to position [256, 0]
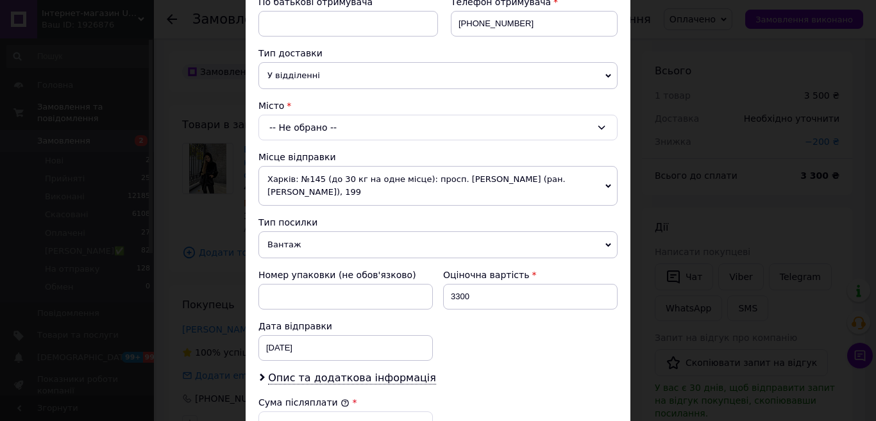
click at [285, 179] on span "Харків: №145 (до 30 кг на одне місце): просп. [PERSON_NAME] (ран. [PERSON_NAME]…" at bounding box center [437, 186] width 359 height 40
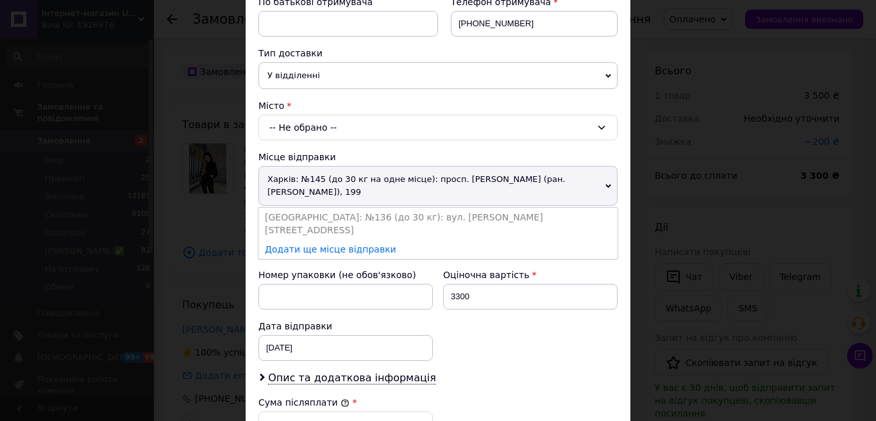
click at [285, 178] on span "Харків: №145 (до 30 кг на одне місце): просп. [PERSON_NAME] (ран. [PERSON_NAME]…" at bounding box center [437, 186] width 359 height 40
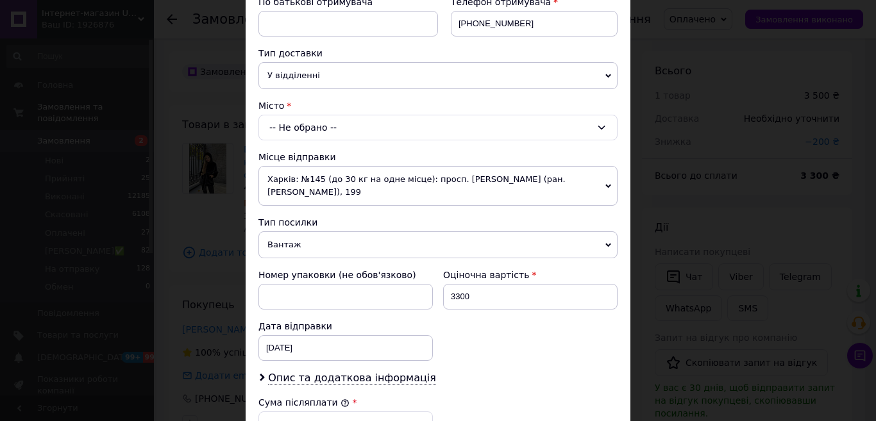
click at [297, 112] on div "Місто" at bounding box center [437, 105] width 359 height 13
click at [293, 124] on div "-- Не обрано --" at bounding box center [437, 128] width 359 height 26
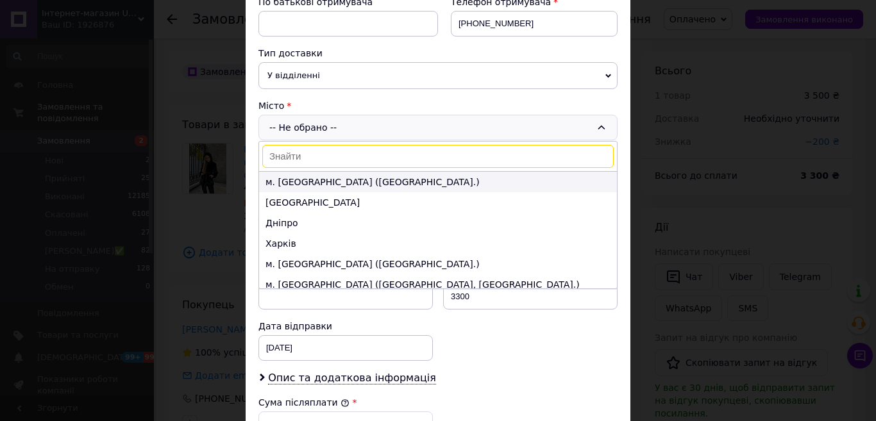
click at [322, 181] on li "м. [GEOGRAPHIC_DATA] ([GEOGRAPHIC_DATA].)" at bounding box center [438, 182] width 358 height 21
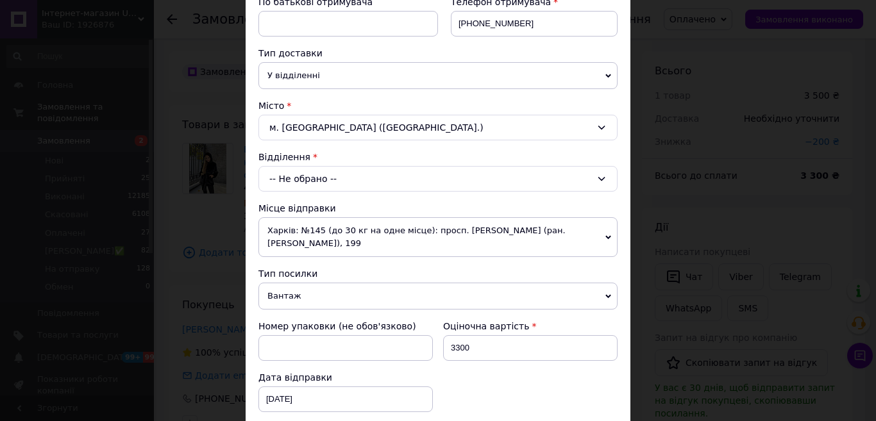
click at [299, 168] on div "-- Не обрано --" at bounding box center [437, 179] width 359 height 26
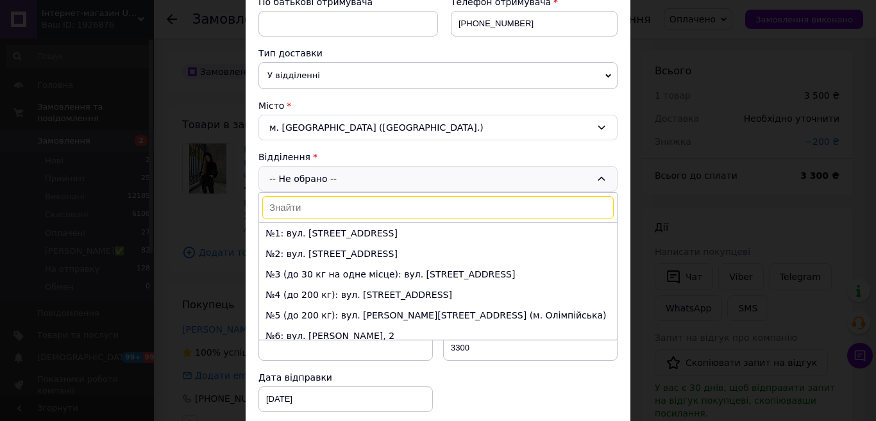
click at [297, 210] on input at bounding box center [437, 207] width 351 height 23
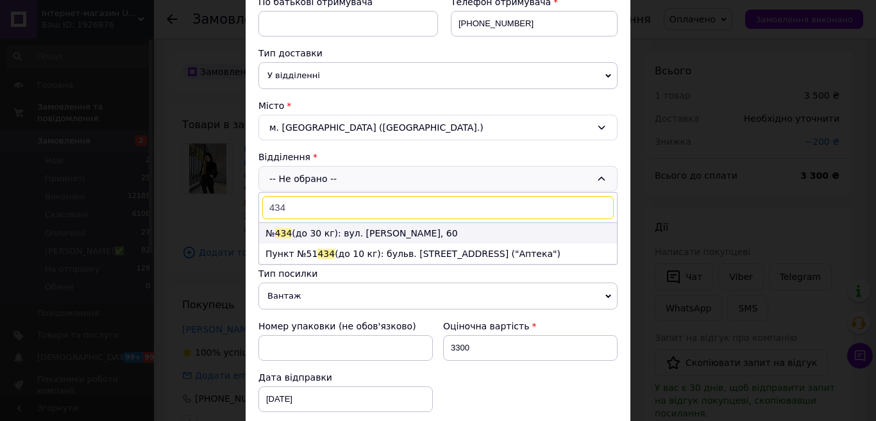
type input "434"
click at [337, 234] on li "№ 434 (до 30 кг): вул. Олександра Бринжали, 60" at bounding box center [438, 233] width 358 height 21
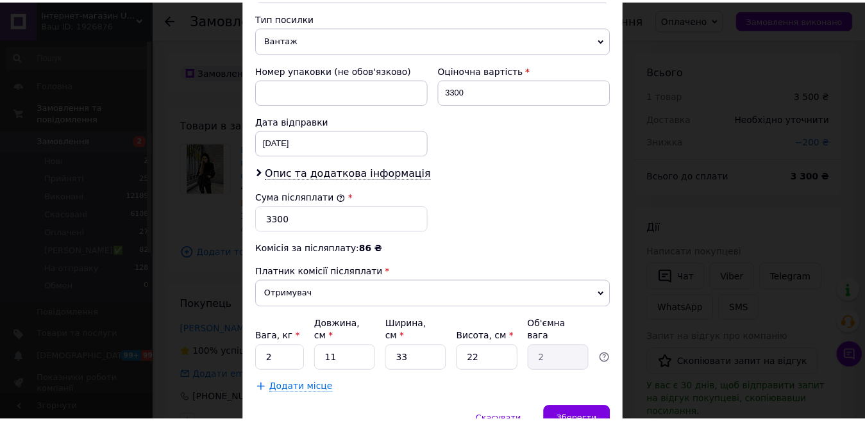
scroll to position [570, 0]
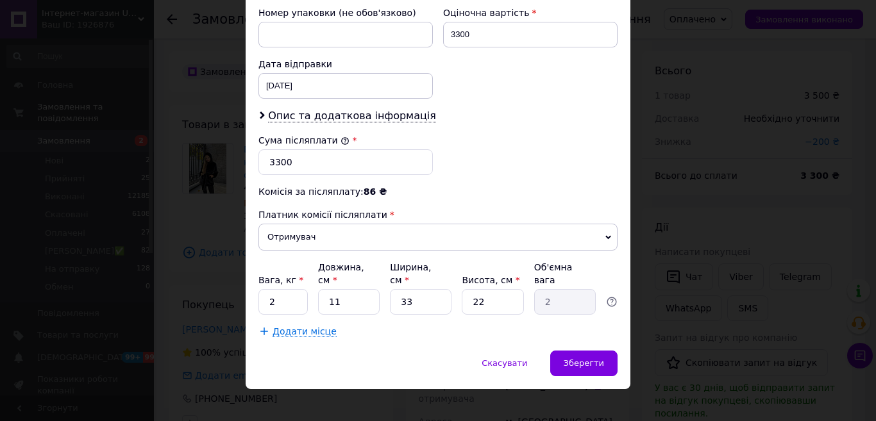
click at [289, 291] on input "2" at bounding box center [282, 302] width 49 height 26
type input "5"
click at [602, 354] on div "Зберегти" at bounding box center [583, 364] width 67 height 26
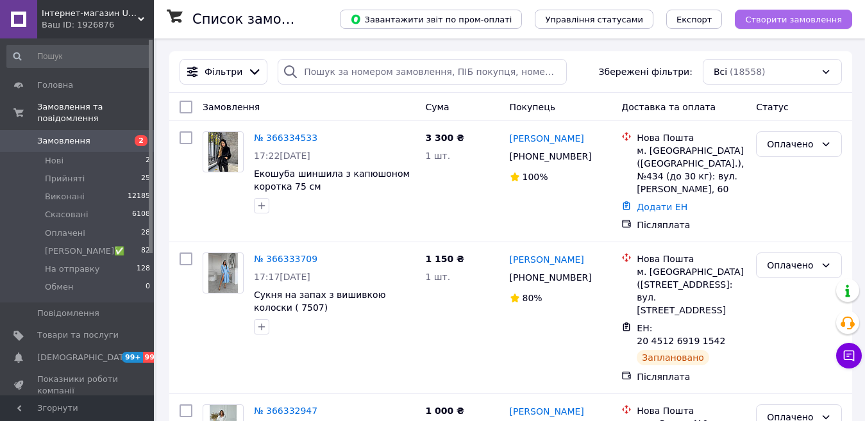
click at [794, 17] on span "Створити замовлення" at bounding box center [793, 20] width 97 height 10
click at [250, 137] on div "№ 366334533 17:22[DATE] Екошуба шиншила з капюшоном коротка 75 см" at bounding box center [334, 172] width 171 height 92
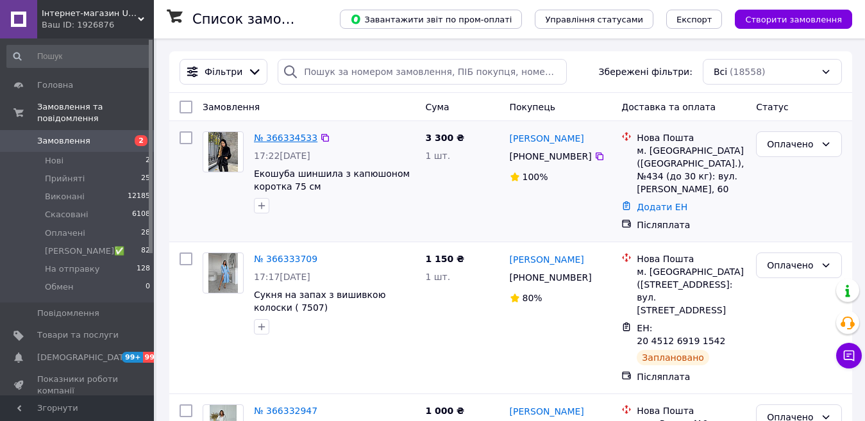
click at [263, 138] on link "№ 366334533" at bounding box center [285, 138] width 63 height 10
click at [804, 24] on span "Створити замовлення" at bounding box center [793, 20] width 97 height 10
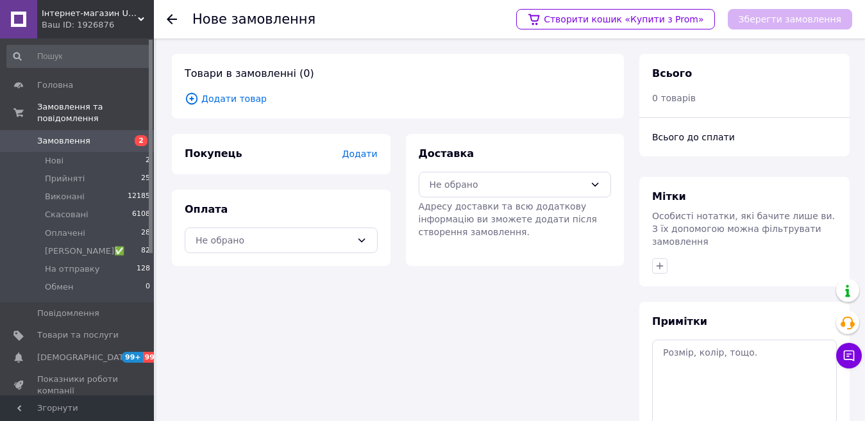
click at [234, 93] on span "Додати товар" at bounding box center [398, 99] width 426 height 14
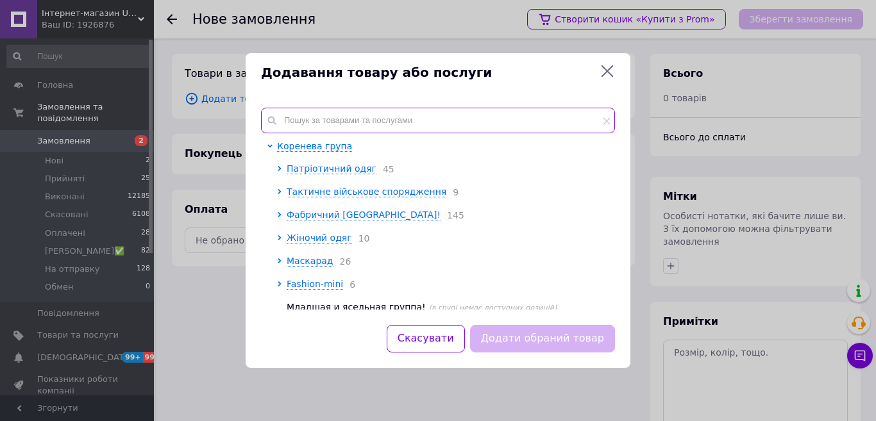
click at [348, 122] on input "text" at bounding box center [438, 121] width 354 height 26
paste input "ХК_мех 71/2"
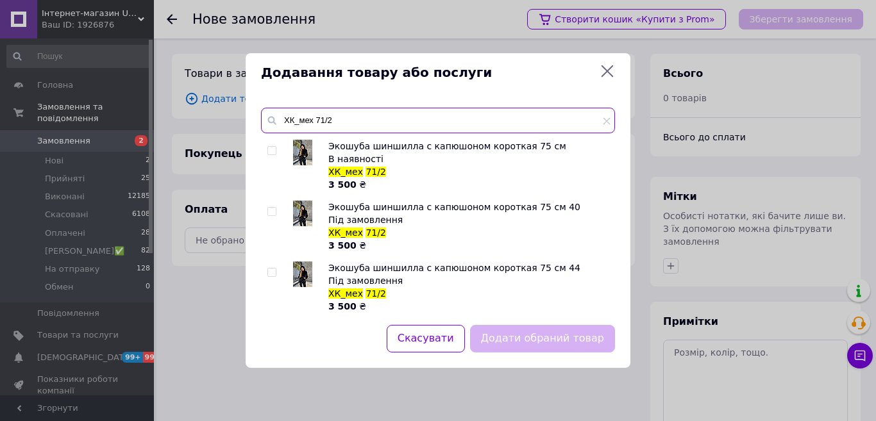
type input "ХК_мех 71/2"
click at [270, 274] on input "checkbox" at bounding box center [271, 273] width 8 height 8
checkbox input "true"
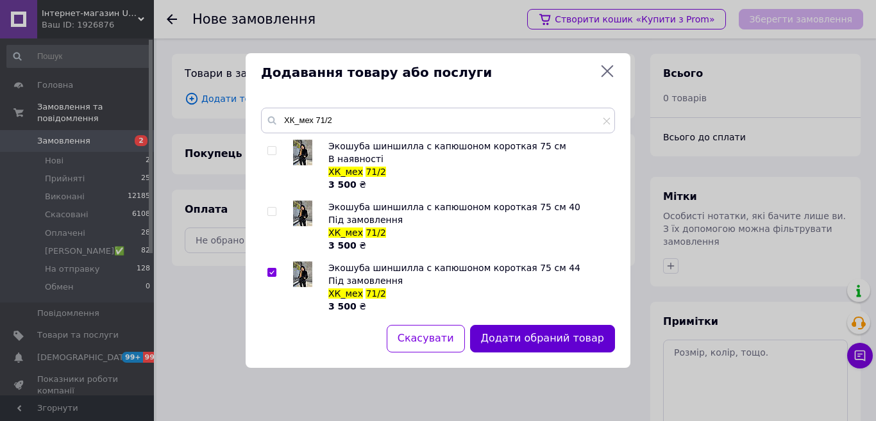
click at [573, 347] on button "Додати обраний товар" at bounding box center [542, 339] width 145 height 28
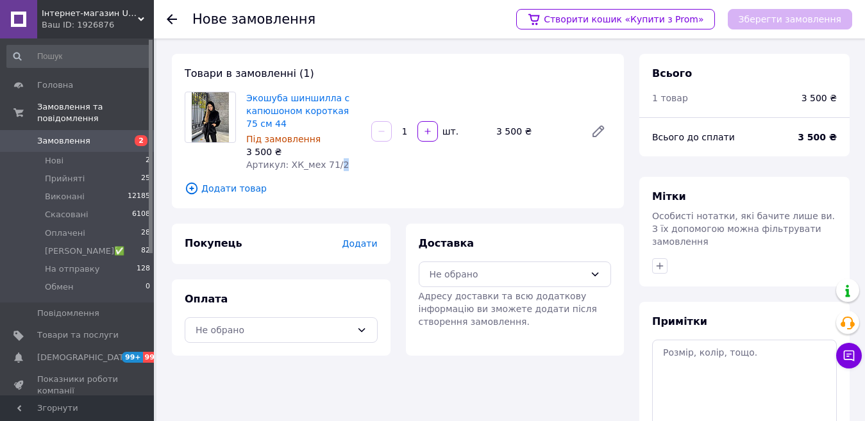
drag, startPoint x: 344, startPoint y: 165, endPoint x: 328, endPoint y: 170, distance: 16.6
click at [328, 170] on div "Артикул: ХК_мех 71/2" at bounding box center [303, 164] width 115 height 13
drag, startPoint x: 324, startPoint y: 168, endPoint x: 286, endPoint y: 164, distance: 38.0
click at [286, 164] on span "Артикул: ХК_мех 71/2" at bounding box center [297, 165] width 103 height 10
copy span "ХК_мех 71"
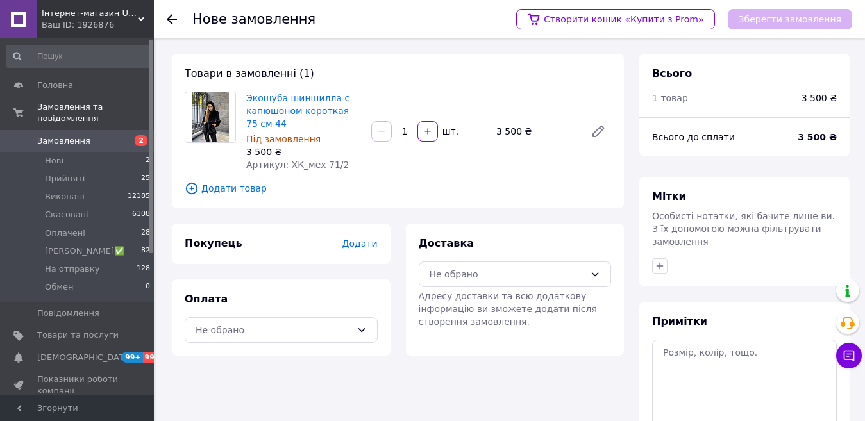
click at [231, 190] on span "Додати товар" at bounding box center [398, 188] width 426 height 14
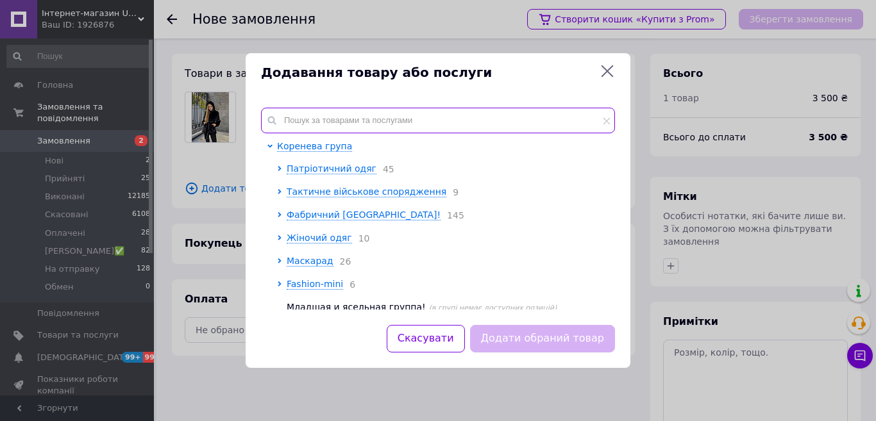
click at [296, 122] on input "text" at bounding box center [438, 121] width 354 height 26
paste input "ХК_мех 71"
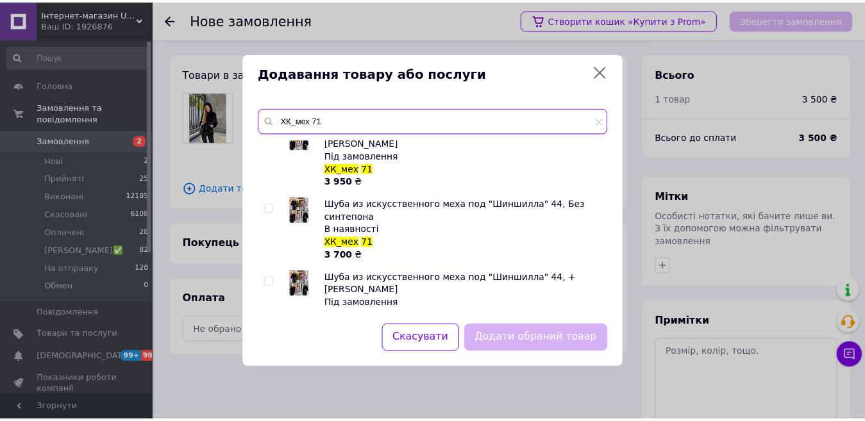
scroll to position [221, 0]
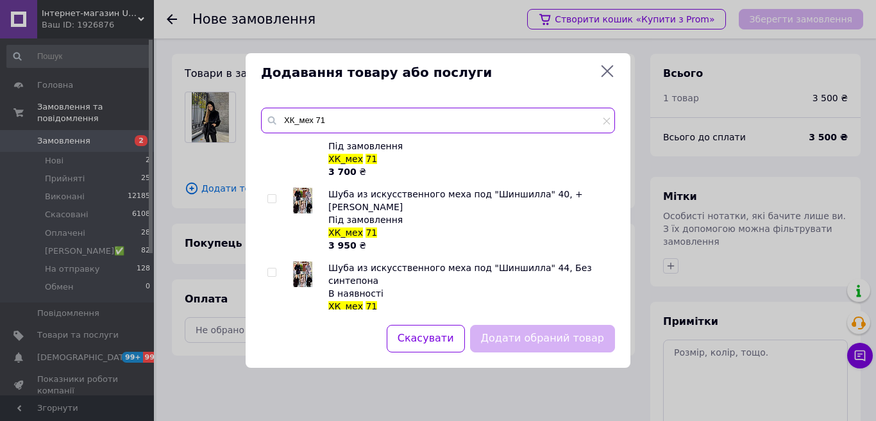
type input "ХК_мех 71"
click at [268, 269] on input "checkbox" at bounding box center [271, 273] width 8 height 8
checkbox input "true"
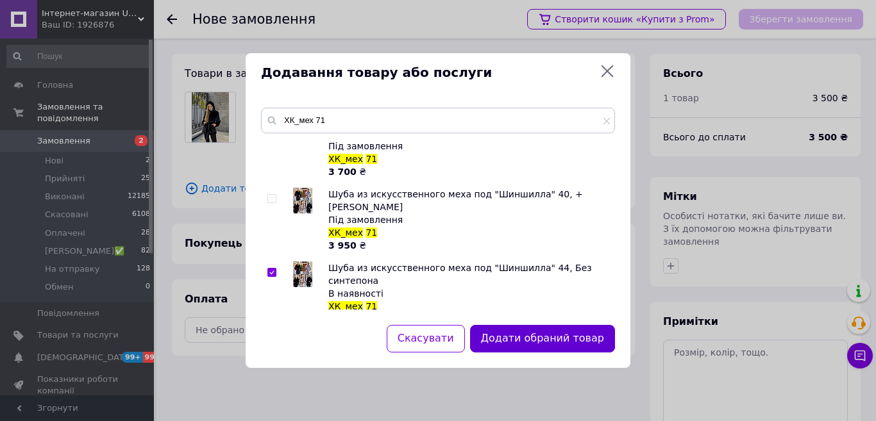
click at [582, 338] on button "Додати обраний товар" at bounding box center [542, 339] width 145 height 28
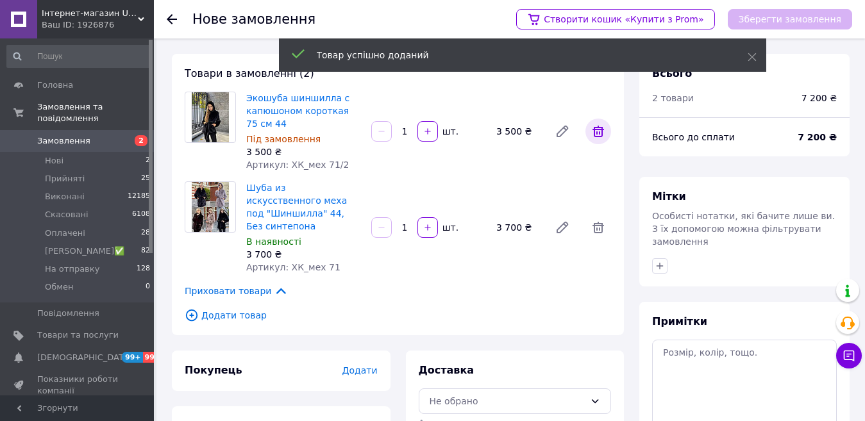
click at [599, 133] on icon at bounding box center [598, 132] width 12 height 12
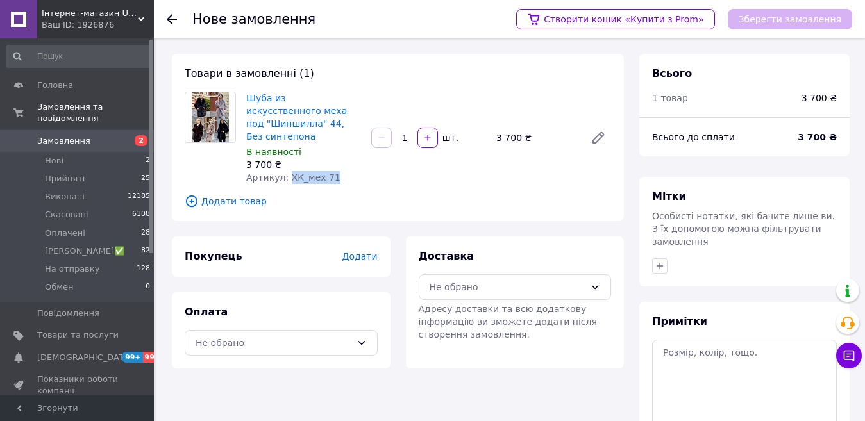
drag, startPoint x: 349, startPoint y: 169, endPoint x: 283, endPoint y: 165, distance: 66.1
click at [283, 171] on div "Артикул: ХК_мех 71" at bounding box center [303, 177] width 115 height 13
copy span "ХК_мех 71"
click at [237, 194] on span "Додати товар" at bounding box center [398, 201] width 426 height 14
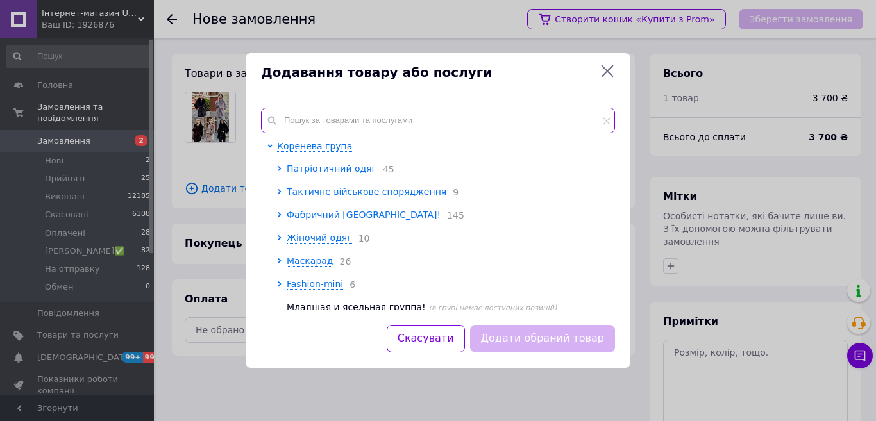
click at [292, 125] on input "text" at bounding box center [438, 121] width 354 height 26
paste input "ХК_мех 71"
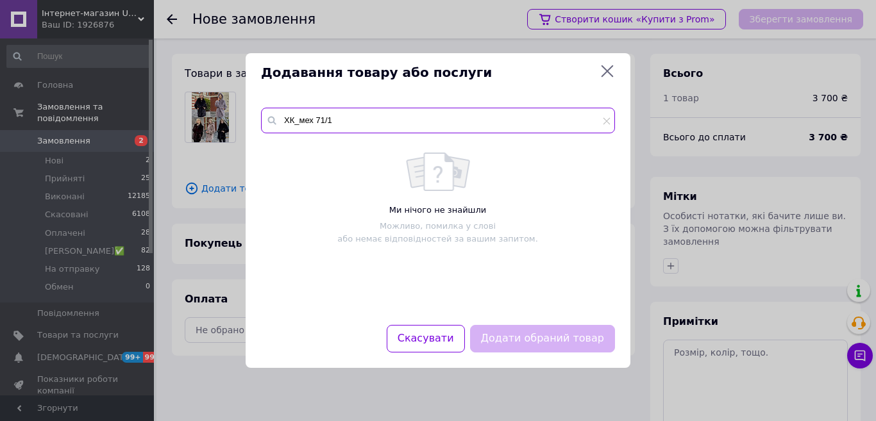
click at [325, 123] on input "ХК_мех 71/1" at bounding box center [438, 121] width 354 height 26
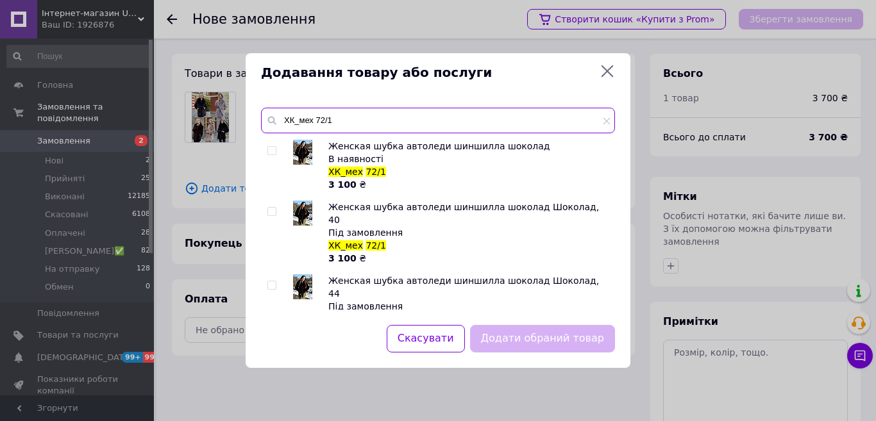
type input "ХК_мех 72/1"
click at [273, 212] on input "checkbox" at bounding box center [271, 212] width 8 height 8
checkbox input "true"
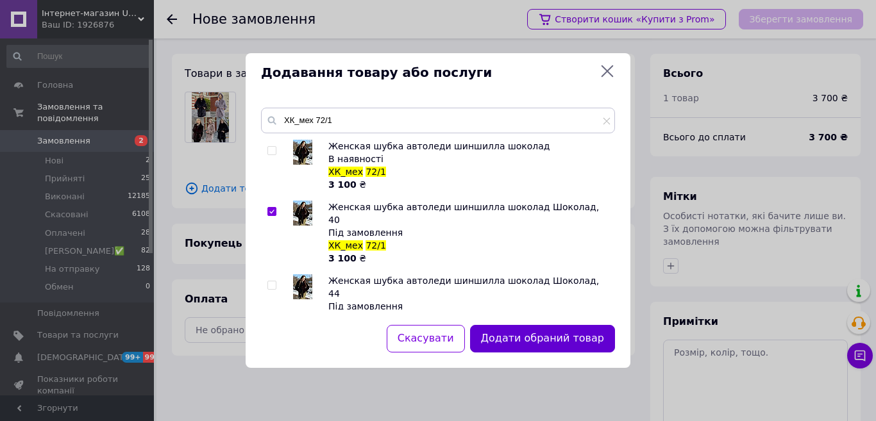
click at [549, 333] on button "Додати обраний товар" at bounding box center [542, 339] width 145 height 28
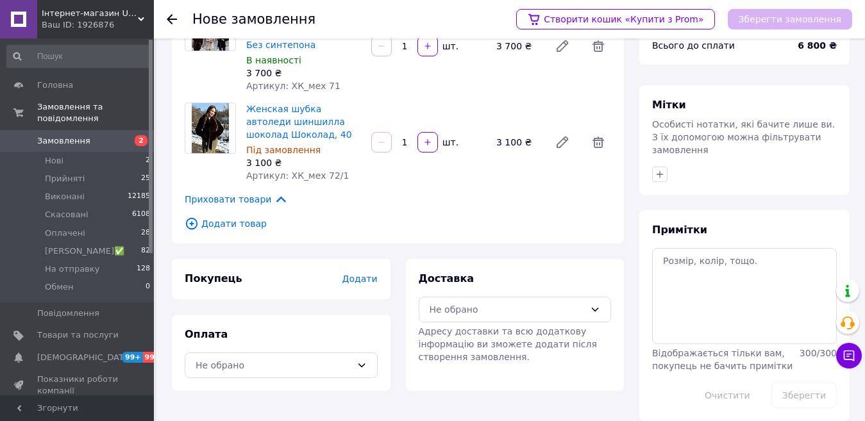
scroll to position [94, 0]
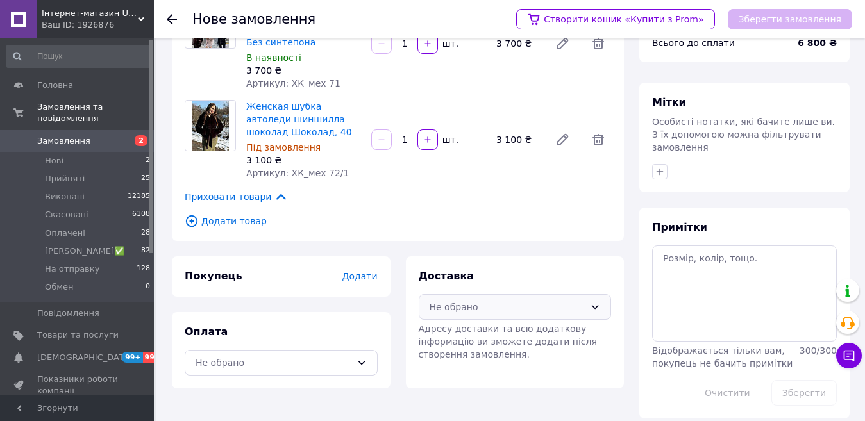
click at [483, 294] on div "Не обрано" at bounding box center [515, 307] width 193 height 26
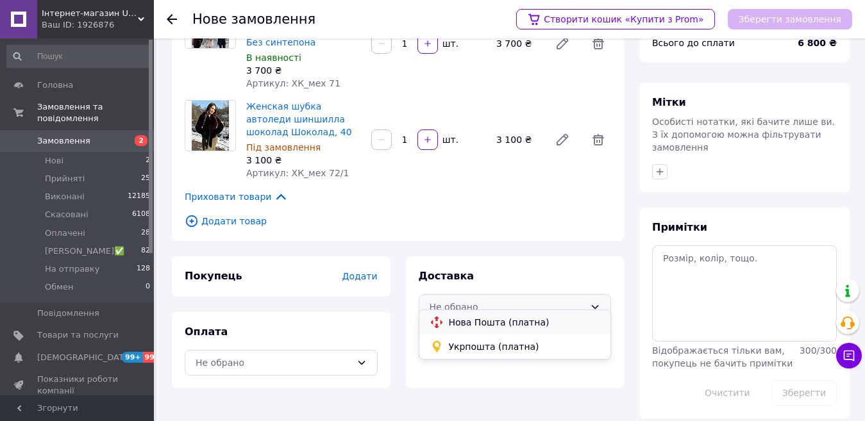
click at [472, 320] on span "Нова Пошта (платна)" at bounding box center [525, 322] width 152 height 13
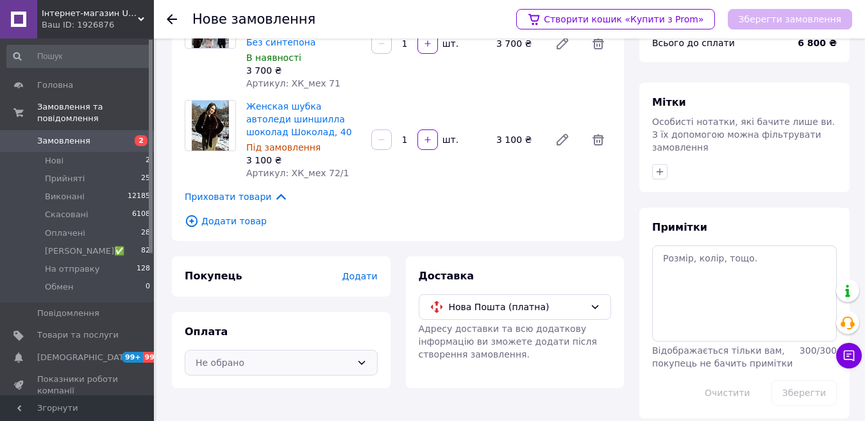
click at [259, 356] on div "Не обрано" at bounding box center [274, 363] width 156 height 14
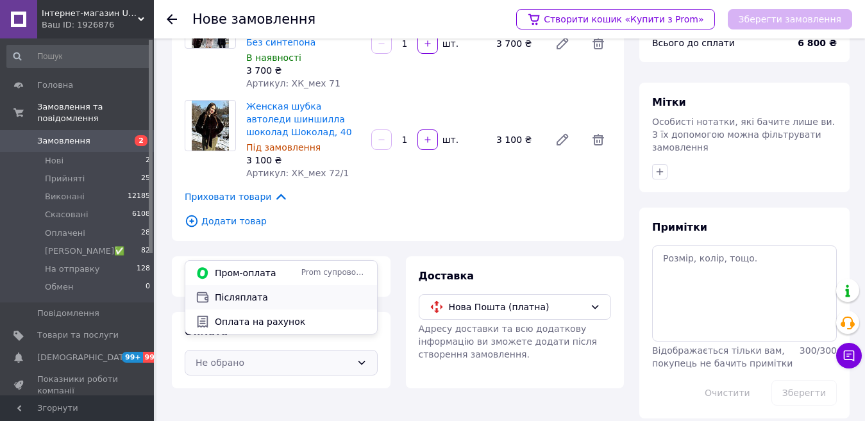
click at [240, 296] on span "Післяплата" at bounding box center [291, 297] width 152 height 13
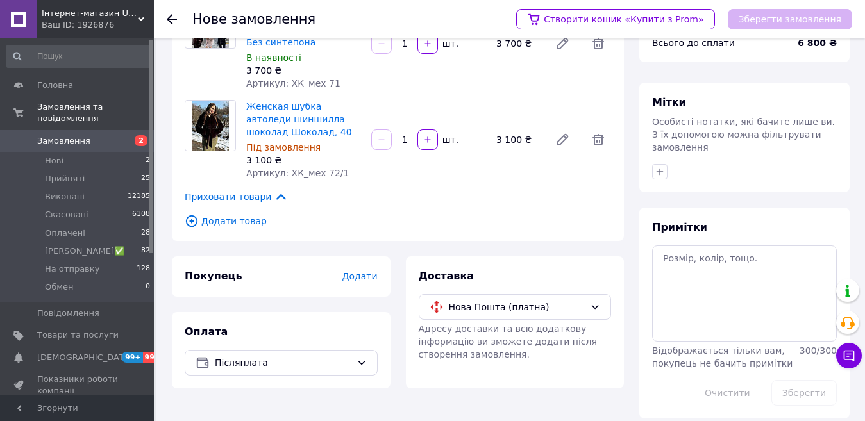
click at [360, 271] on span "Додати" at bounding box center [359, 276] width 35 height 10
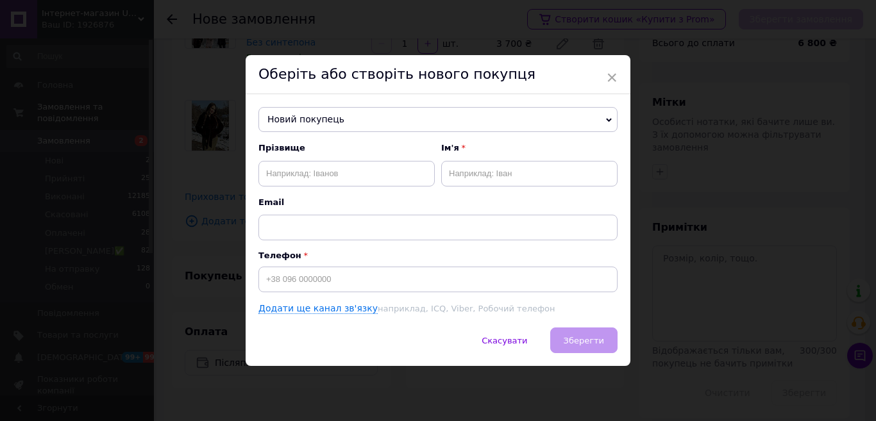
drag, startPoint x: 330, startPoint y: 115, endPoint x: 347, endPoint y: 130, distance: 22.3
click at [331, 115] on span "Новий покупець" at bounding box center [437, 120] width 359 height 26
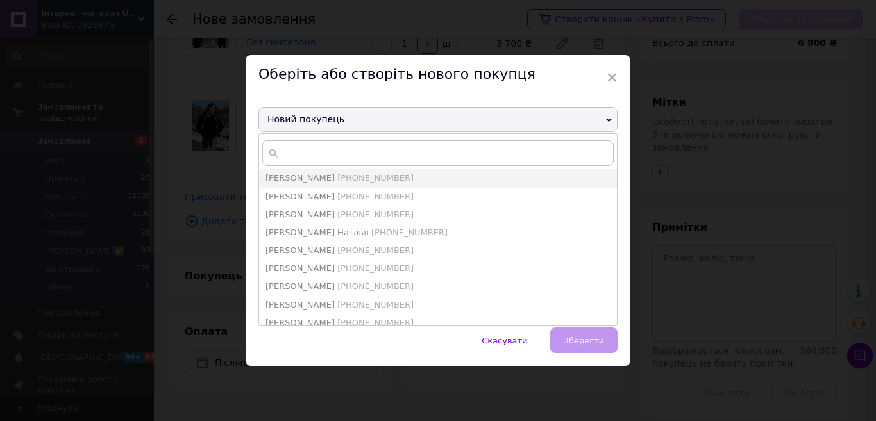
click at [347, 130] on span "Новий покупець" at bounding box center [437, 120] width 359 height 26
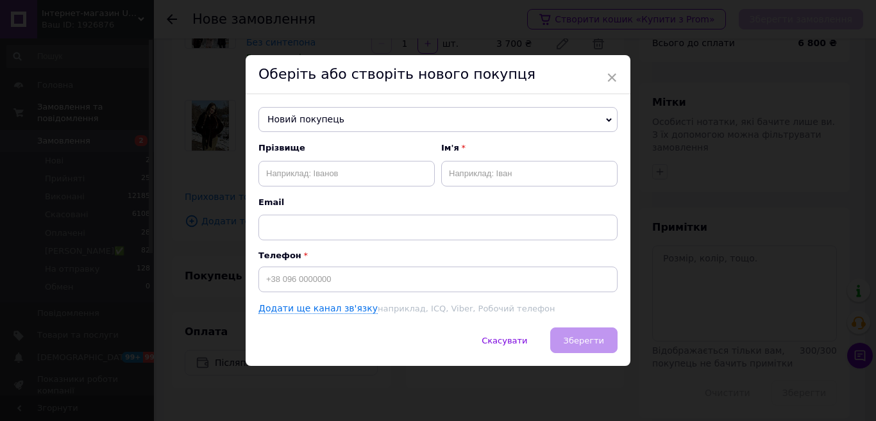
drag, startPoint x: 340, startPoint y: 167, endPoint x: 313, endPoint y: 112, distance: 61.4
click at [316, 113] on span "Новий покупець" at bounding box center [437, 120] width 359 height 26
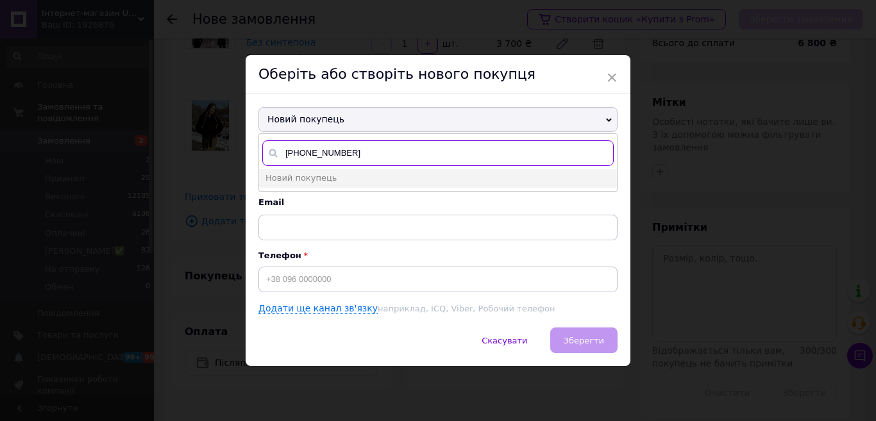
type input "+380639882669"
drag, startPoint x: 362, startPoint y: 156, endPoint x: 285, endPoint y: 147, distance: 77.4
click at [285, 147] on input "+380639882669" at bounding box center [437, 153] width 351 height 26
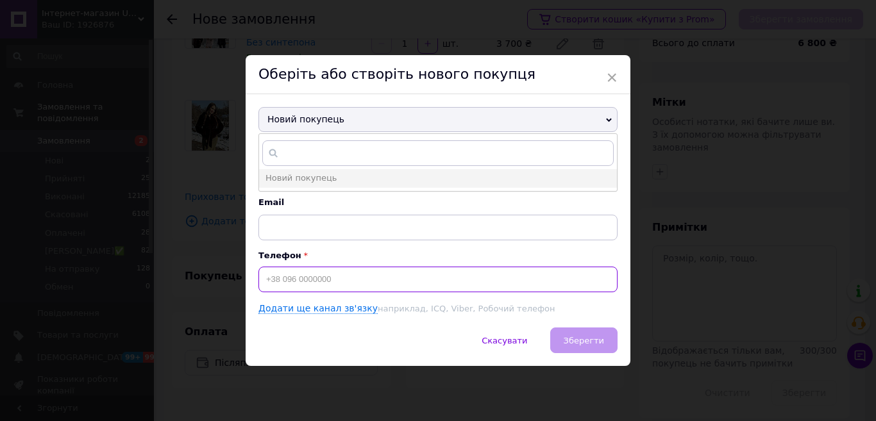
click at [313, 281] on input at bounding box center [437, 280] width 359 height 26
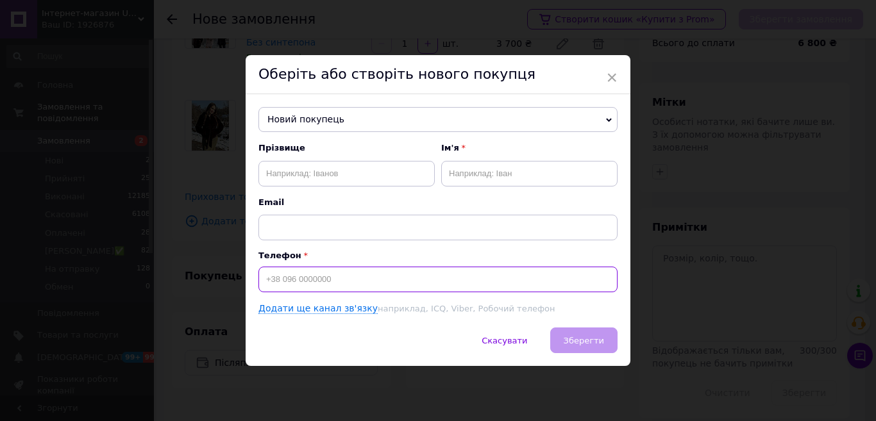
paste input "+380639882669"
type input "+380639882669"
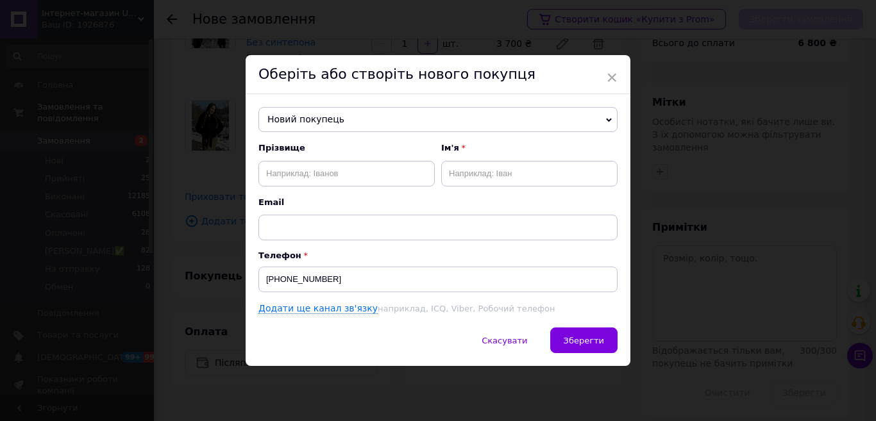
drag, startPoint x: 310, startPoint y: 159, endPoint x: 304, endPoint y: 176, distance: 18.2
click at [310, 159] on div "Прізвище" at bounding box center [346, 164] width 176 height 44
click at [303, 185] on input "text" at bounding box center [346, 174] width 176 height 26
type input "Бондаренко"
click at [459, 169] on input "text" at bounding box center [529, 174] width 176 height 26
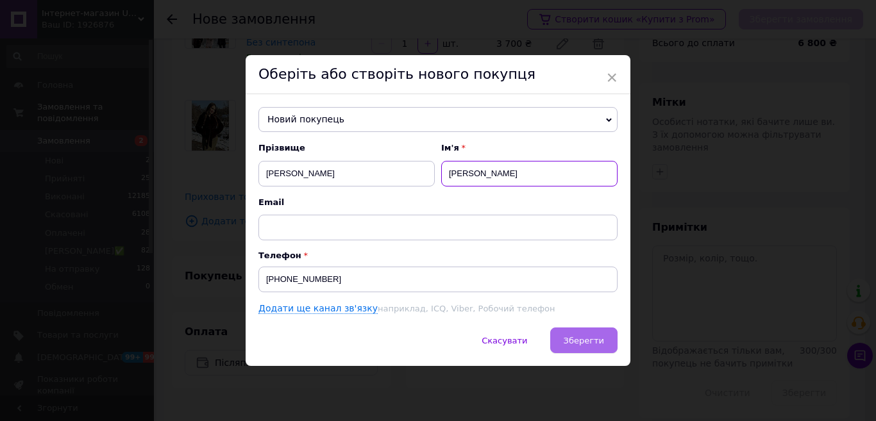
type input "Кристина"
click at [576, 344] on span "Зберегти" at bounding box center [583, 341] width 40 height 10
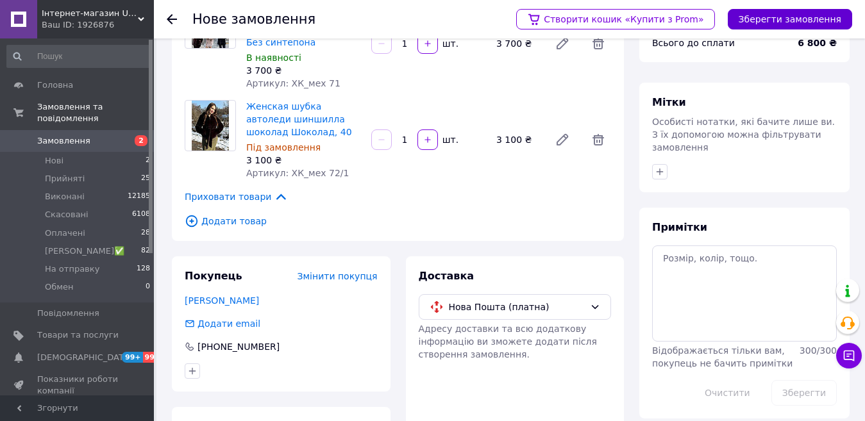
click at [806, 17] on button "Зберегти замовлення" at bounding box center [790, 19] width 124 height 21
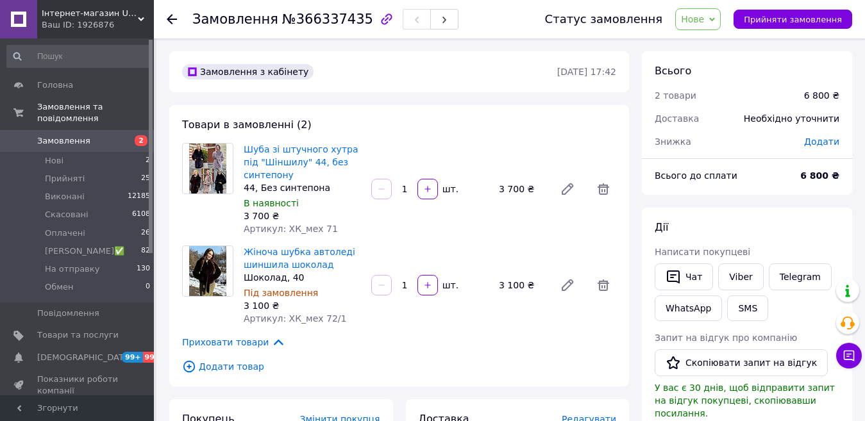
click at [818, 144] on span "Додати" at bounding box center [821, 142] width 35 height 10
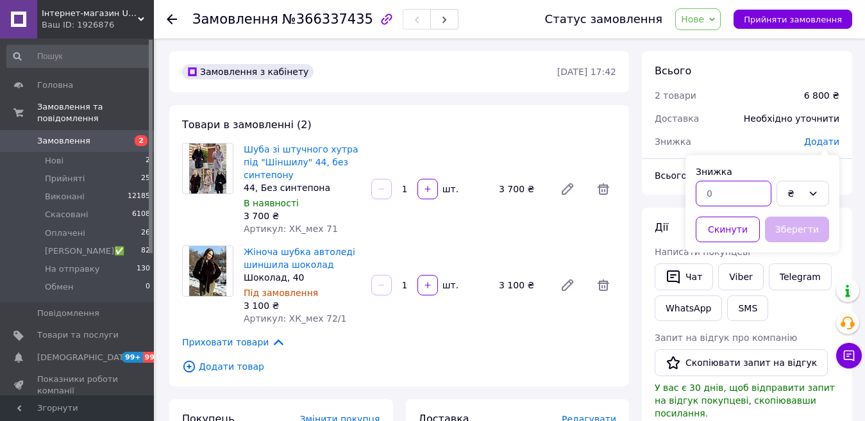
click at [743, 203] on input "text" at bounding box center [734, 194] width 76 height 26
type input "400"
click at [794, 224] on button "Зберегти" at bounding box center [797, 230] width 64 height 26
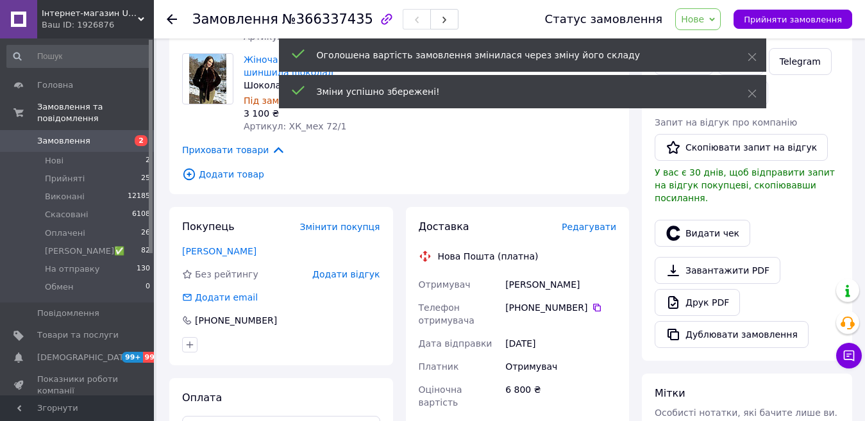
scroll to position [385, 0]
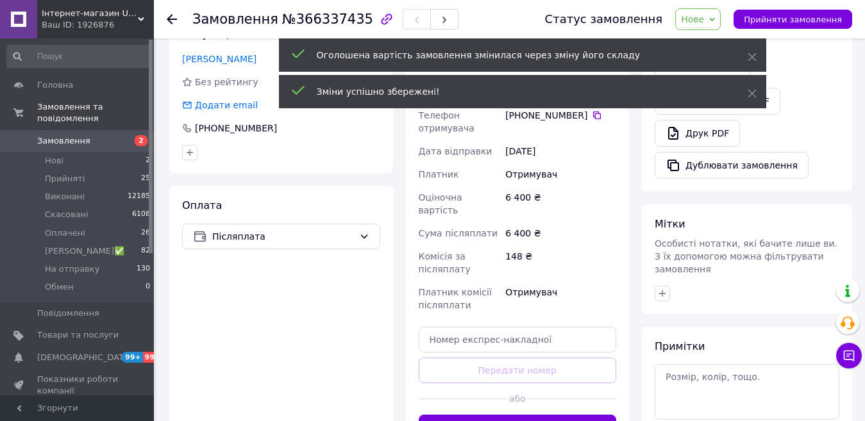
click at [719, 340] on div "Примітки Відображається тільки вам, покупець не бачить примітки 300 / 300 Очист…" at bounding box center [746, 412] width 185 height 144
click at [693, 371] on textarea at bounding box center [746, 391] width 185 height 55
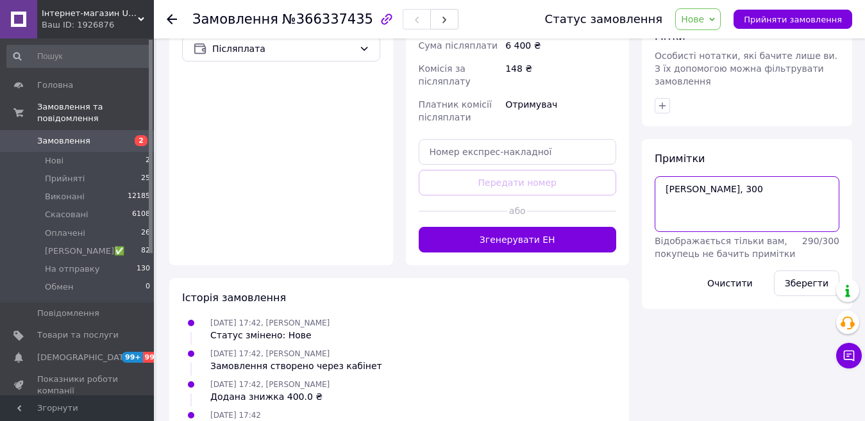
scroll to position [577, 0]
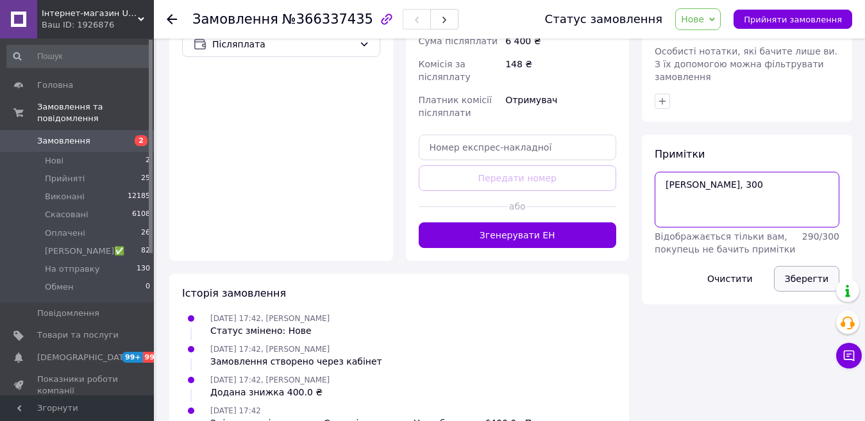
type textarea "Ксюша, 300"
click at [822, 266] on button "Зберегти" at bounding box center [806, 279] width 65 height 26
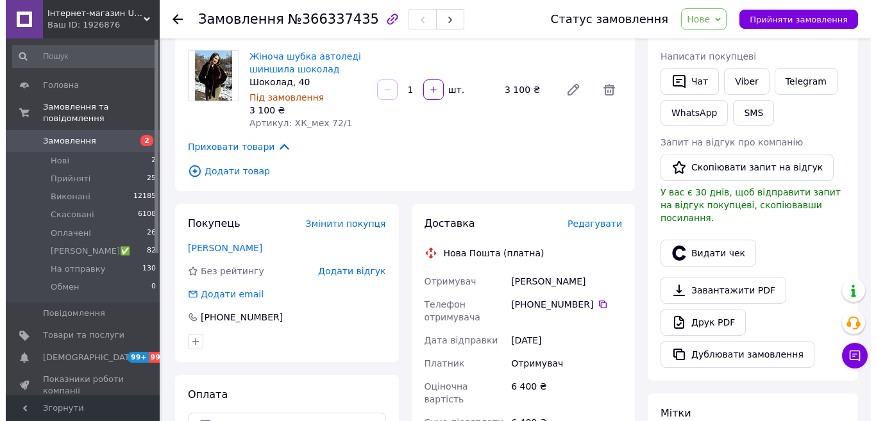
scroll to position [192, 0]
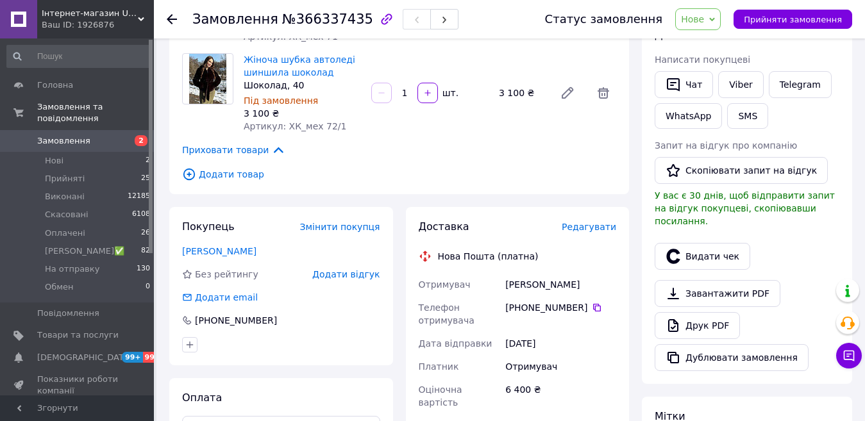
click at [590, 229] on span "Редагувати" at bounding box center [589, 227] width 54 height 10
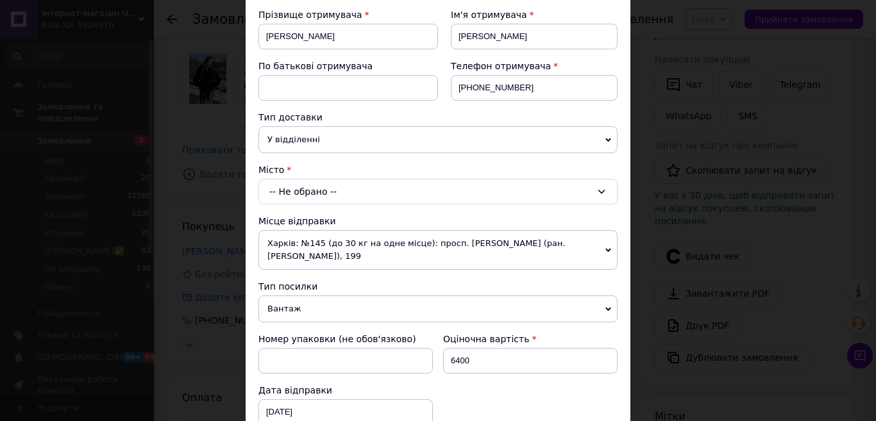
click at [312, 204] on div "-- Не обрано --" at bounding box center [437, 192] width 359 height 26
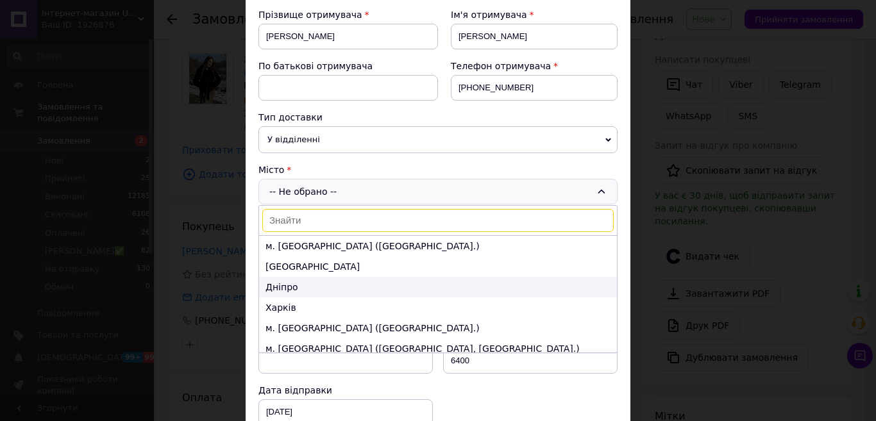
click at [306, 283] on li "Дніпро" at bounding box center [438, 287] width 358 height 21
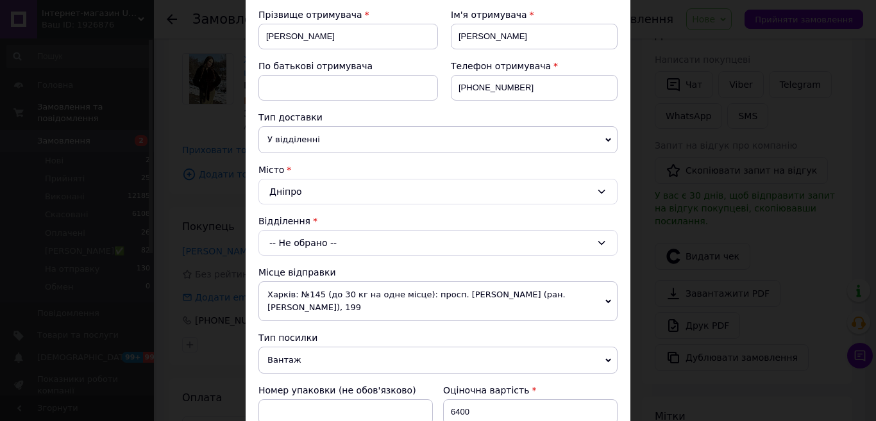
click at [294, 240] on div "-- Не обрано --" at bounding box center [437, 243] width 359 height 26
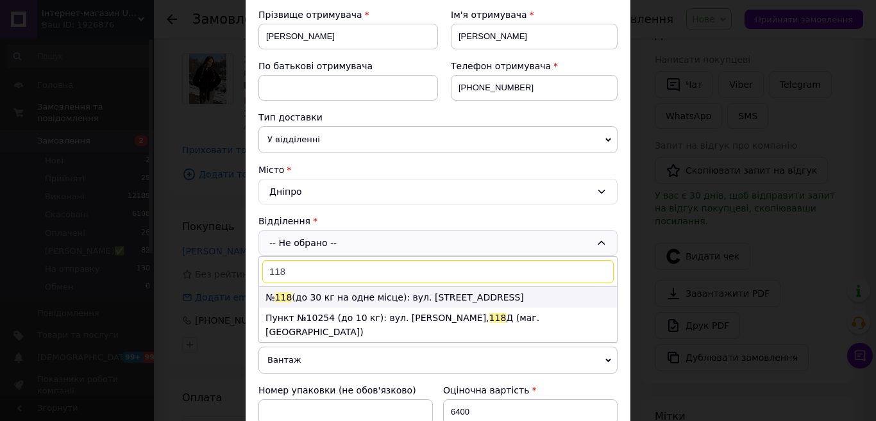
type input "118"
click at [307, 287] on li "№ 118 (до 30 кг на одне місце): вул. Березинська, 38г" at bounding box center [438, 297] width 358 height 21
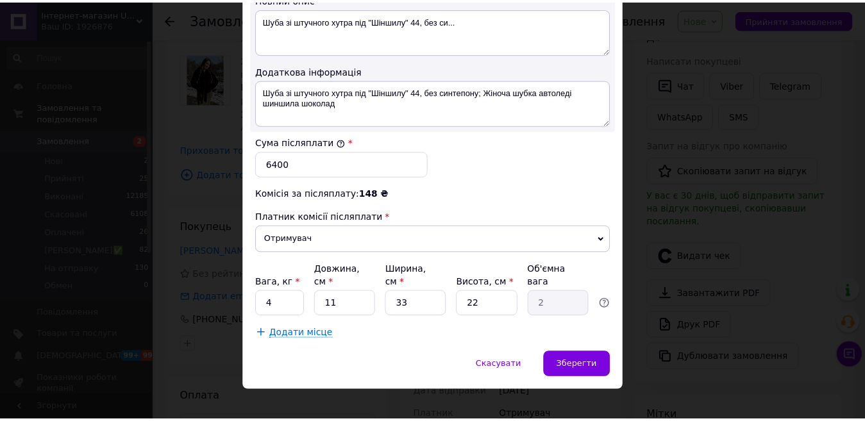
scroll to position [713, 0]
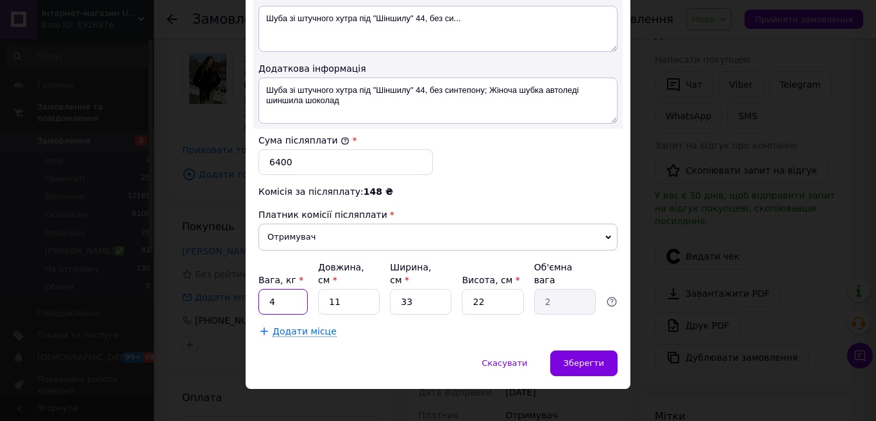
click at [285, 289] on input "4" at bounding box center [282, 302] width 49 height 26
type input "5"
click at [606, 351] on div "Зберегти" at bounding box center [583, 364] width 67 height 26
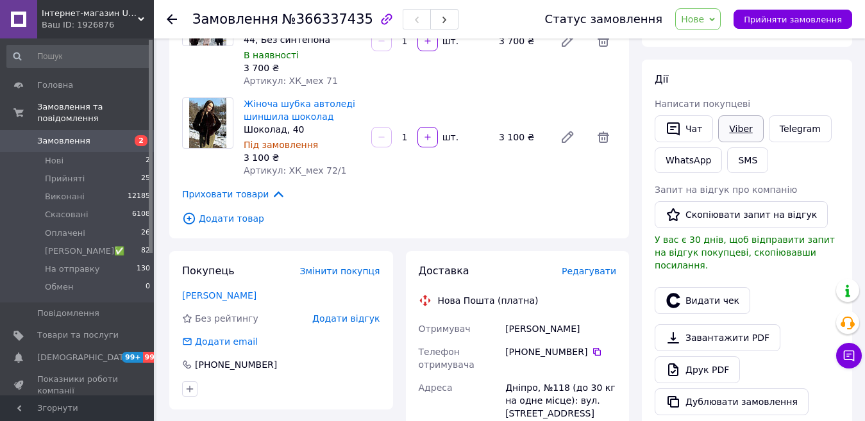
scroll to position [0, 0]
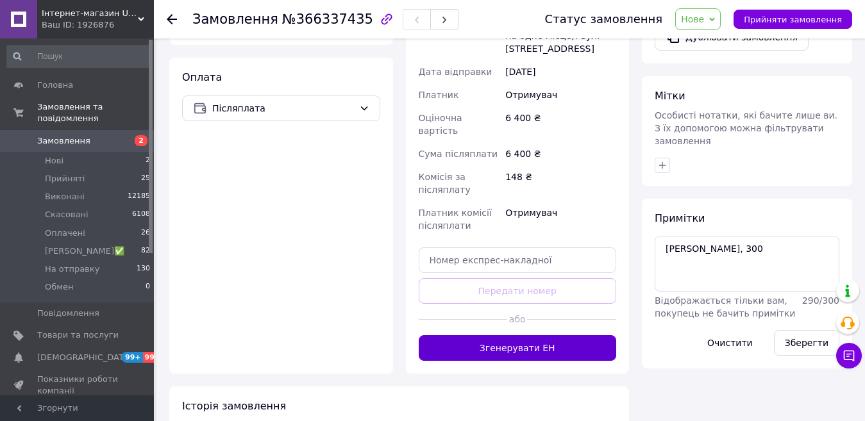
click at [569, 335] on button "Згенерувати ЕН" at bounding box center [518, 348] width 198 height 26
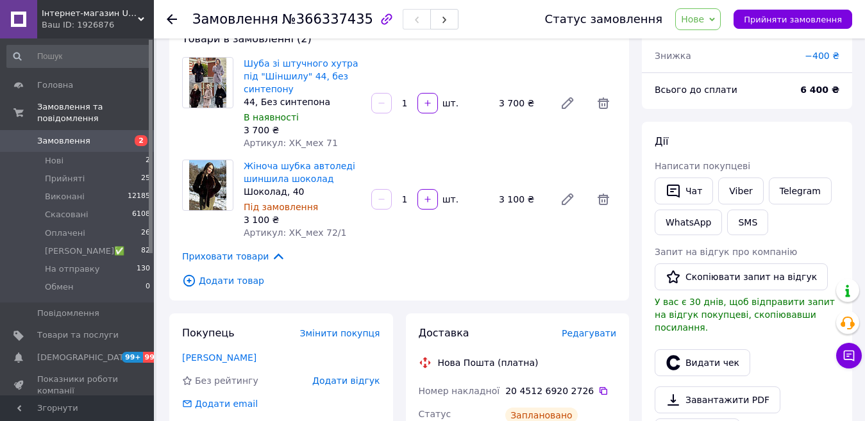
scroll to position [64, 0]
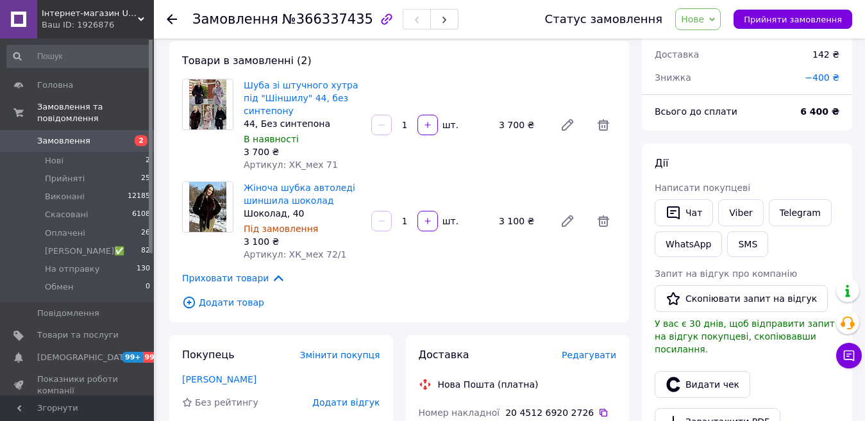
click at [704, 17] on span "Нове" at bounding box center [692, 19] width 23 height 10
click at [719, 146] on li "На отправку" at bounding box center [722, 140] width 92 height 19
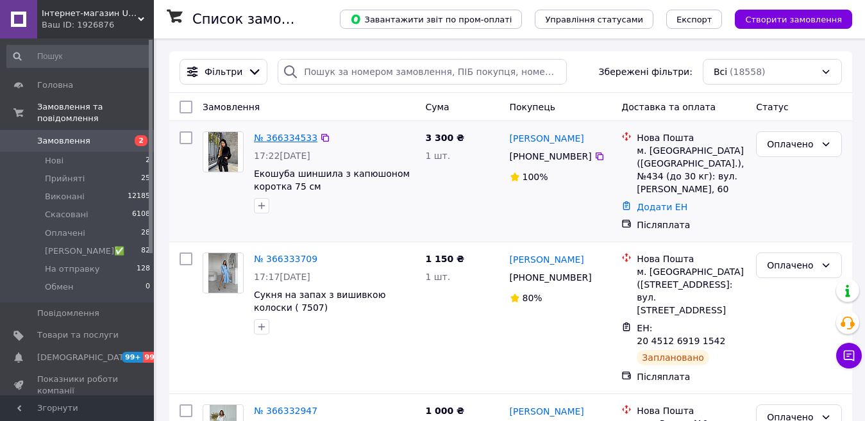
click at [285, 133] on link "№ 366334533" at bounding box center [285, 138] width 63 height 10
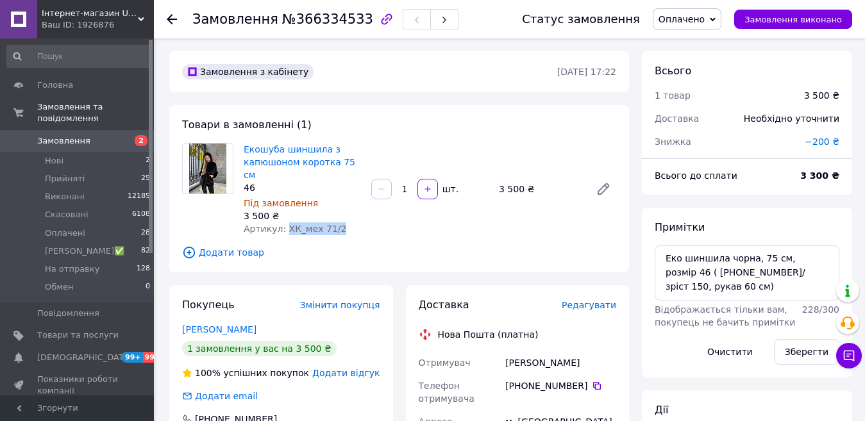
drag, startPoint x: 352, startPoint y: 219, endPoint x: 280, endPoint y: 216, distance: 71.8
click at [280, 222] on div "Артикул: ХК_мех 71/2" at bounding box center [302, 228] width 117 height 13
copy span "ХК_мех 71/2"
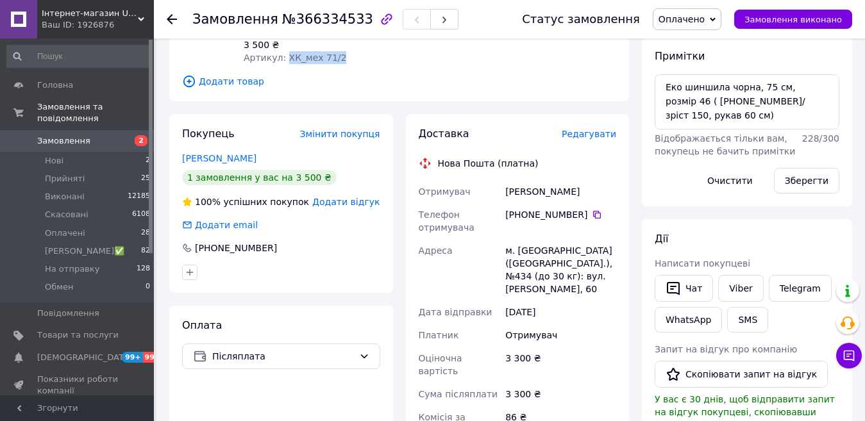
scroll to position [192, 0]
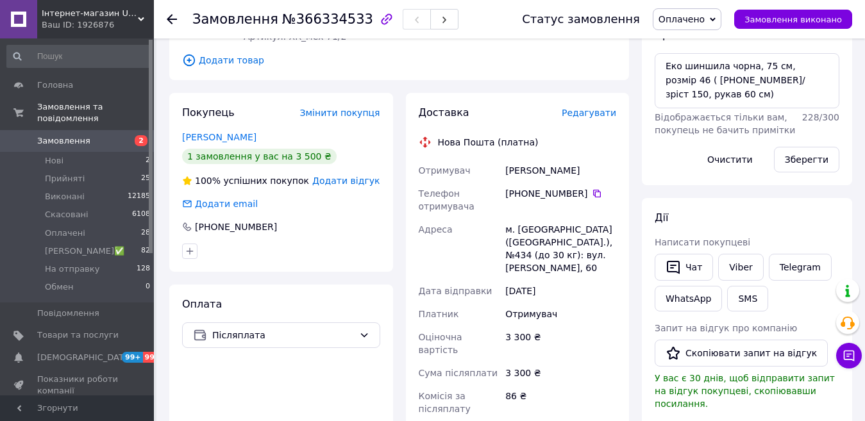
click at [351, 108] on span "Змінити покупця" at bounding box center [340, 113] width 80 height 10
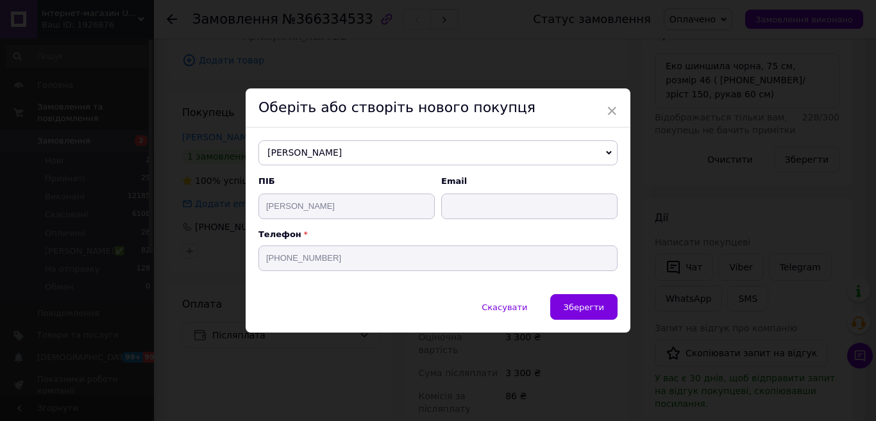
click at [343, 155] on span "[PERSON_NAME]" at bounding box center [437, 153] width 359 height 26
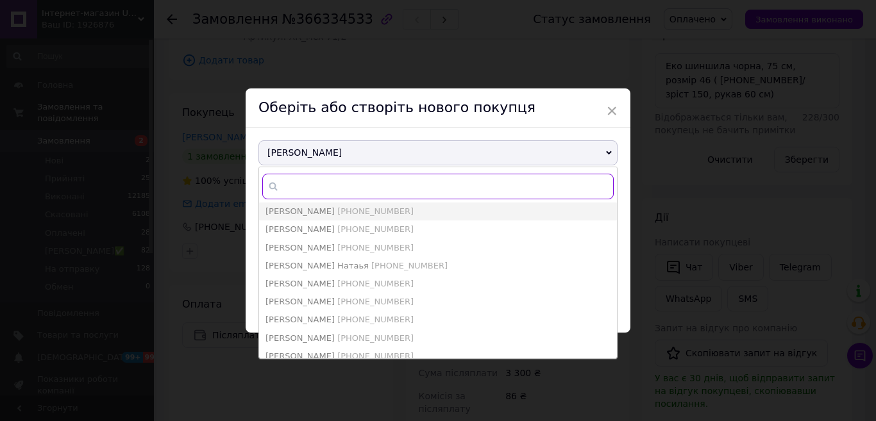
click at [309, 193] on input "text" at bounding box center [437, 187] width 351 height 26
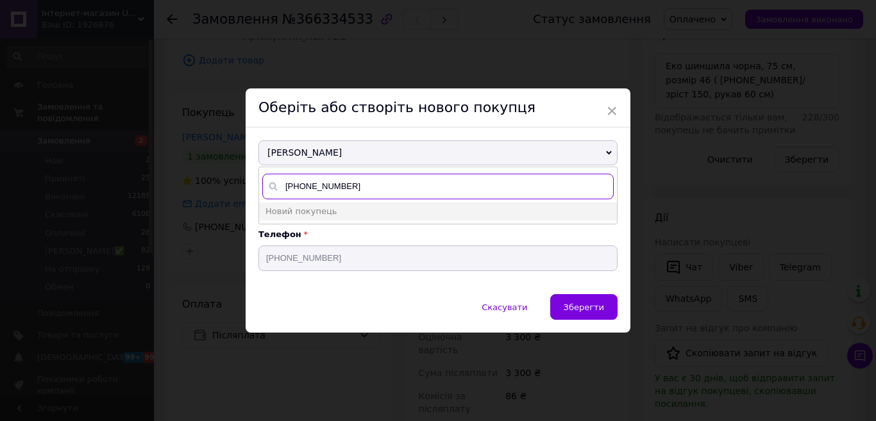
type input "[PHONE_NUMBER]"
drag, startPoint x: 355, startPoint y: 186, endPoint x: 283, endPoint y: 189, distance: 72.5
click at [283, 189] on input "[PHONE_NUMBER]" at bounding box center [437, 187] width 351 height 26
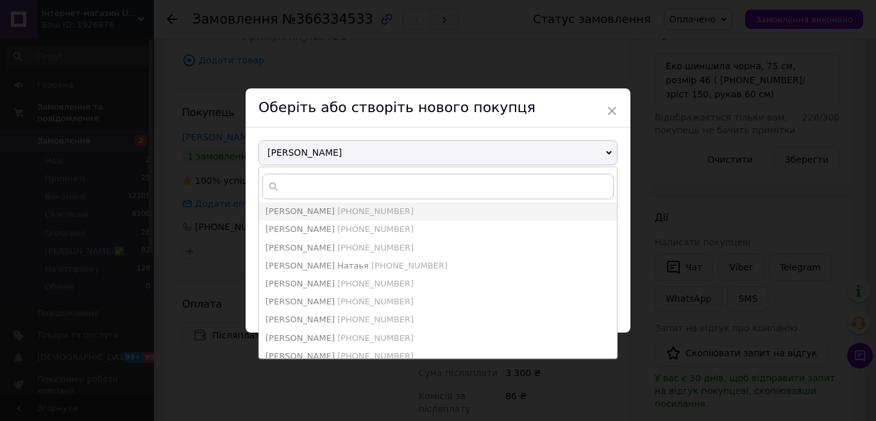
click at [290, 145] on span "[PERSON_NAME]" at bounding box center [437, 153] width 359 height 26
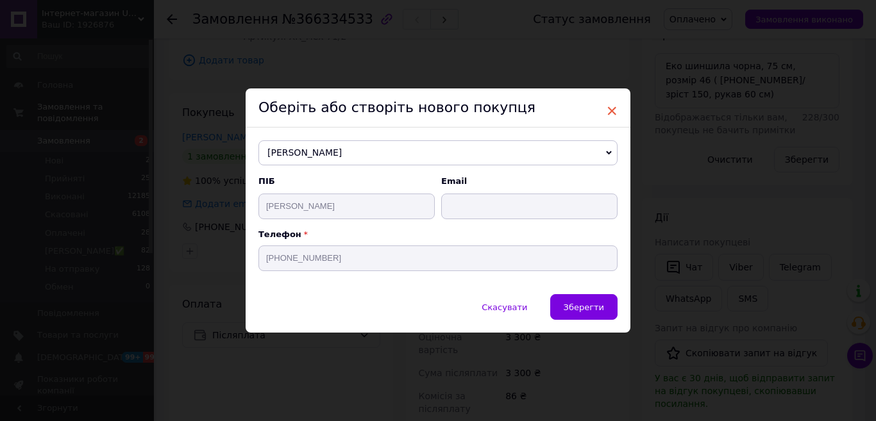
click at [611, 105] on span "×" at bounding box center [612, 111] width 12 height 22
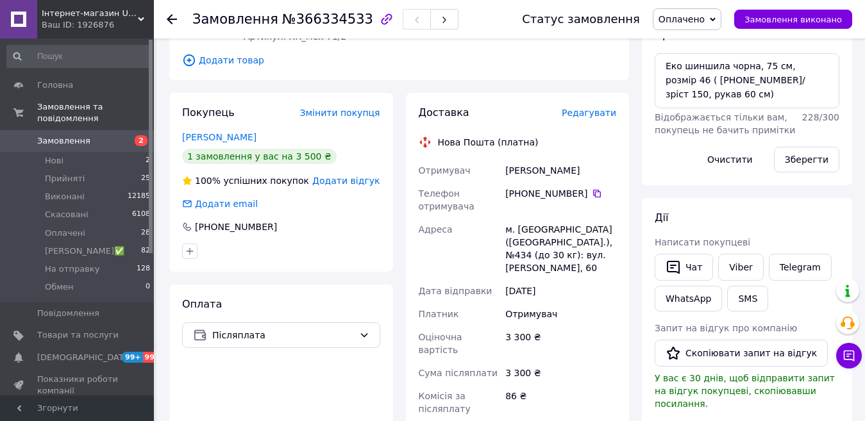
click at [342, 108] on span "Змінити покупця" at bounding box center [340, 113] width 80 height 10
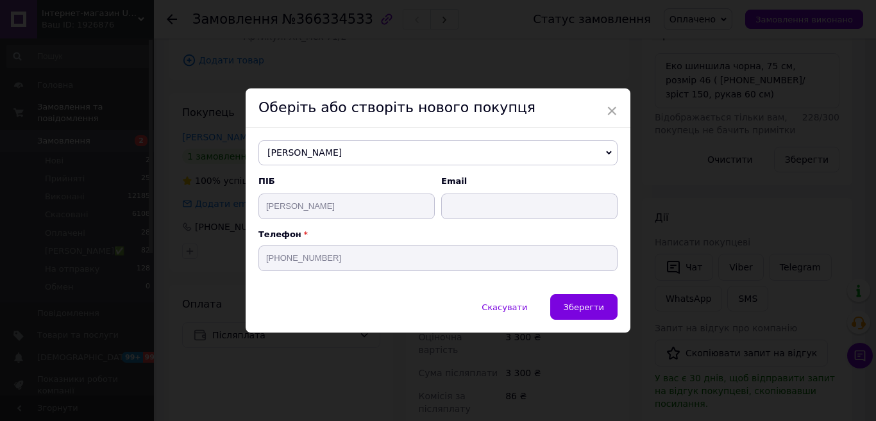
click at [296, 153] on span "[PERSON_NAME]" at bounding box center [437, 153] width 359 height 26
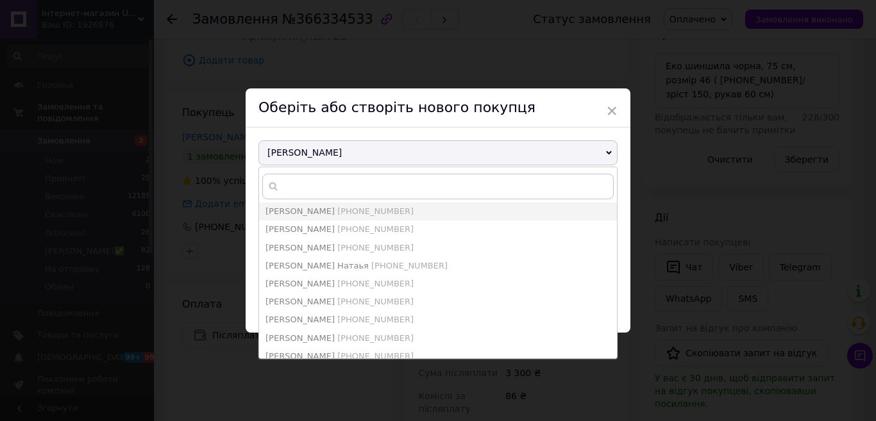
click at [272, 191] on icon at bounding box center [273, 186] width 13 height 13
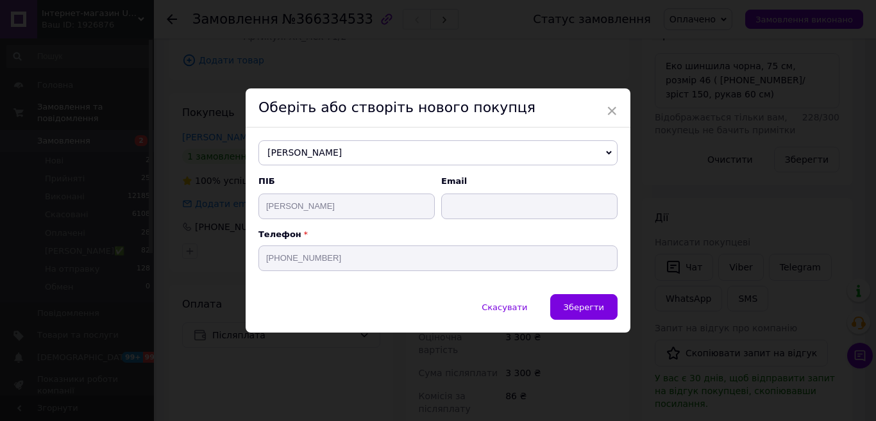
click at [284, 147] on span "[PERSON_NAME]" at bounding box center [437, 153] width 359 height 26
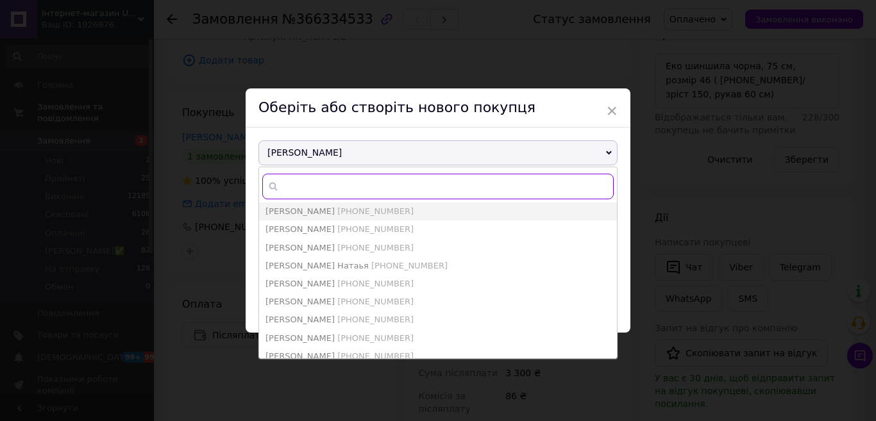
paste input "[PHONE_NUMBER]"
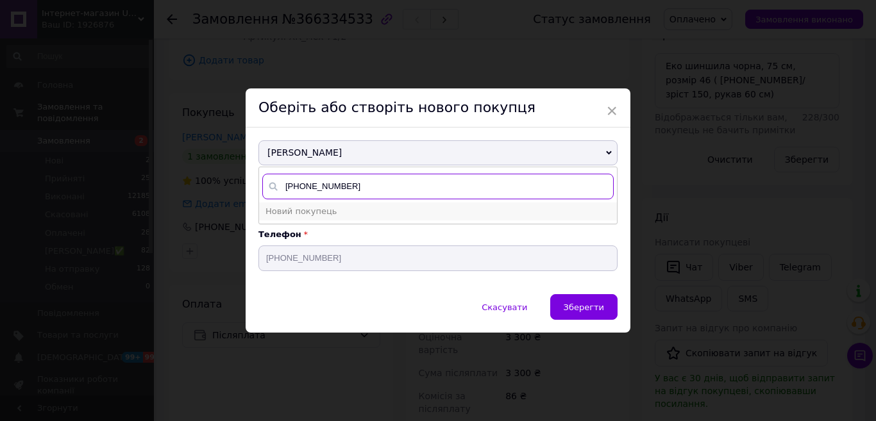
type input "[PHONE_NUMBER]"
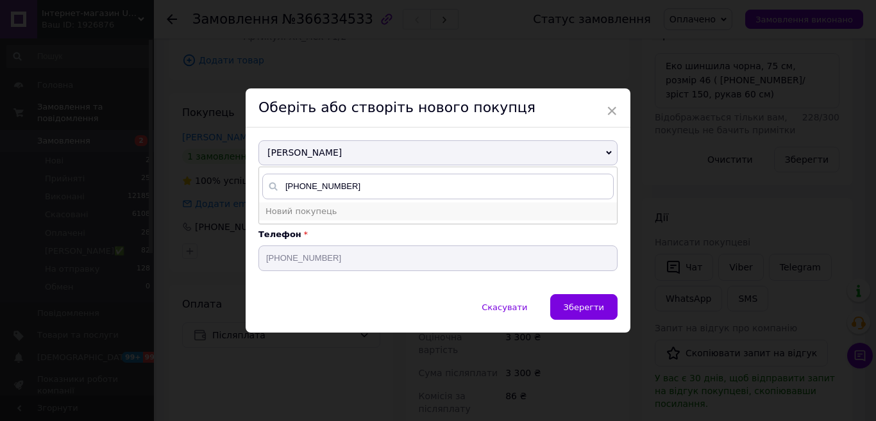
click at [292, 206] on span "Новий покупець" at bounding box center [300, 211] width 71 height 10
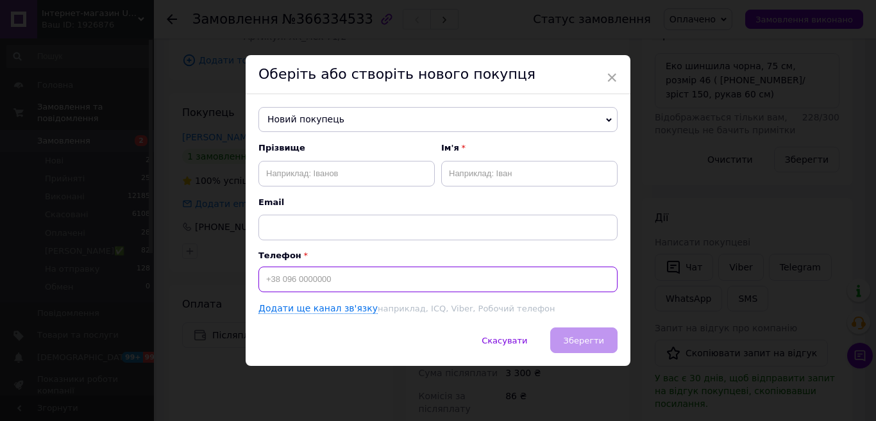
paste input "[PHONE_NUMBER]"
type input "[PHONE_NUMBER]"
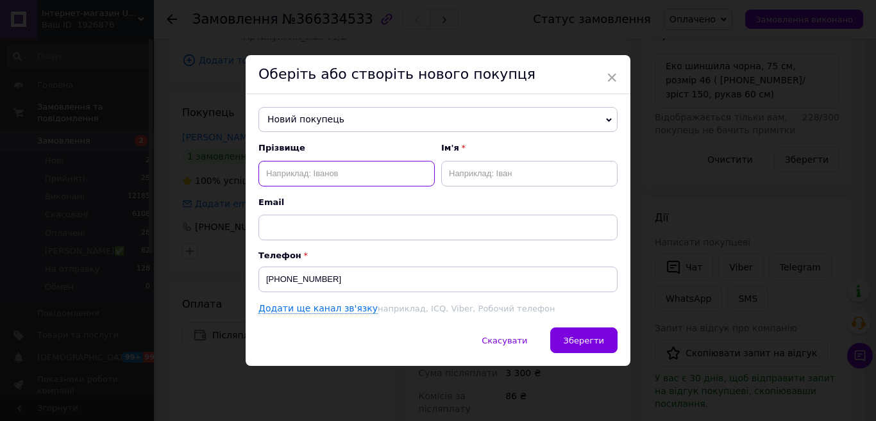
click at [303, 165] on input "text" at bounding box center [346, 174] width 176 height 26
type input "[PERSON_NAME]"
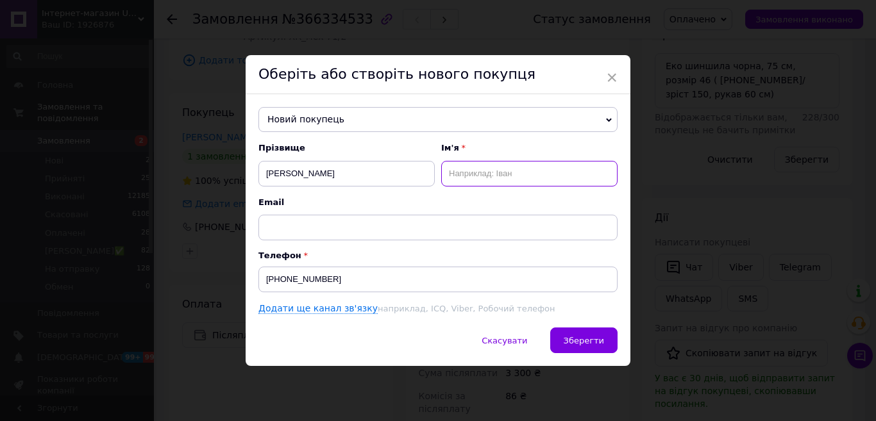
click at [489, 174] on input "text" at bounding box center [529, 174] width 176 height 26
drag, startPoint x: 457, startPoint y: 171, endPoint x: 523, endPoint y: 188, distance: 68.1
click at [458, 171] on input "Теяна" at bounding box center [529, 174] width 176 height 26
type input "[PERSON_NAME]"
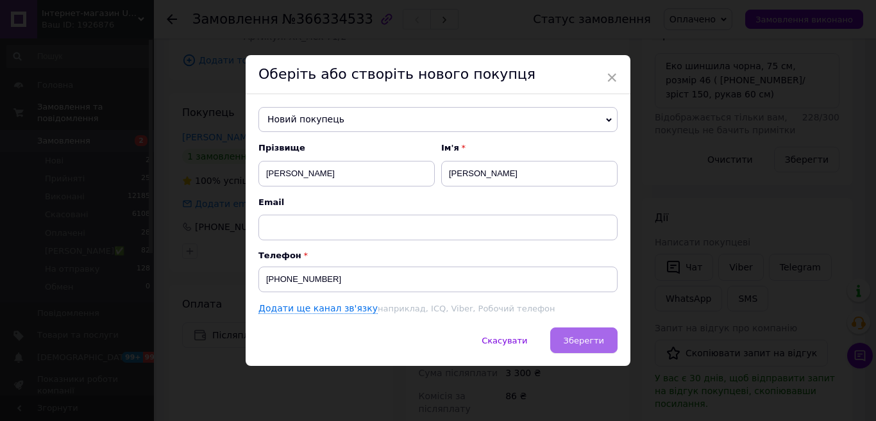
click at [591, 341] on span "Зберегти" at bounding box center [583, 341] width 40 height 10
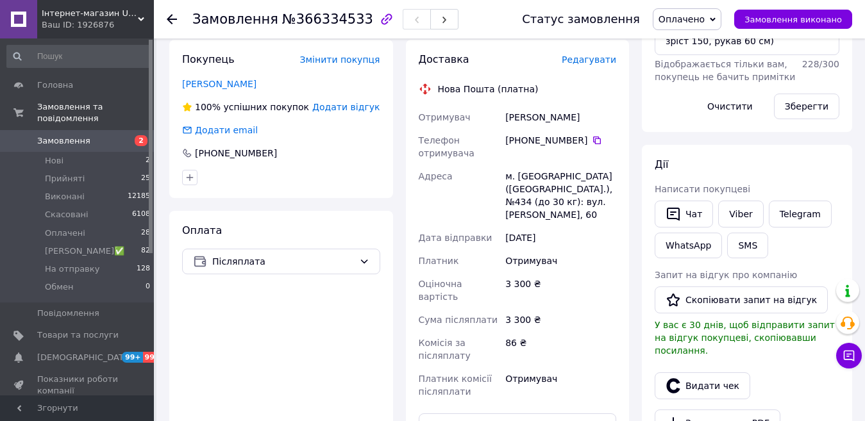
scroll to position [385, 0]
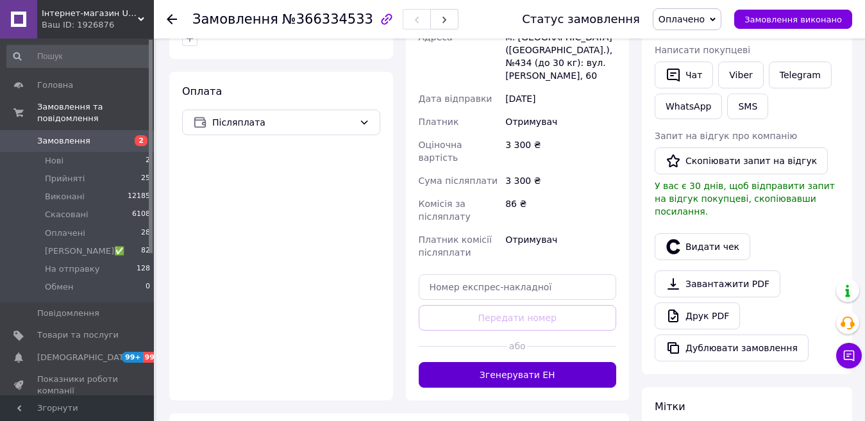
click at [544, 362] on button "Згенерувати ЕН" at bounding box center [518, 375] width 198 height 26
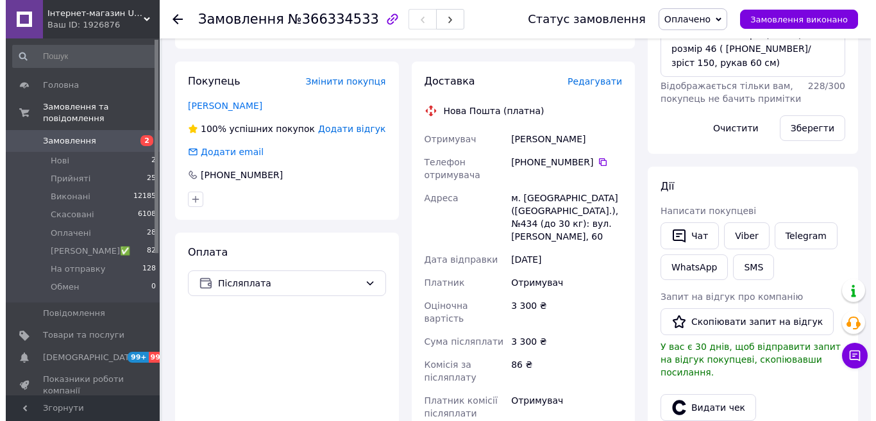
scroll to position [192, 0]
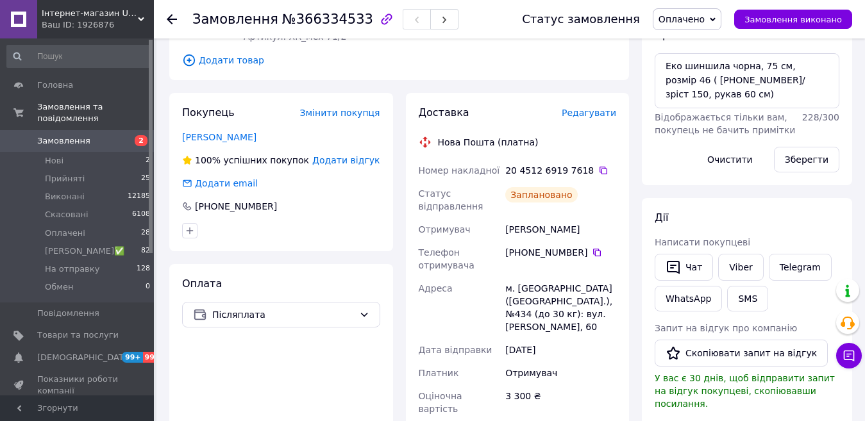
click at [596, 108] on span "Редагувати" at bounding box center [589, 113] width 54 height 10
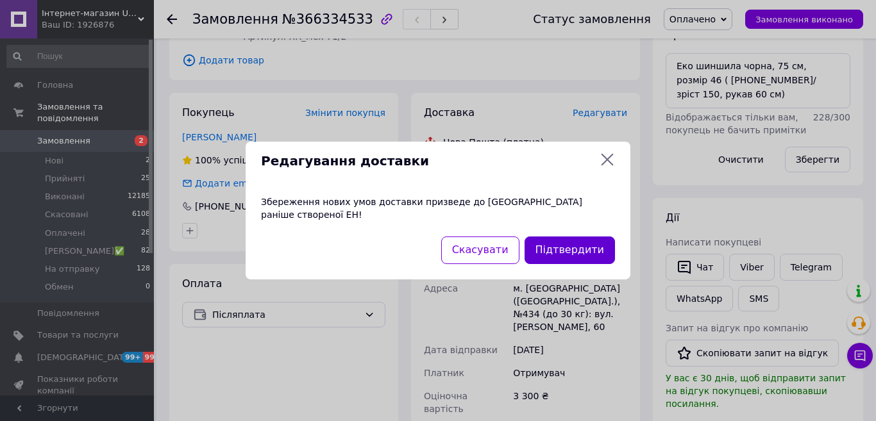
click at [570, 242] on button "Підтвердити" at bounding box center [569, 251] width 90 height 28
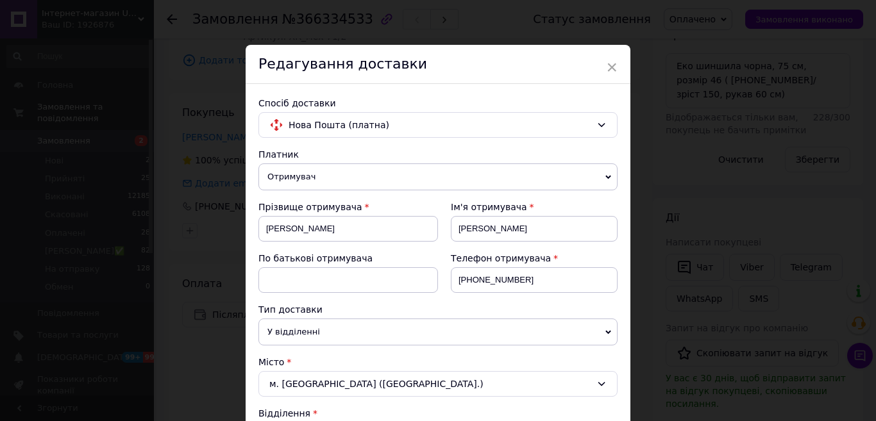
click at [615, 69] on div "Редагування доставки" at bounding box center [438, 64] width 385 height 39
drag, startPoint x: 596, startPoint y: 123, endPoint x: 613, endPoint y: 67, distance: 59.0
click at [580, 23] on div "× Редагування доставки Спосіб доставки Нова Пошта (платна) Платник Отримувач Ві…" at bounding box center [438, 210] width 876 height 421
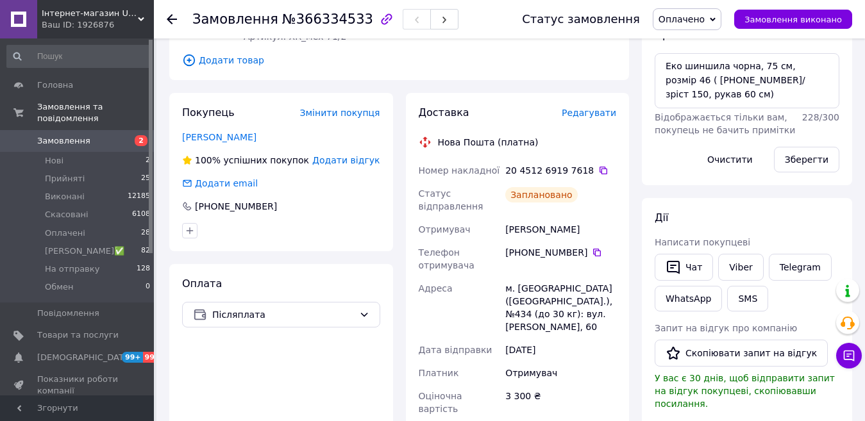
drag, startPoint x: 282, startPoint y: 203, endPoint x: 196, endPoint y: 194, distance: 87.1
click at [196, 200] on div "[PHONE_NUMBER]" at bounding box center [281, 206] width 198 height 13
copy div "[PHONE_NUMBER]"
click at [609, 108] on span "Редагувати" at bounding box center [589, 113] width 54 height 10
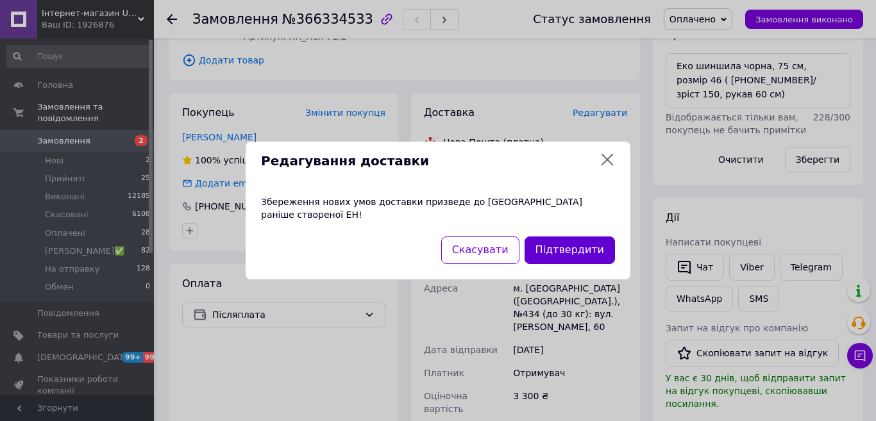
click at [577, 241] on button "Підтвердити" at bounding box center [569, 251] width 90 height 28
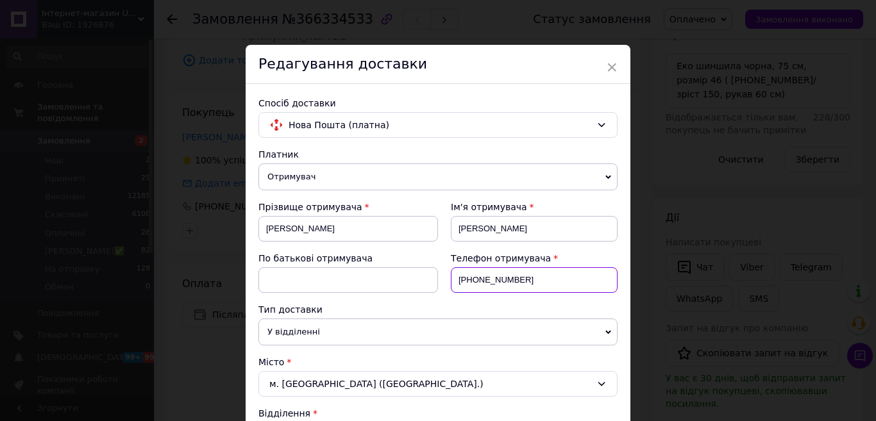
drag, startPoint x: 524, startPoint y: 274, endPoint x: 457, endPoint y: 274, distance: 66.7
click at [457, 274] on input "[PHONE_NUMBER]" at bounding box center [534, 280] width 167 height 26
paste input "[PHONE_NUMBER]"
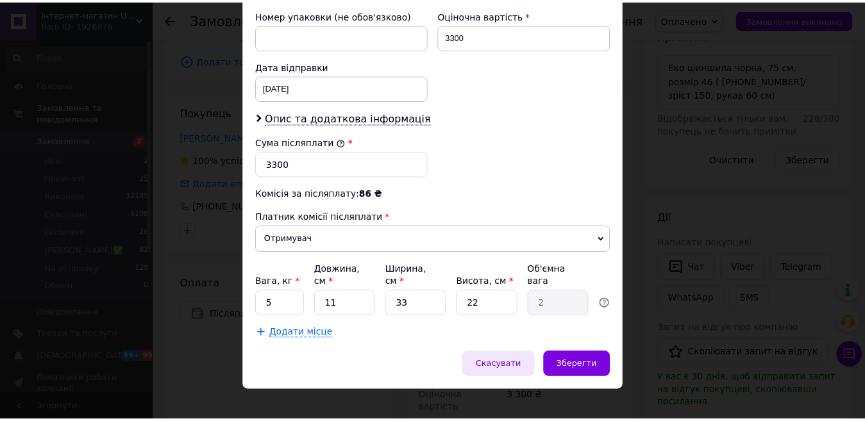
scroll to position [570, 0]
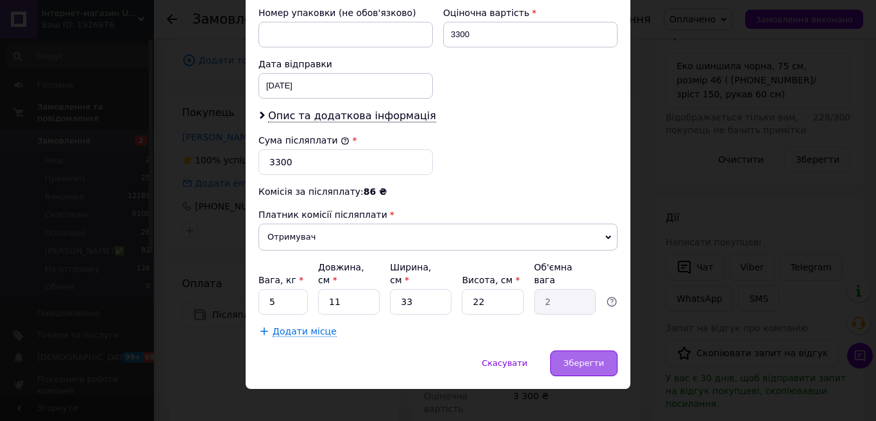
type input "[PHONE_NUMBER]"
click at [599, 358] on span "Зберегти" at bounding box center [583, 363] width 40 height 10
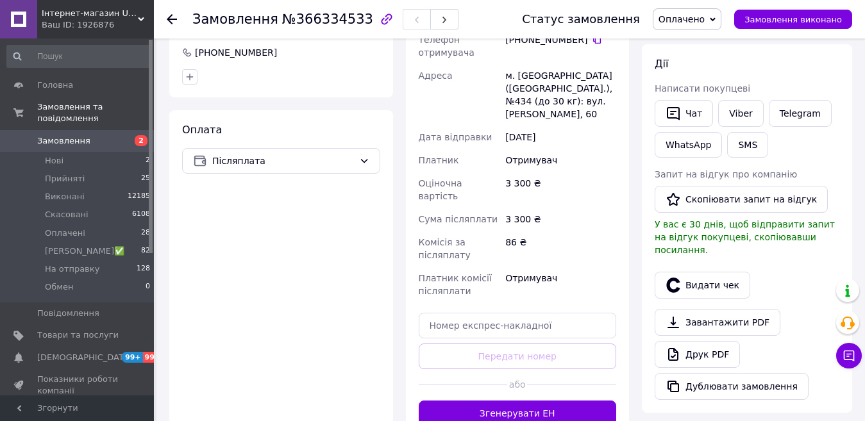
scroll to position [449, 0]
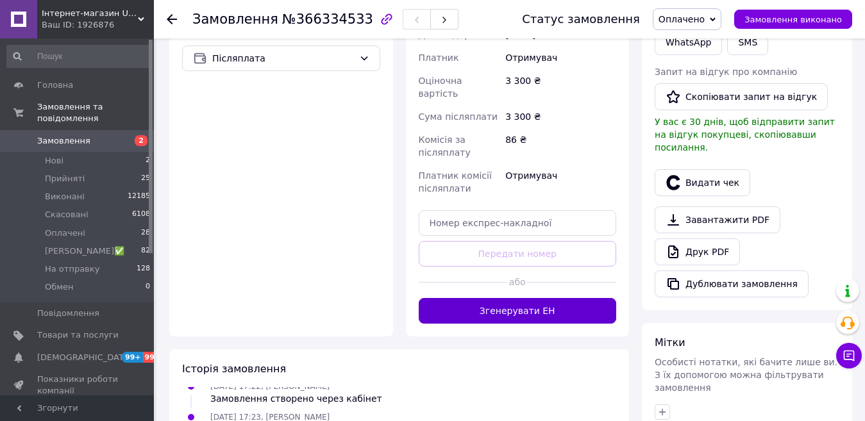
click at [556, 298] on button "Згенерувати ЕН" at bounding box center [518, 311] width 198 height 26
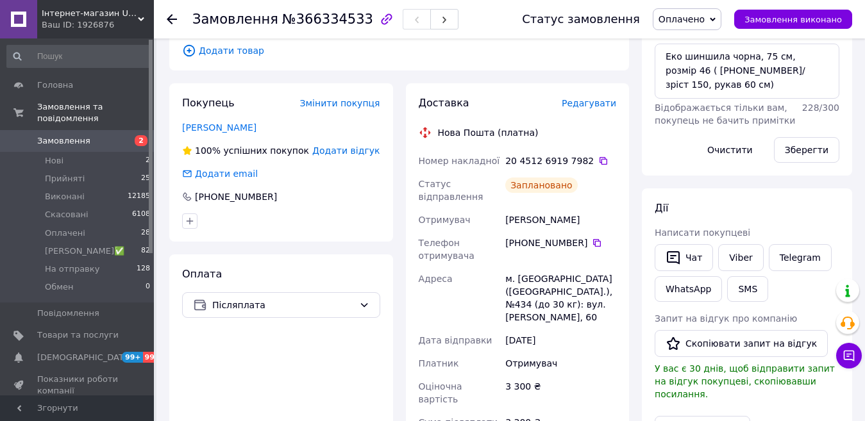
scroll to position [192, 0]
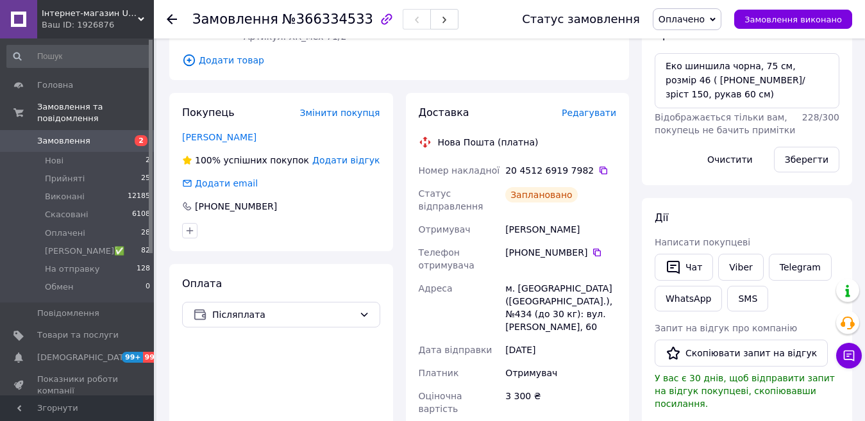
click at [704, 15] on span "Оплачено" at bounding box center [681, 19] width 46 height 10
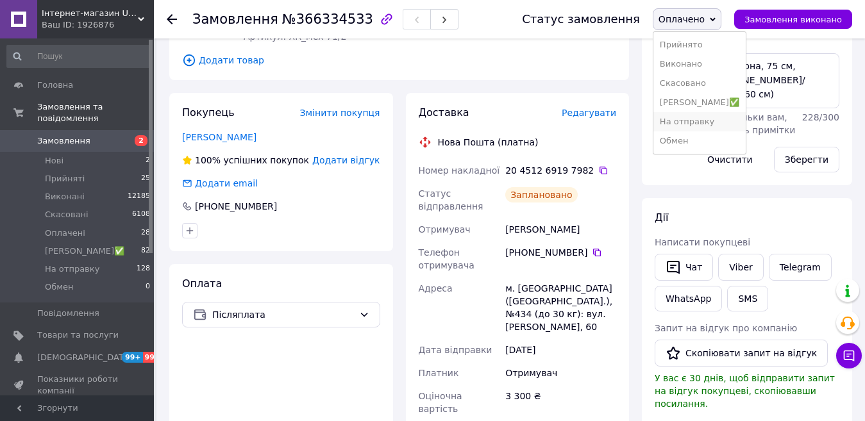
click at [697, 120] on li "На отправку" at bounding box center [699, 121] width 92 height 19
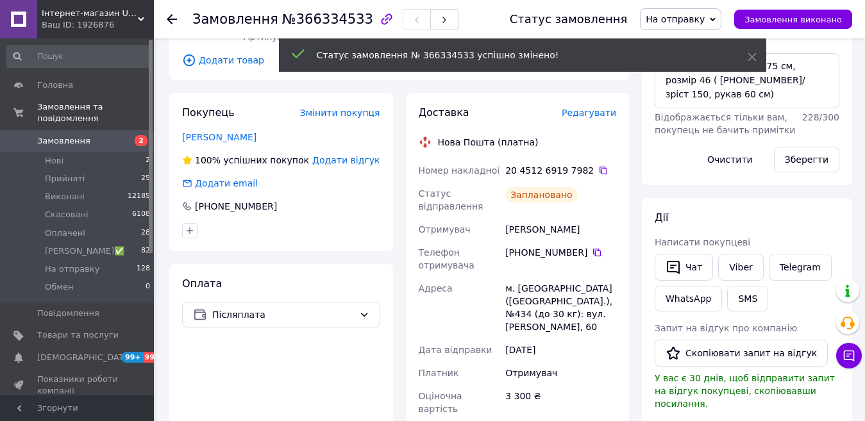
scroll to position [100, 0]
click at [54, 228] on span "Оплачені" at bounding box center [65, 234] width 40 height 12
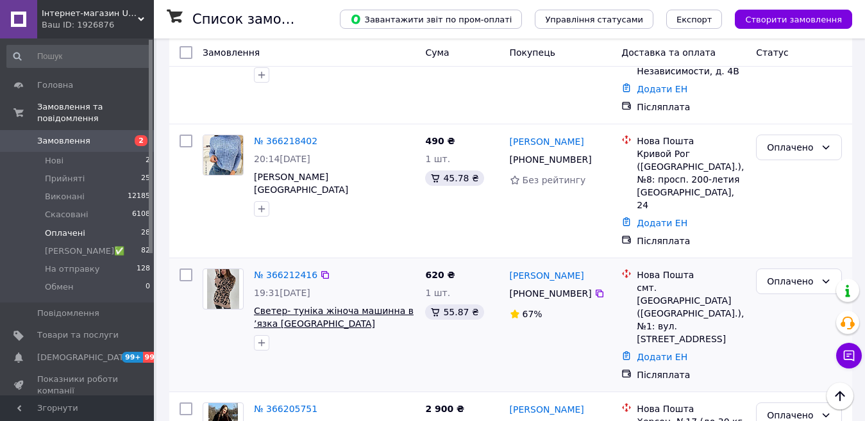
scroll to position [1540, 0]
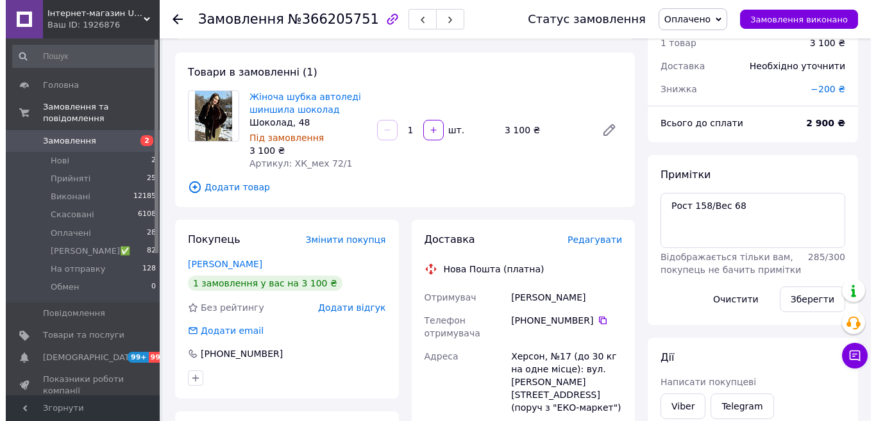
scroll to position [17, 0]
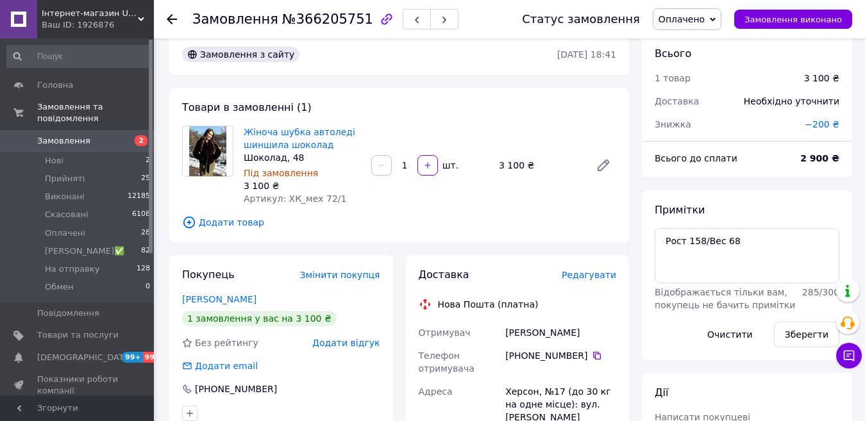
click at [605, 275] on span "Редагувати" at bounding box center [589, 275] width 54 height 10
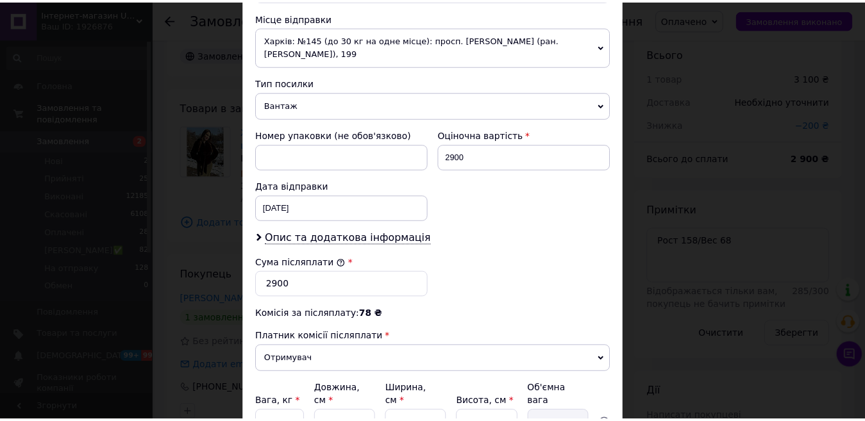
scroll to position [513, 0]
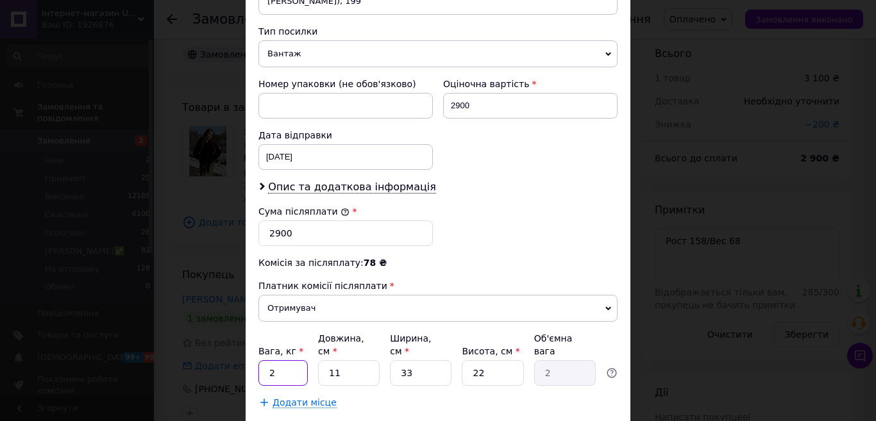
click at [271, 360] on input "2" at bounding box center [282, 373] width 49 height 26
type input "5"
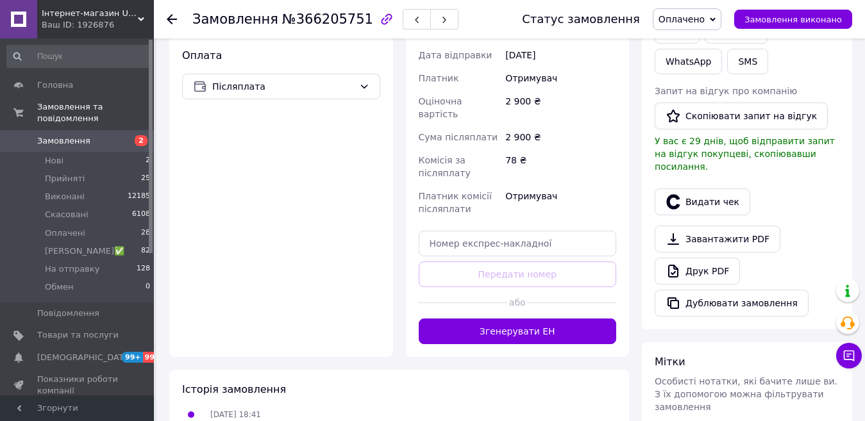
scroll to position [466, 0]
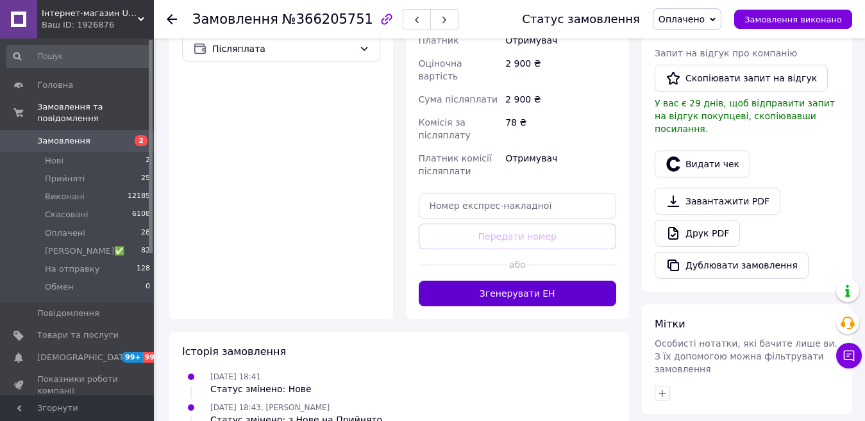
click at [519, 281] on button "Згенерувати ЕН" at bounding box center [518, 294] width 198 height 26
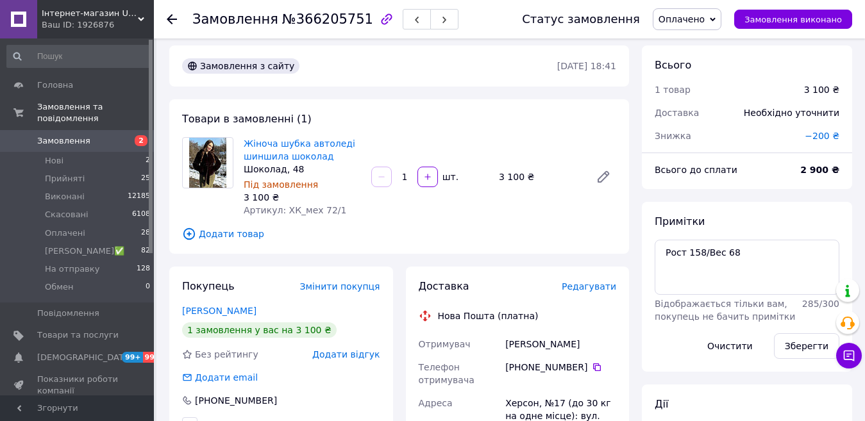
scroll to position [0, 0]
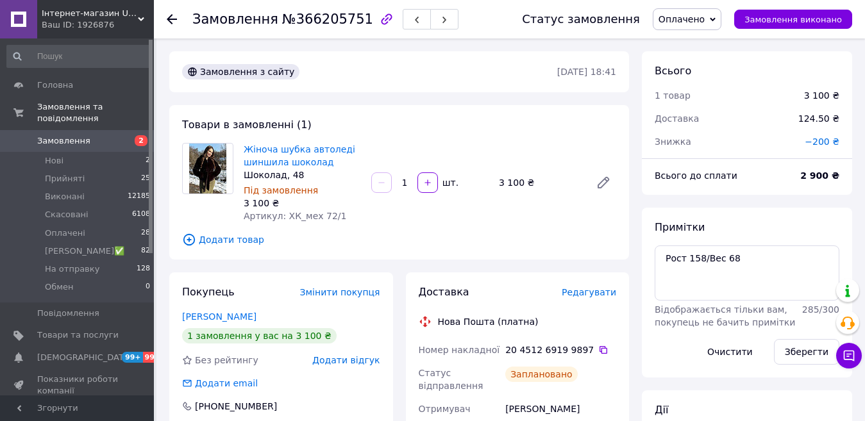
click at [686, 24] on span "Оплачено" at bounding box center [681, 19] width 46 height 10
click at [696, 130] on li "На отправку" at bounding box center [699, 121] width 92 height 19
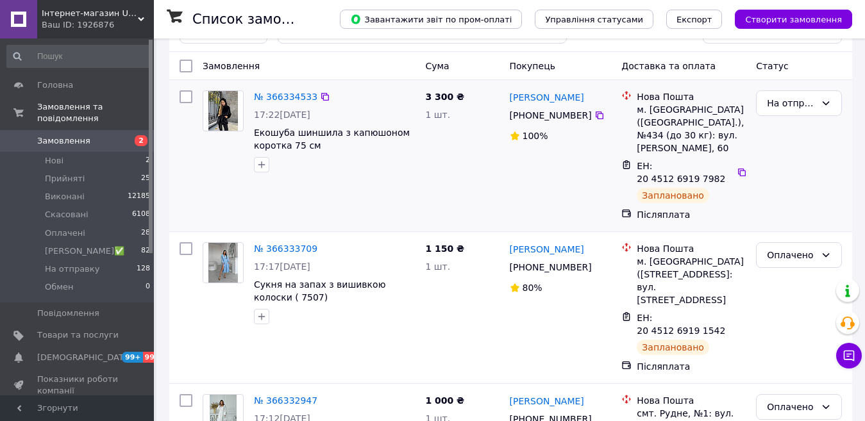
scroll to position [64, 0]
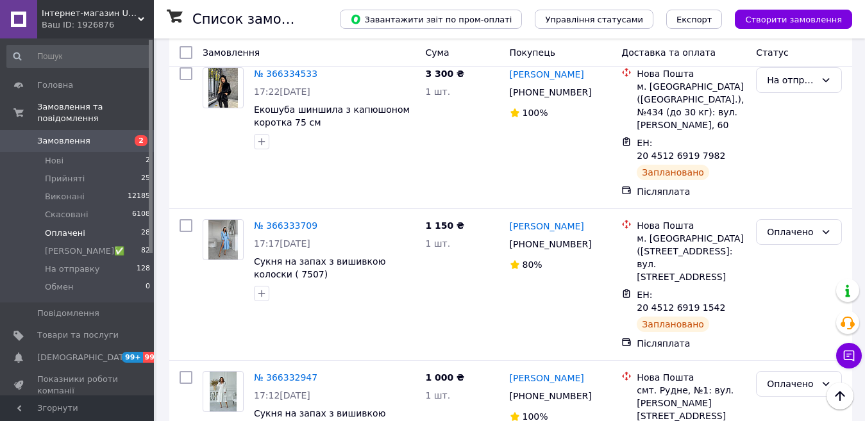
click at [61, 228] on span "Оплачені" at bounding box center [65, 234] width 40 height 12
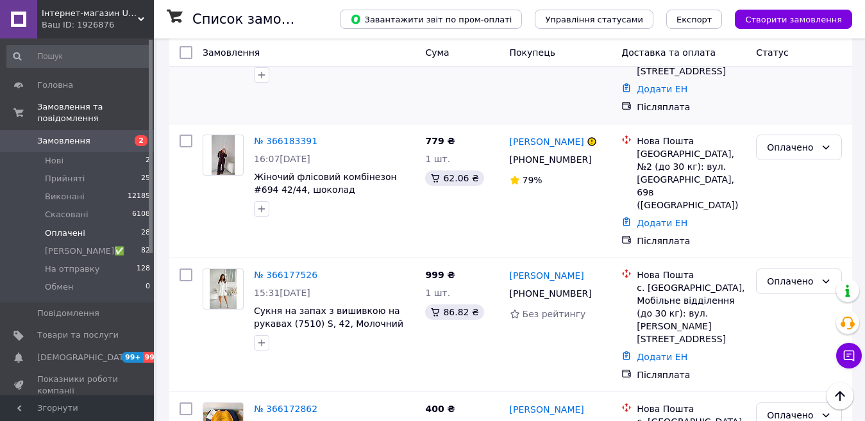
scroll to position [2304, 0]
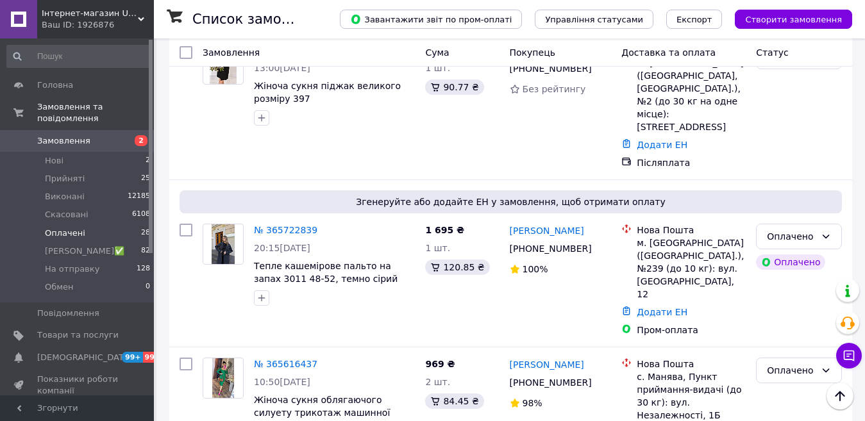
scroll to position [504, 0]
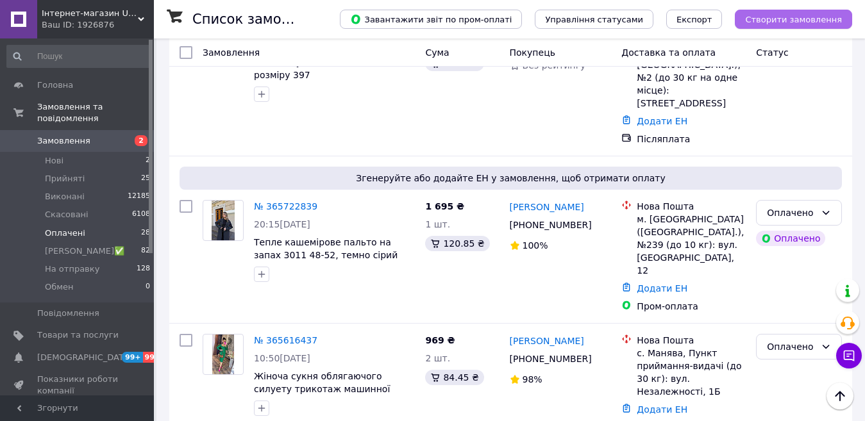
click at [807, 17] on span "Створити замовлення" at bounding box center [793, 20] width 97 height 10
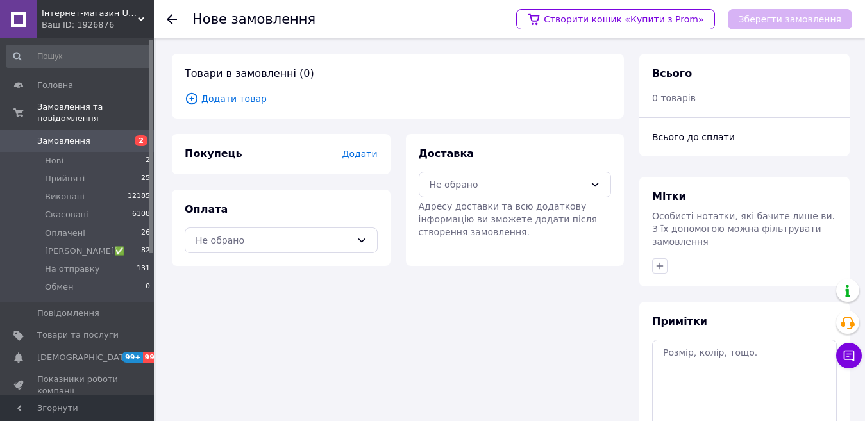
click at [208, 94] on span "Додати товар" at bounding box center [398, 99] width 426 height 14
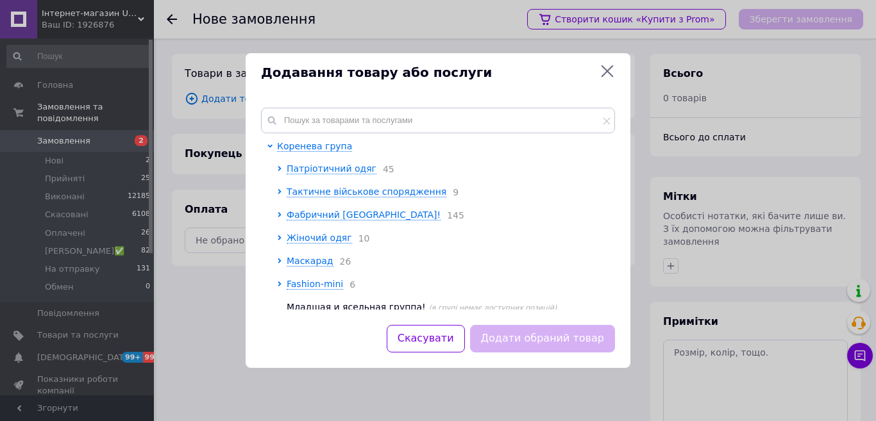
click at [353, 106] on div "Коренева група Патріотичний одяг 45 Тактичне військове спорядження 9 Фабричний …" at bounding box center [438, 208] width 385 height 233
click at [321, 127] on input "text" at bounding box center [438, 121] width 354 height 26
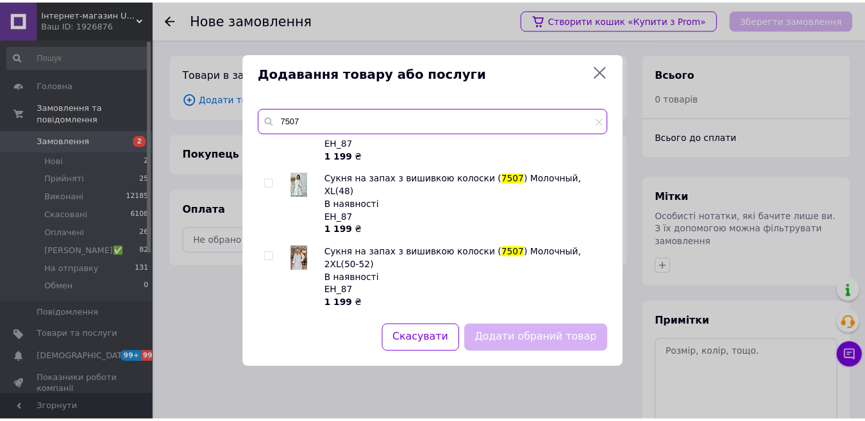
scroll to position [64, 0]
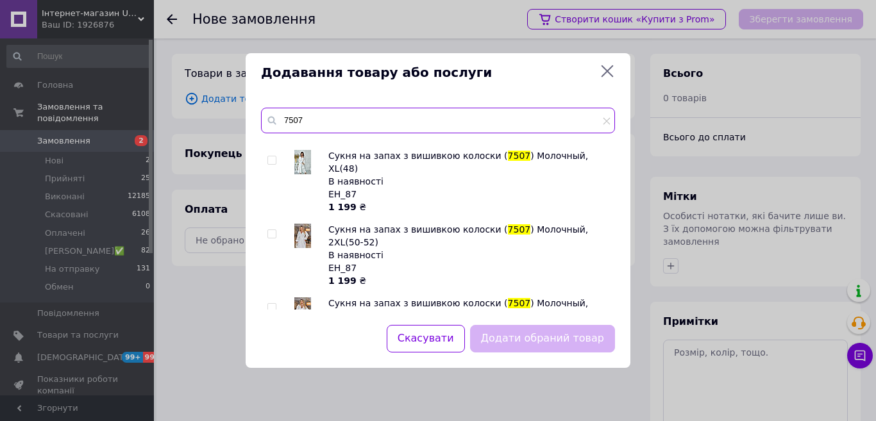
type input "7507"
click at [272, 297] on div at bounding box center [273, 329] width 13 height 64
click at [274, 304] on input "checkbox" at bounding box center [271, 308] width 8 height 8
checkbox input "true"
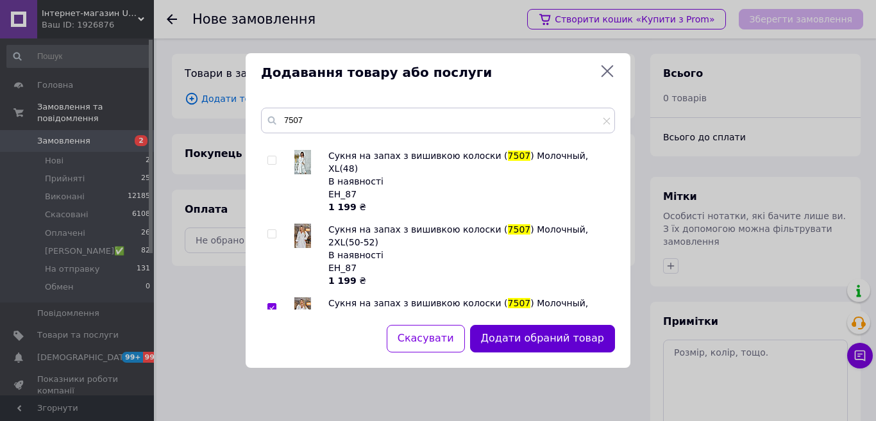
click at [576, 335] on button "Додати обраний товар" at bounding box center [542, 339] width 145 height 28
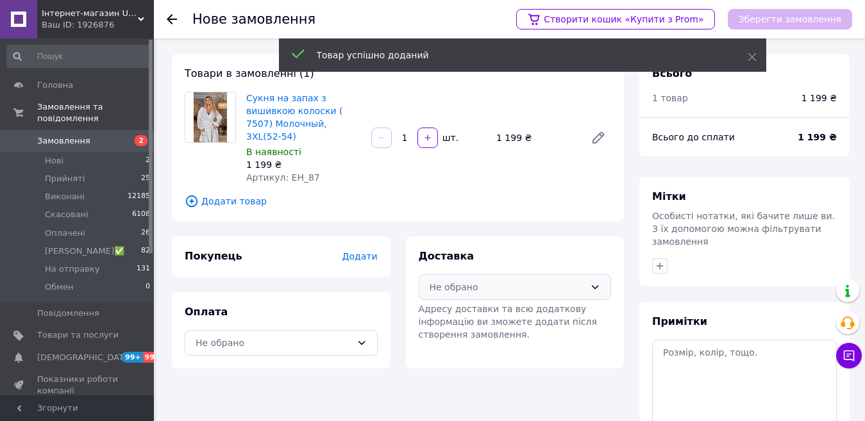
click at [453, 280] on div "Не обрано" at bounding box center [507, 287] width 156 height 14
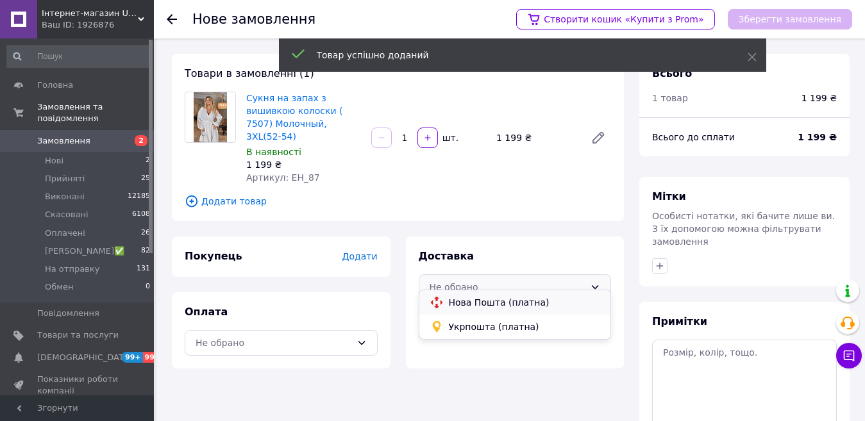
click at [463, 301] on span "Нова Пошта (платна)" at bounding box center [525, 302] width 152 height 13
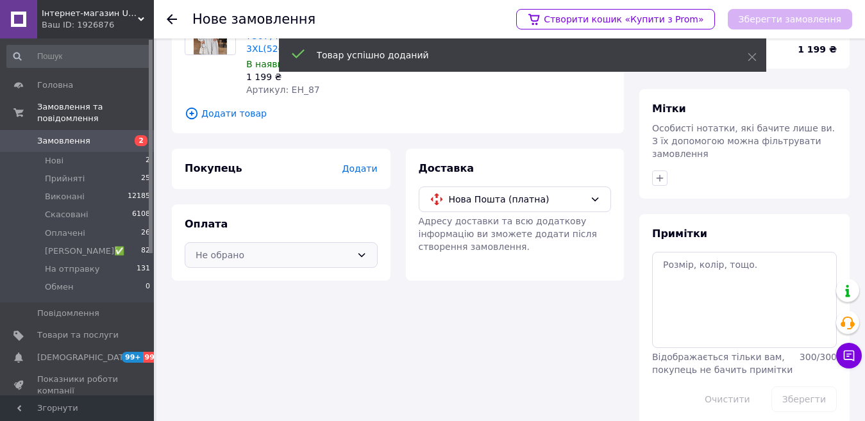
scroll to position [94, 0]
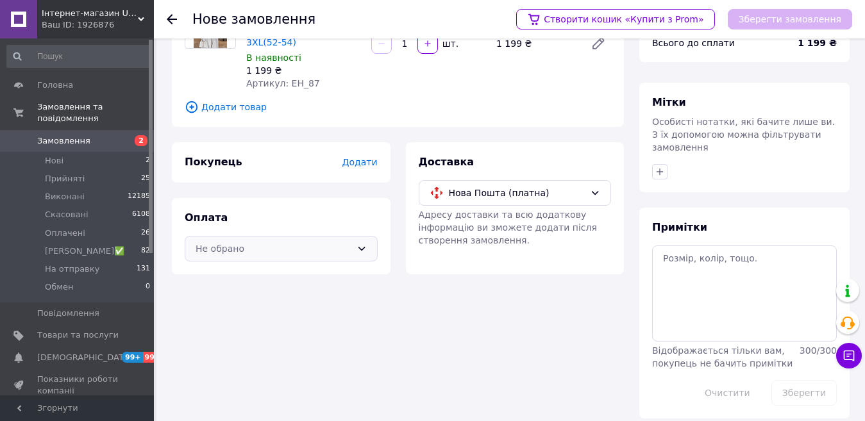
click at [281, 236] on div "Не обрано" at bounding box center [281, 249] width 193 height 26
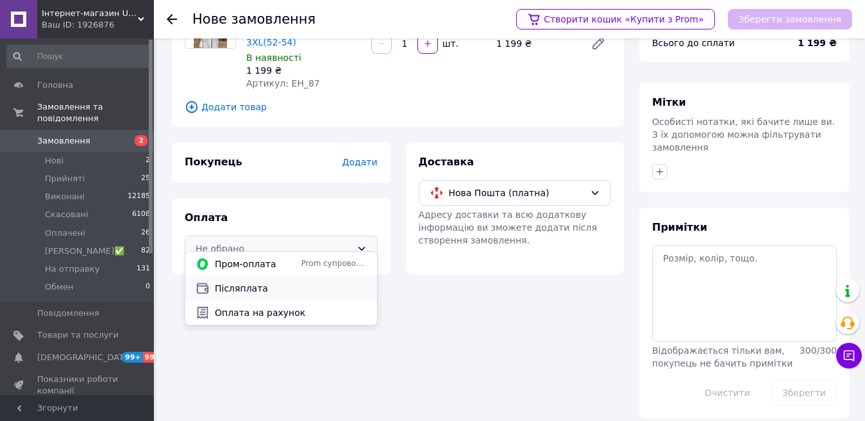
click at [246, 293] on span "Післяплата" at bounding box center [291, 288] width 152 height 13
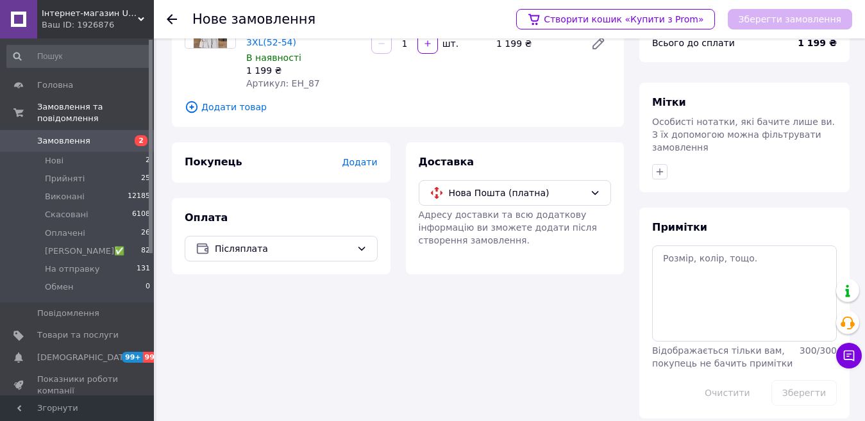
click at [369, 157] on span "Додати" at bounding box center [359, 162] width 35 height 10
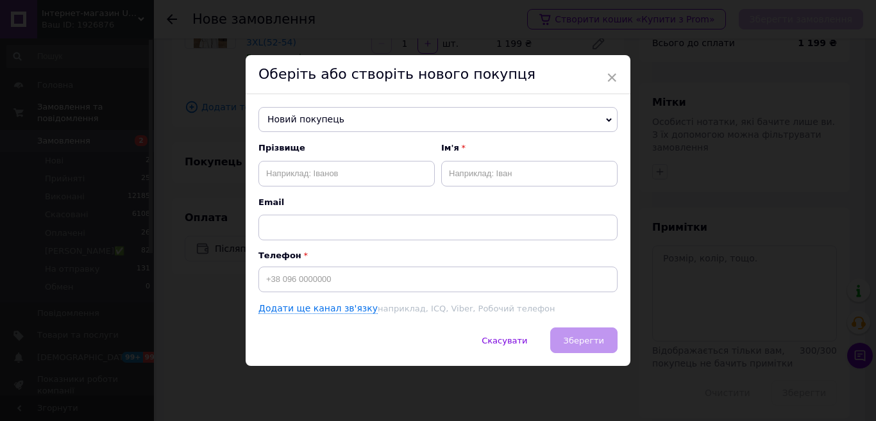
click at [330, 110] on span "Новий покупець" at bounding box center [437, 120] width 359 height 26
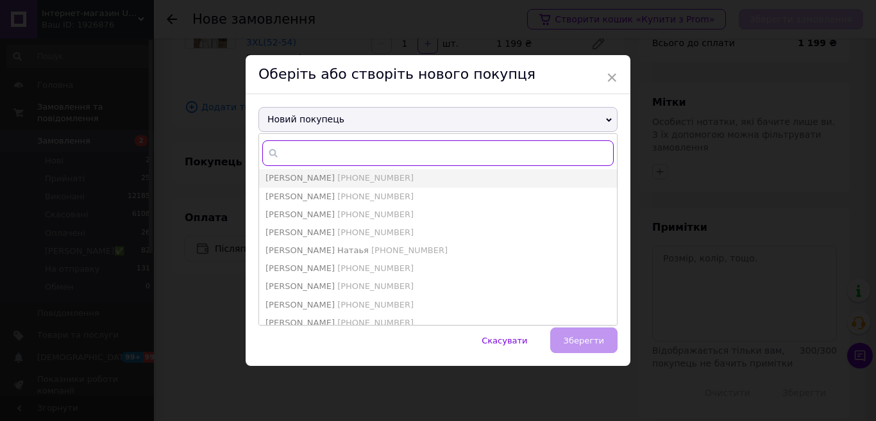
click at [305, 150] on input "text" at bounding box center [437, 153] width 351 height 26
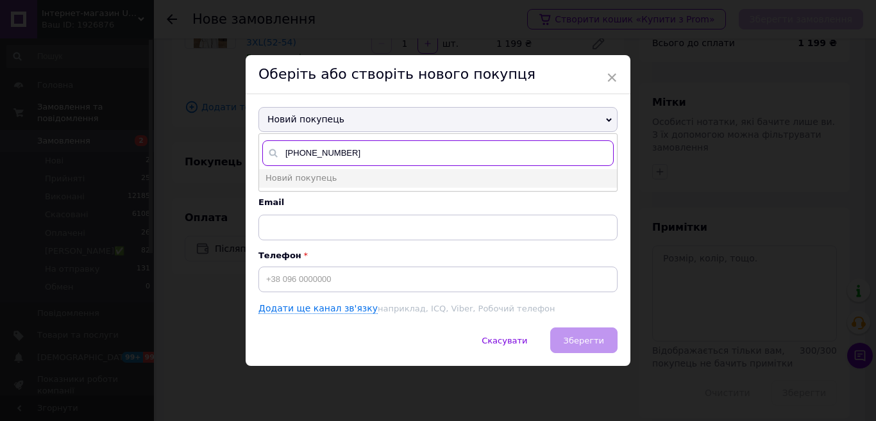
type input "+380981261454"
drag, startPoint x: 371, startPoint y: 148, endPoint x: 268, endPoint y: 151, distance: 102.6
click at [268, 151] on div "+380981261454" at bounding box center [437, 153] width 351 height 26
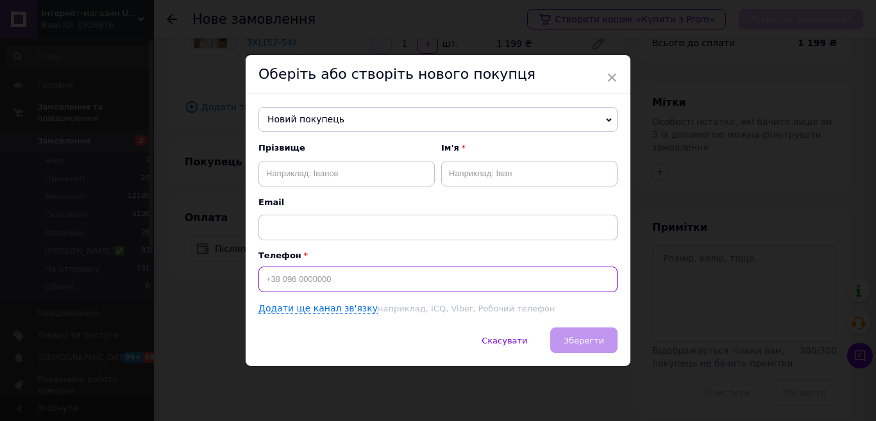
click at [312, 279] on input at bounding box center [437, 280] width 359 height 26
type input "+380981261454"
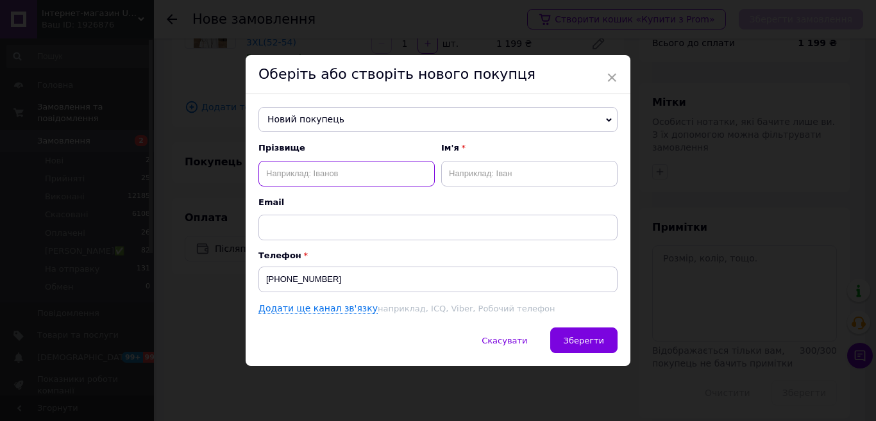
click at [346, 169] on input "text" at bounding box center [346, 174] width 176 height 26
type input "Ліпська"
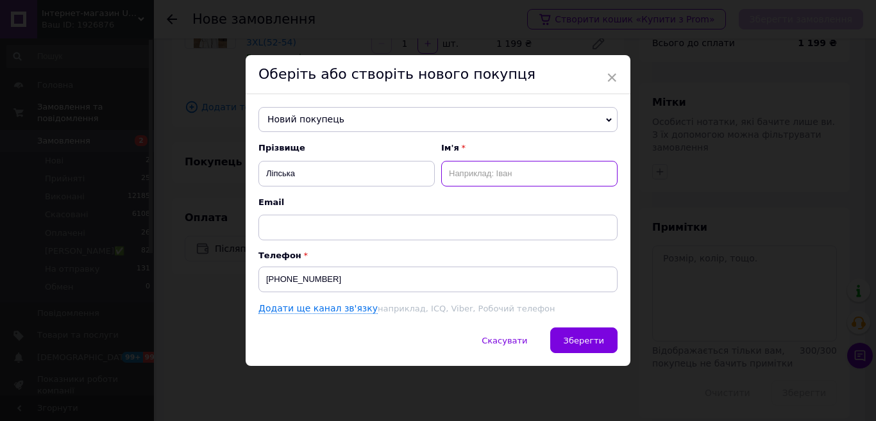
click at [490, 172] on input "text" at bounding box center [529, 174] width 176 height 26
click at [453, 173] on input "мар'яна" at bounding box center [529, 174] width 176 height 26
click at [502, 167] on input "Мар'яна" at bounding box center [529, 174] width 176 height 26
type input "Мар'яна"
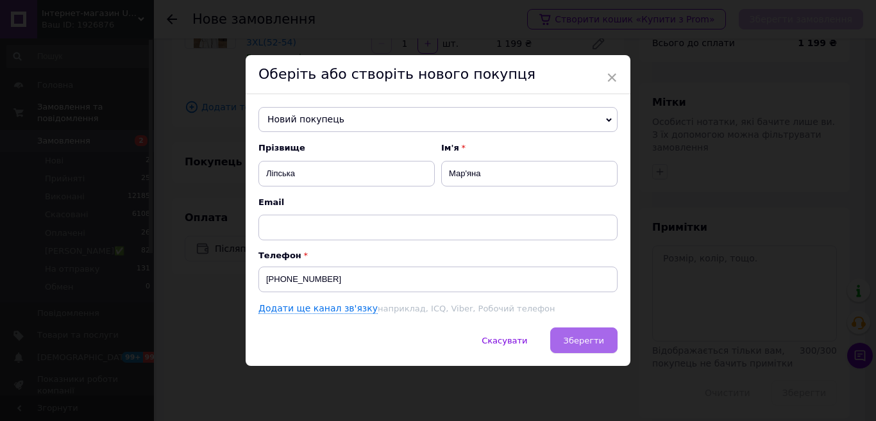
click at [588, 338] on span "Зберегти" at bounding box center [583, 341] width 40 height 10
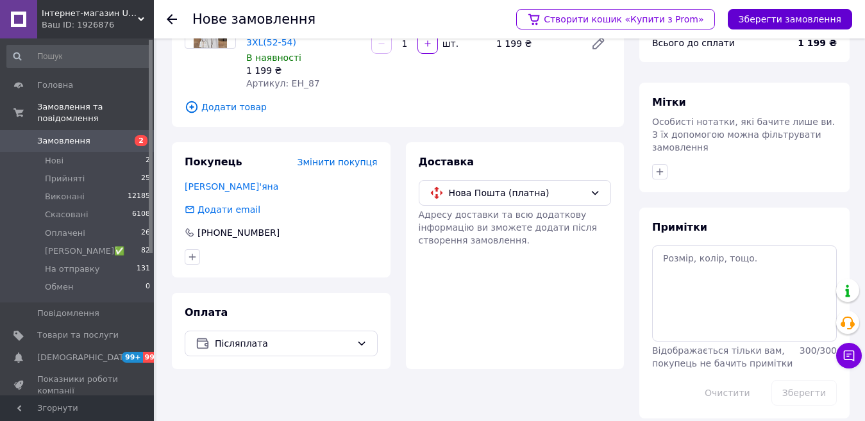
click at [774, 23] on button "Зберегти замовлення" at bounding box center [790, 19] width 124 height 21
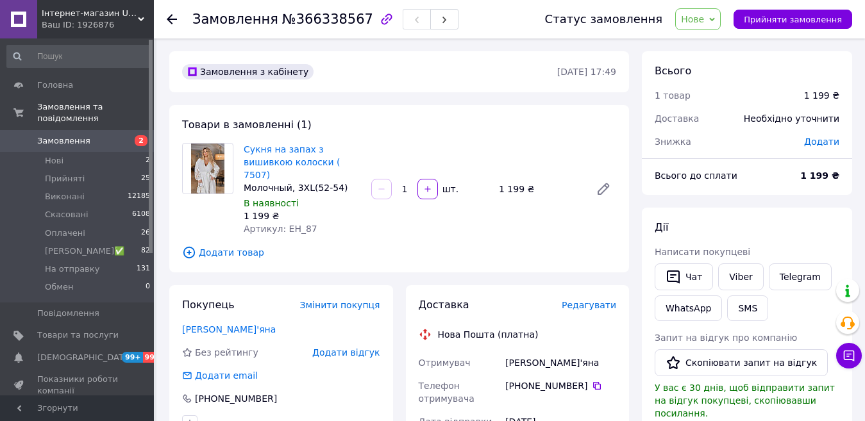
click at [822, 137] on span "Додати" at bounding box center [821, 142] width 35 height 10
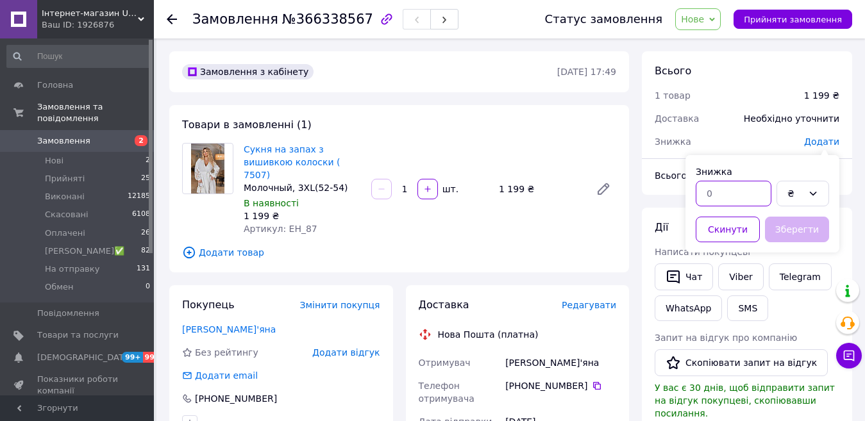
click at [746, 184] on input "text" at bounding box center [734, 194] width 76 height 26
type input "199"
click at [810, 231] on button "Зберегти" at bounding box center [797, 230] width 64 height 26
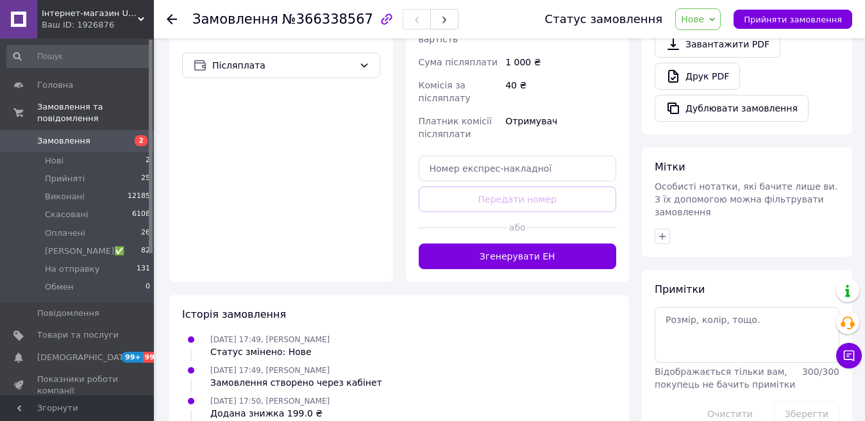
scroll to position [449, 0]
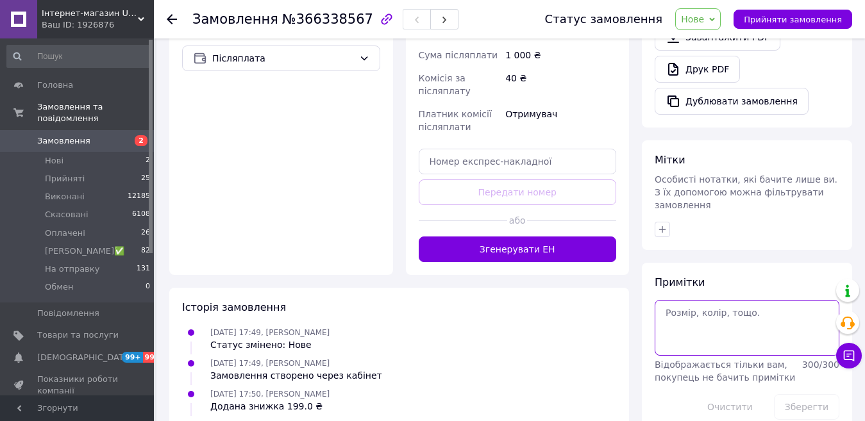
click at [705, 304] on textarea at bounding box center [746, 327] width 185 height 55
type textarea "Ксюша, 150"
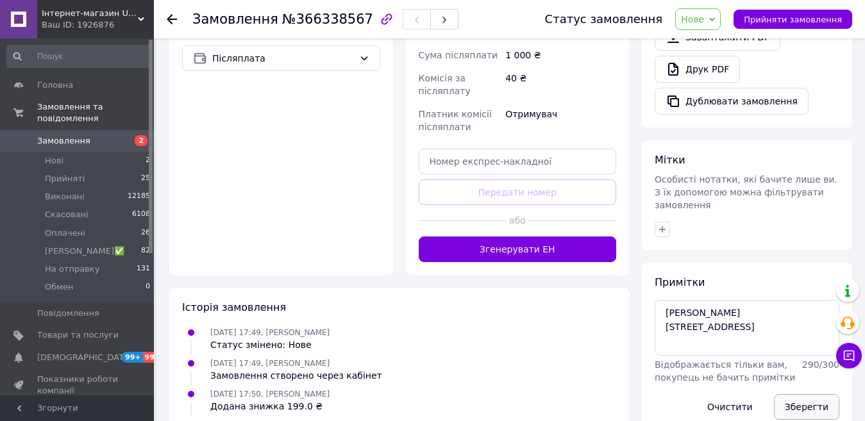
click at [813, 394] on button "Зберегти" at bounding box center [806, 407] width 65 height 26
click at [702, 25] on span "Нове" at bounding box center [698, 19] width 46 height 22
click at [328, 219] on div "Оплата Післяплата" at bounding box center [281, 141] width 224 height 267
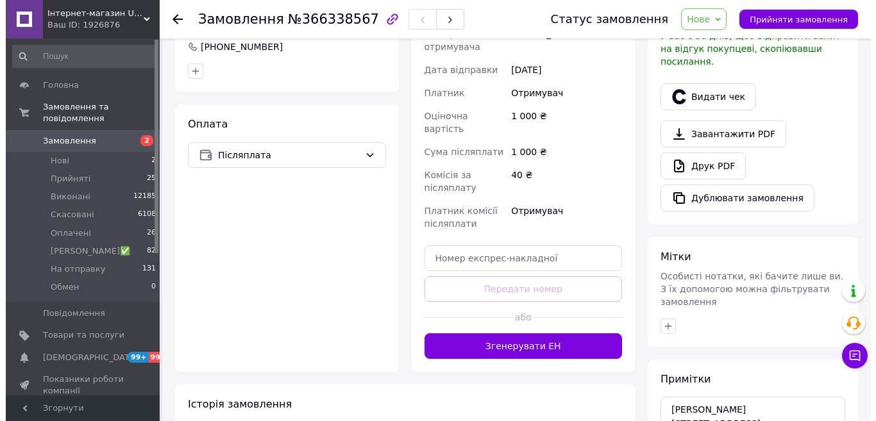
scroll to position [192, 0]
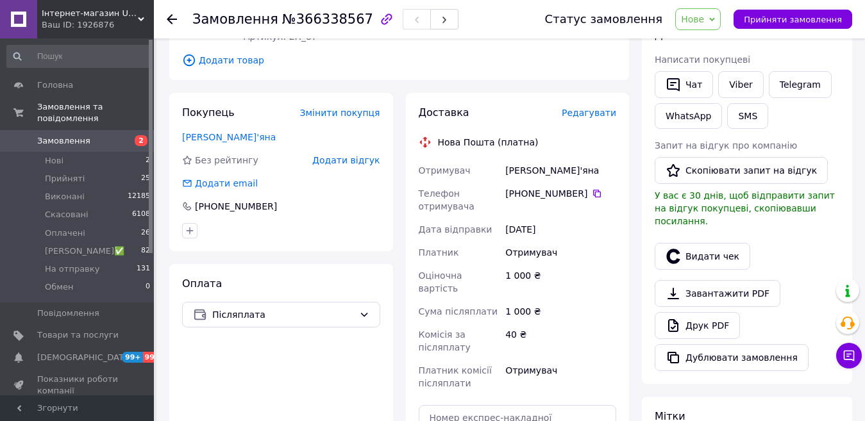
click at [590, 108] on span "Редагувати" at bounding box center [589, 113] width 54 height 10
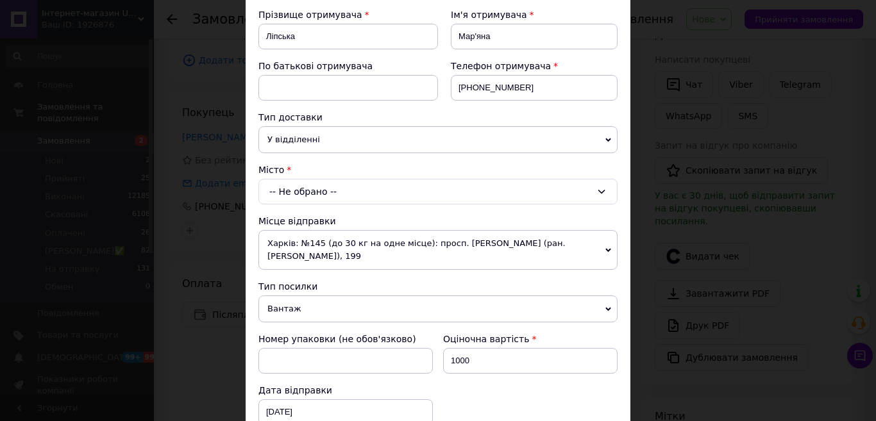
click at [321, 242] on span "Харків: №145 (до 30 кг на одне місце): просп. Героїв Харкова (ран. Московський)…" at bounding box center [437, 250] width 359 height 40
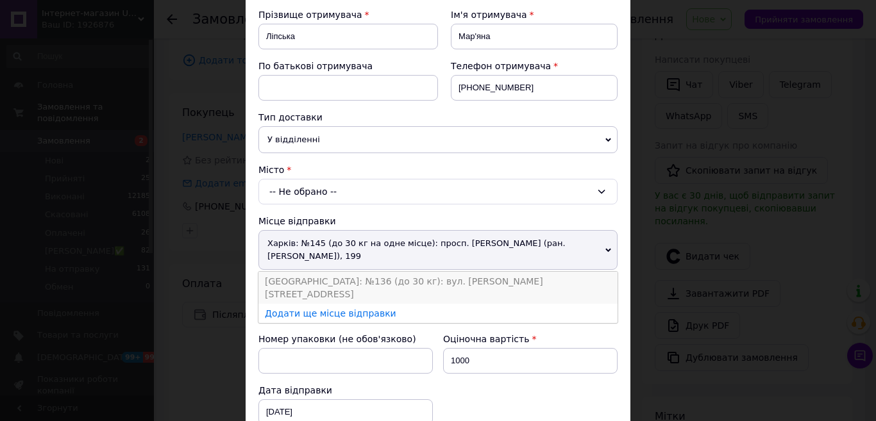
click at [302, 280] on li "Одеса: №136 (до 30 кг): вул. Хмельницького Богдана, 74" at bounding box center [437, 288] width 359 height 32
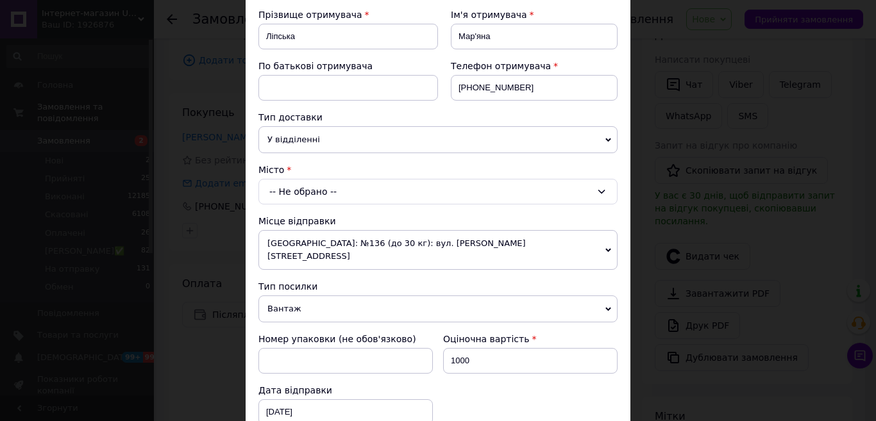
click at [301, 190] on div "-- Не обрано --" at bounding box center [437, 192] width 359 height 26
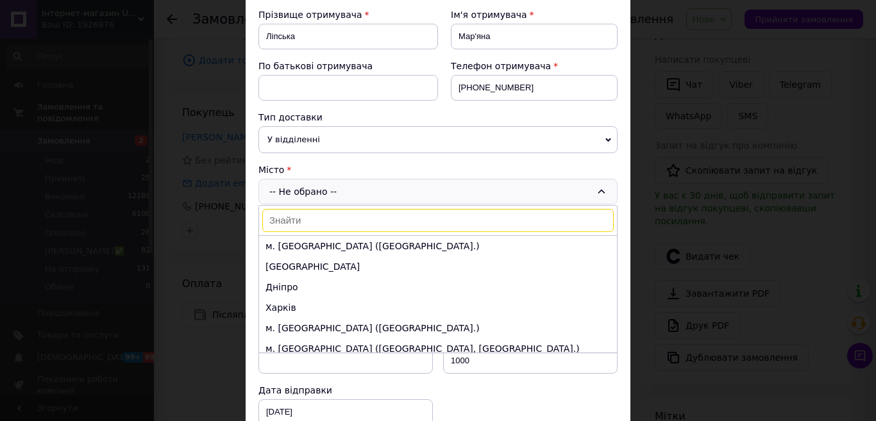
click at [294, 219] on input at bounding box center [437, 220] width 351 height 23
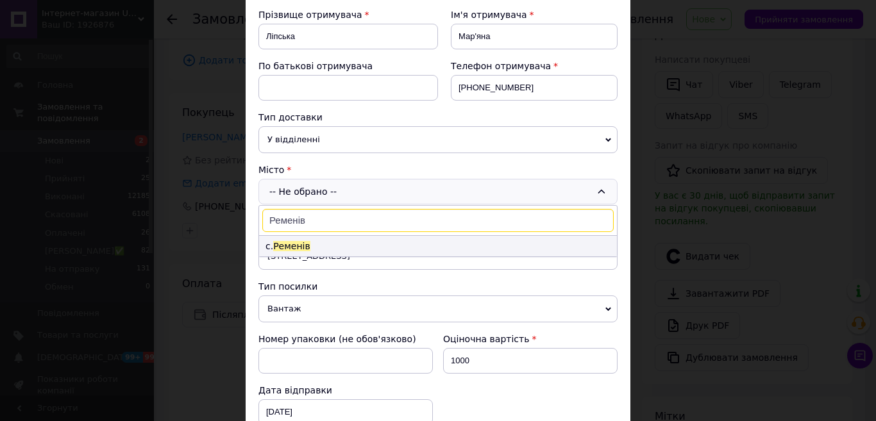
type input "Ременів"
click at [291, 247] on span "Ременів" at bounding box center [291, 246] width 37 height 10
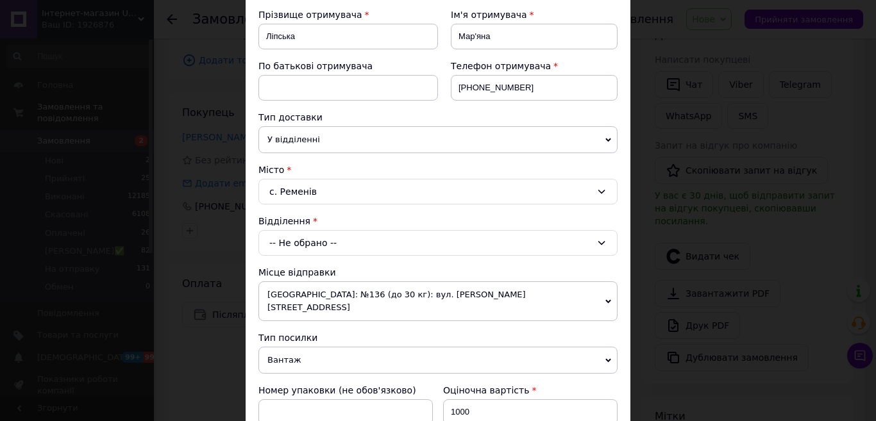
click at [291, 246] on div "-- Не обрано --" at bounding box center [437, 243] width 359 height 26
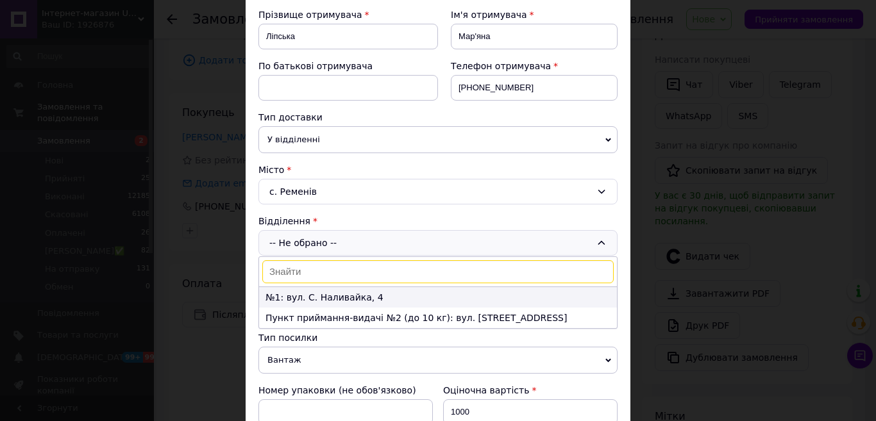
click at [318, 303] on li "№1: вул. С. Наливайка, 4" at bounding box center [438, 297] width 358 height 21
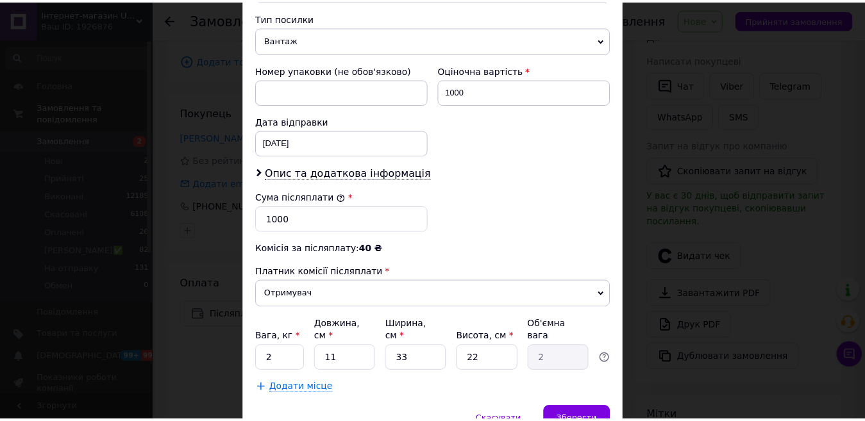
scroll to position [557, 0]
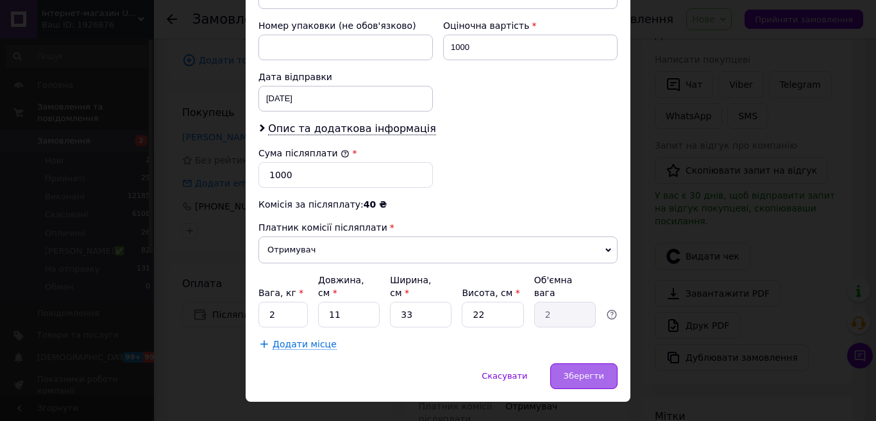
click at [588, 371] on span "Зберегти" at bounding box center [583, 376] width 40 height 10
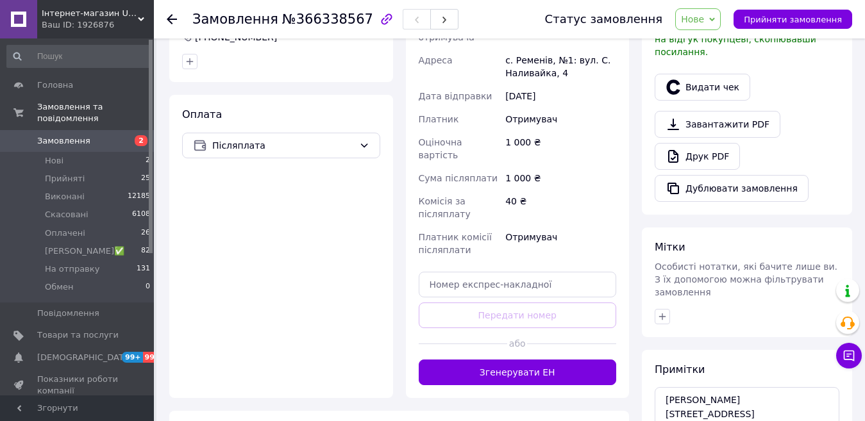
scroll to position [385, 0]
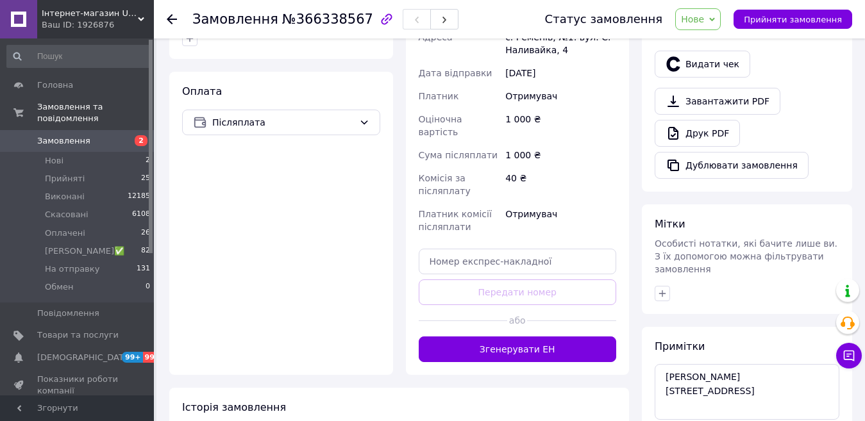
click at [483, 308] on div at bounding box center [463, 320] width 89 height 31
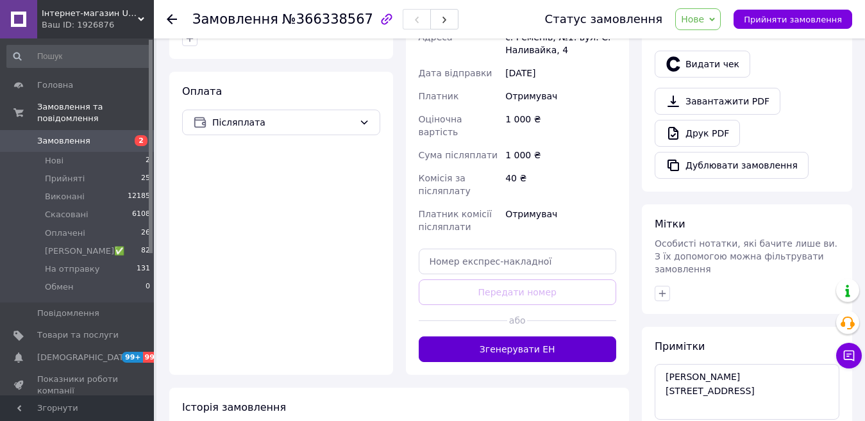
click at [542, 337] on button "Згенерувати ЕН" at bounding box center [518, 350] width 198 height 26
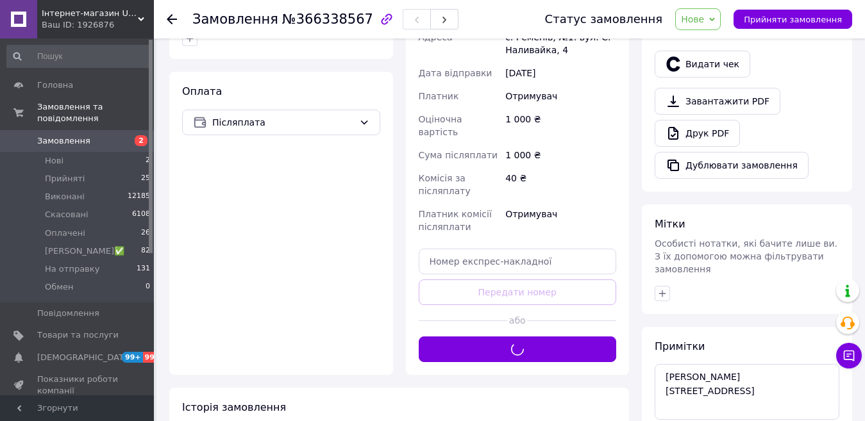
click at [703, 7] on div "Статус замовлення Нове Прийнято Виконано Скасовано Оплачено Даша шуби✅ На отпра…" at bounding box center [685, 19] width 333 height 38
click at [704, 24] on span "Нове" at bounding box center [692, 19] width 23 height 10
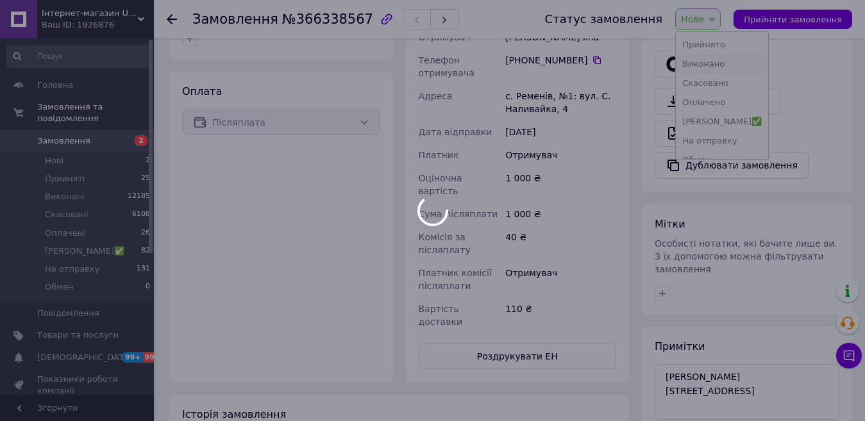
scroll to position [405, 0]
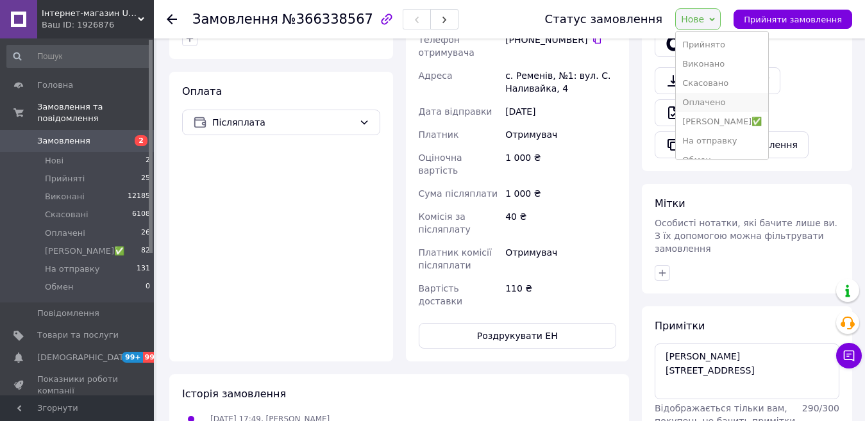
click at [718, 105] on li "Оплачено" at bounding box center [722, 102] width 92 height 19
